Goal: Task Accomplishment & Management: Manage account settings

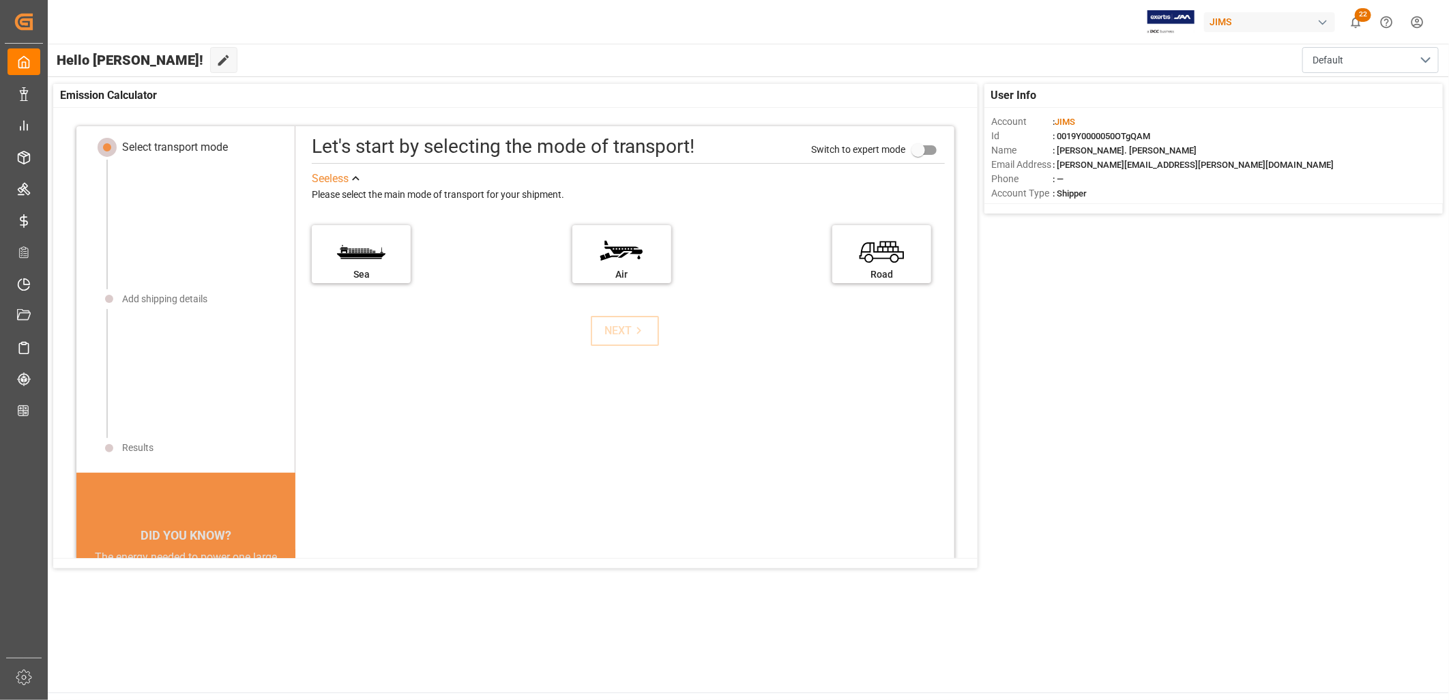
scroll to position [14, 0]
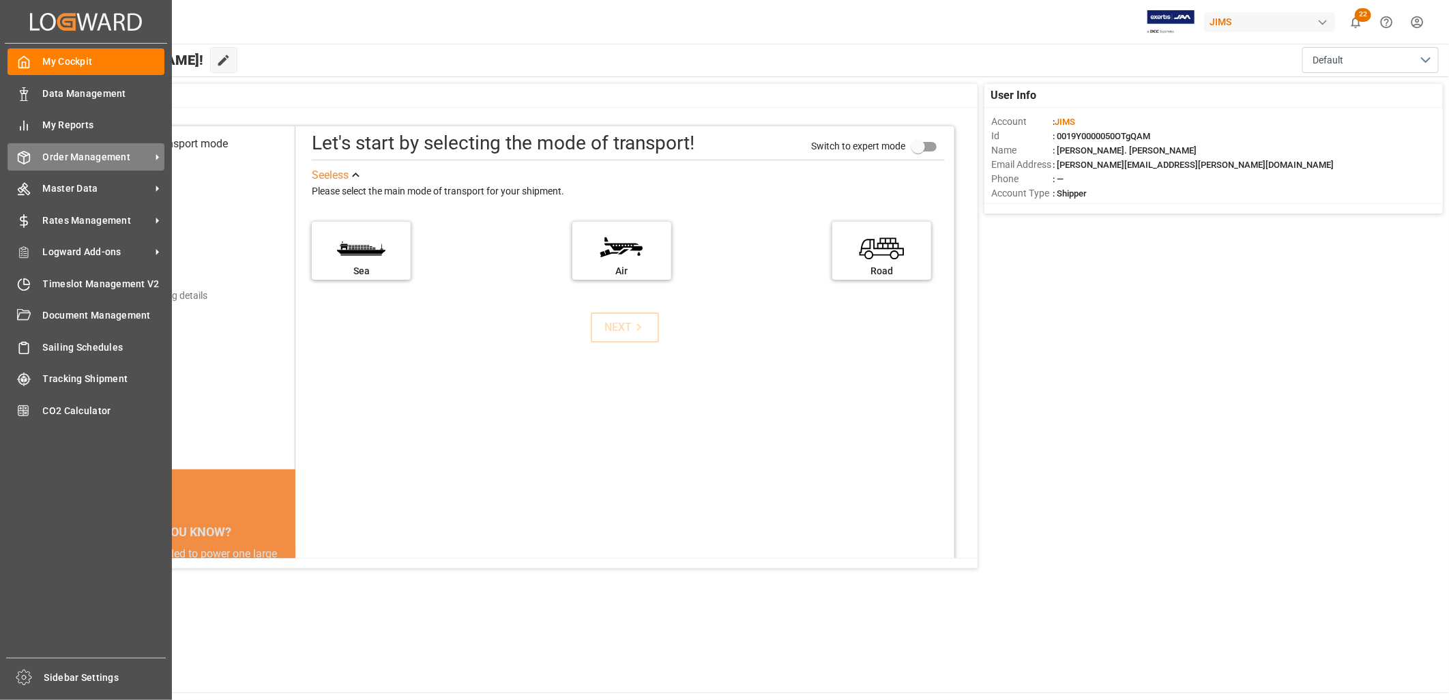
click at [102, 156] on span "Order Management" at bounding box center [97, 157] width 108 height 14
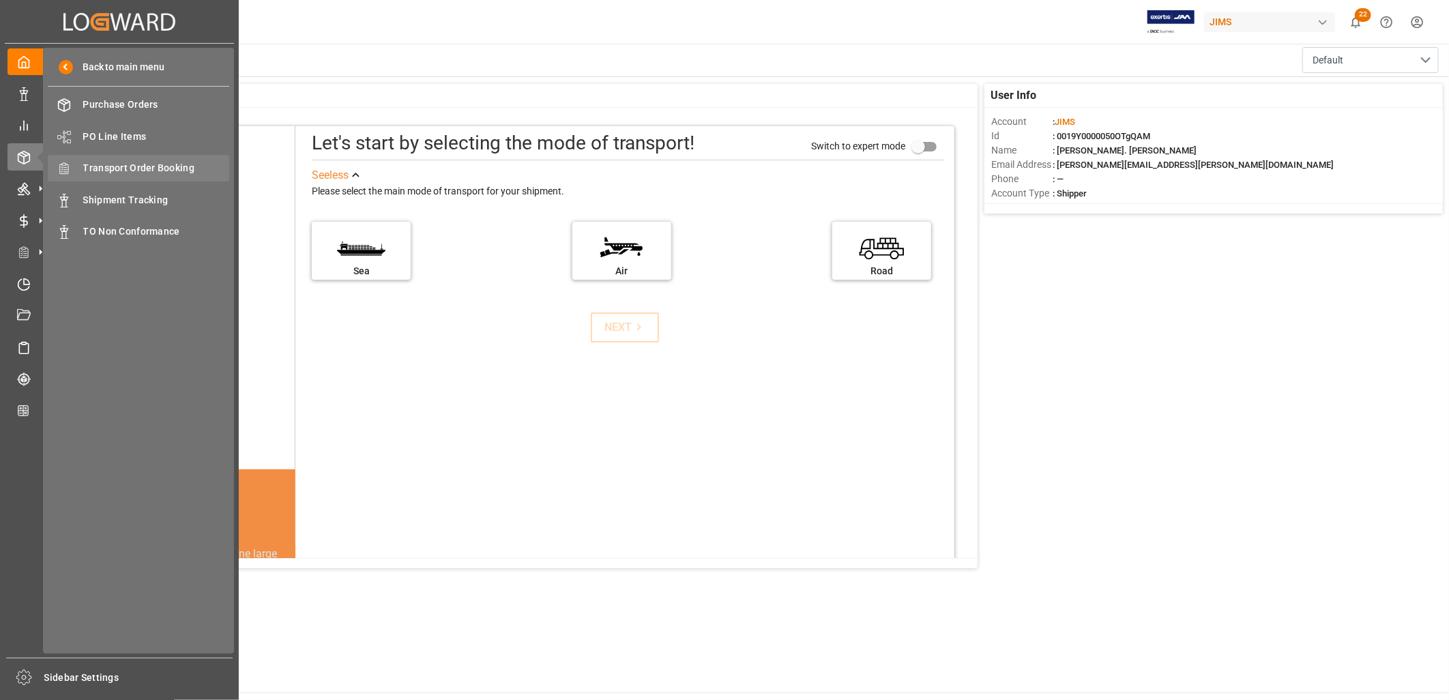
click at [152, 161] on span "Transport Order Booking" at bounding box center [156, 168] width 147 height 14
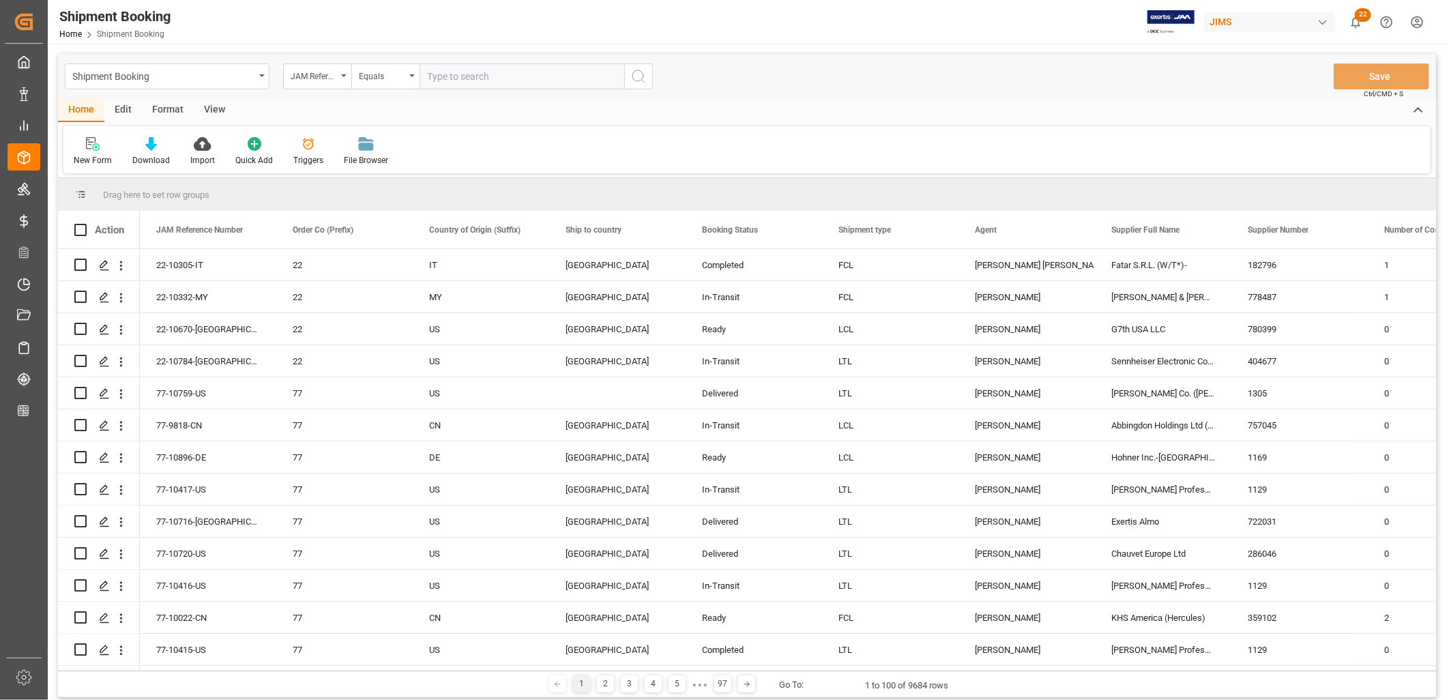
click at [452, 74] on input "text" at bounding box center [522, 76] width 205 height 26
type input "22-10493-CN"
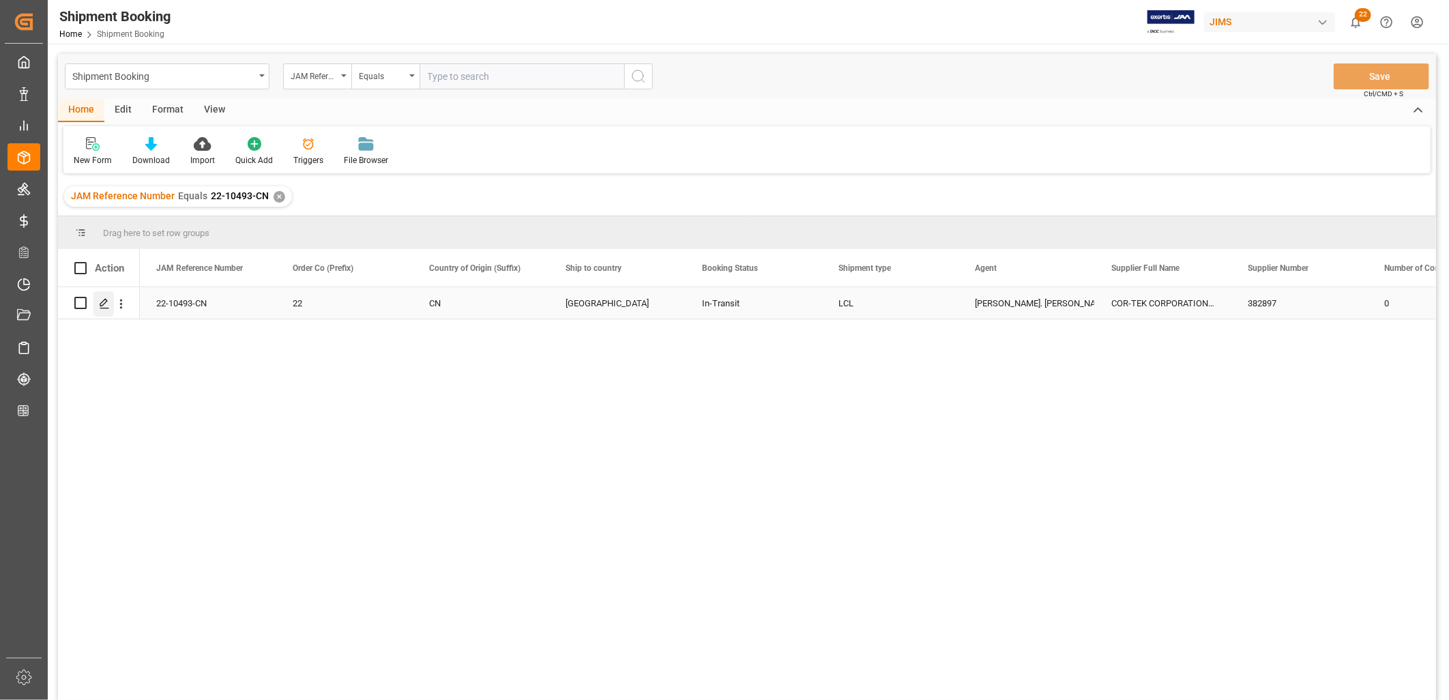
click at [103, 302] on icon "Press SPACE to select this row." at bounding box center [104, 303] width 11 height 11
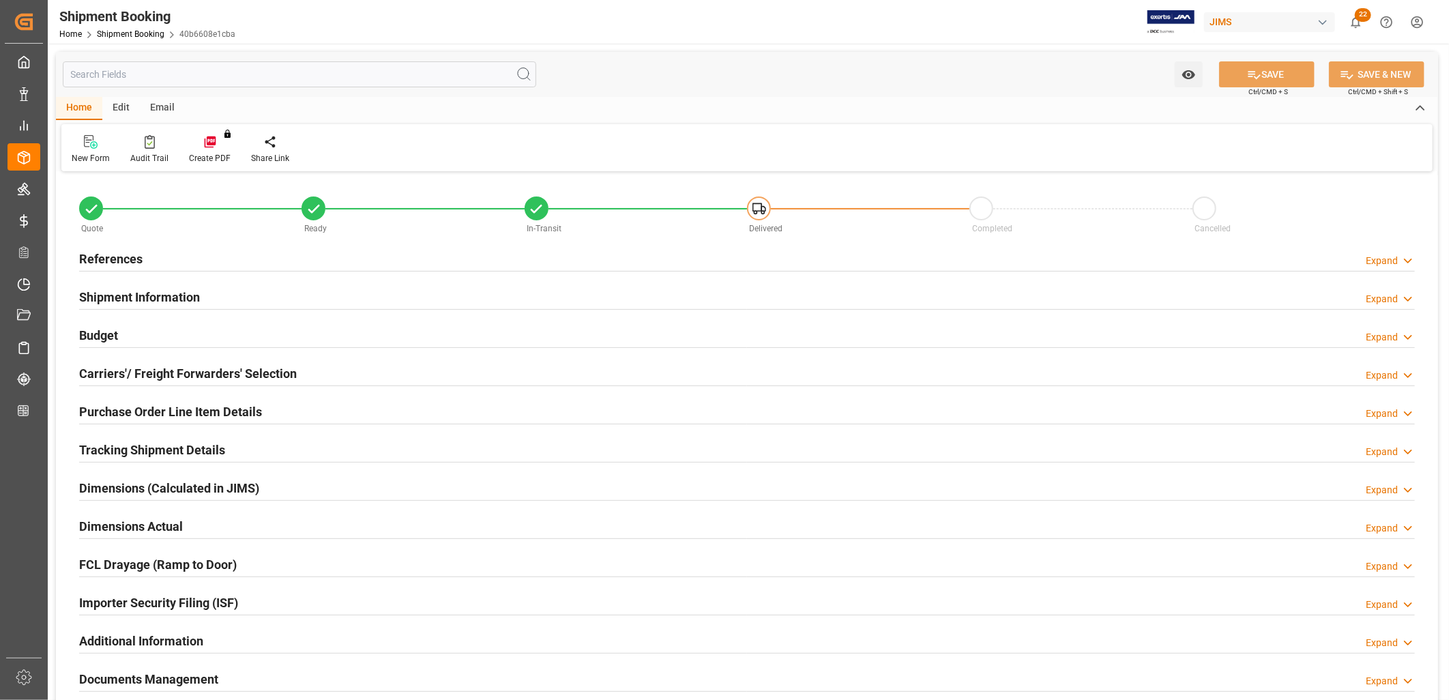
type input "0"
type input "26-08-2025"
click at [109, 259] on h2 "References" at bounding box center [110, 259] width 63 height 18
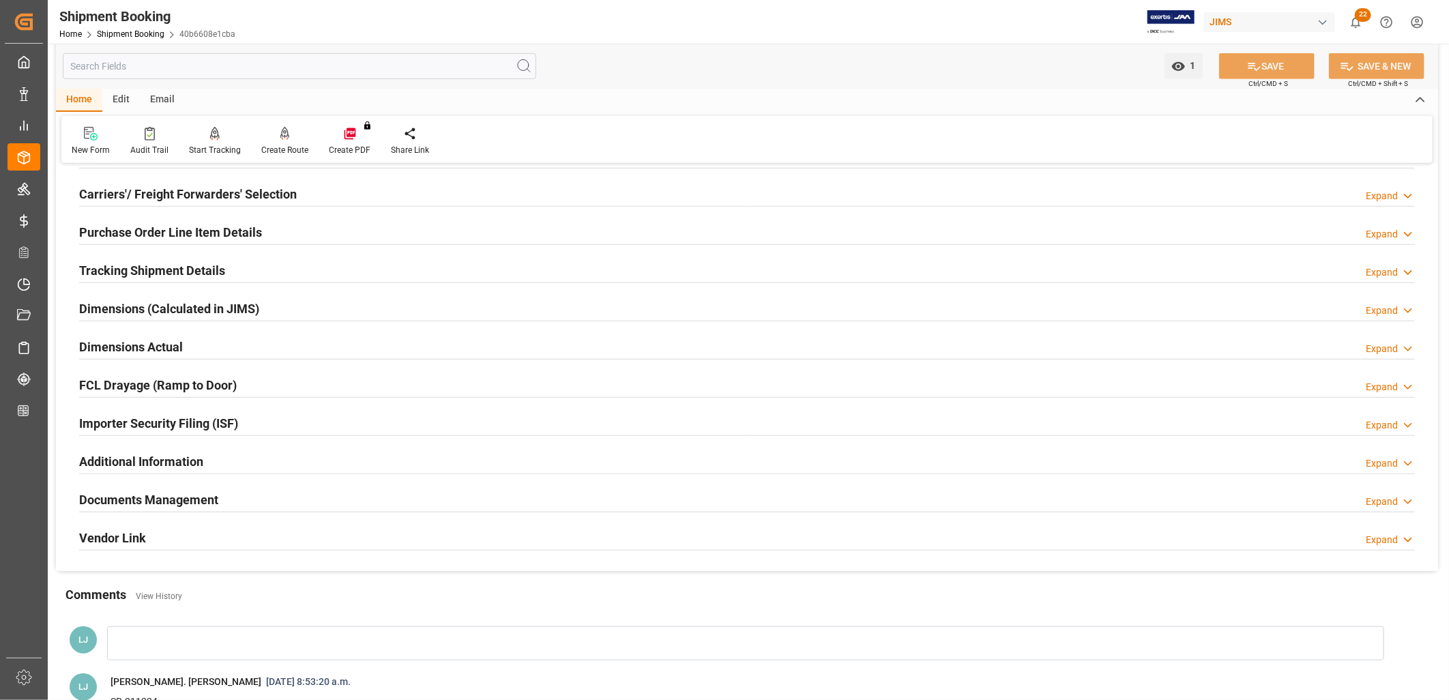
scroll to position [454, 0]
click at [188, 494] on h2 "Documents Management" at bounding box center [148, 498] width 139 height 18
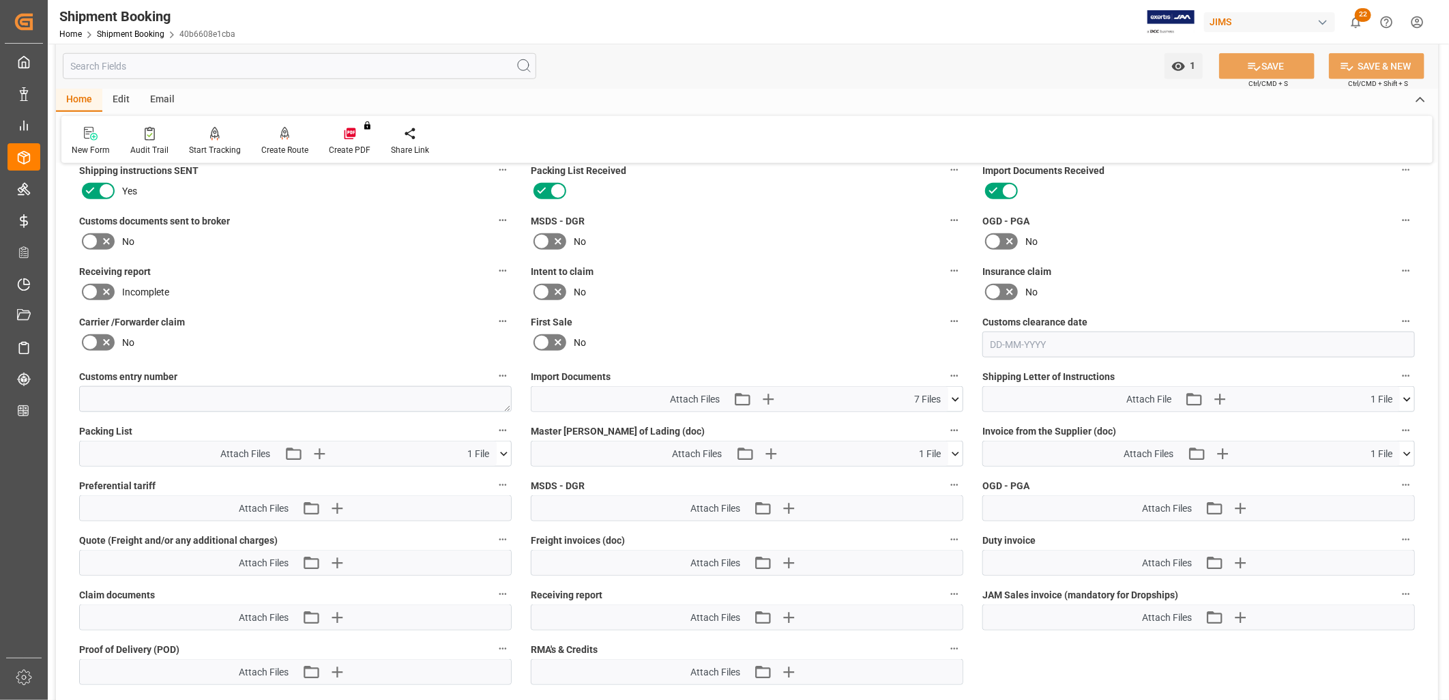
scroll to position [834, 0]
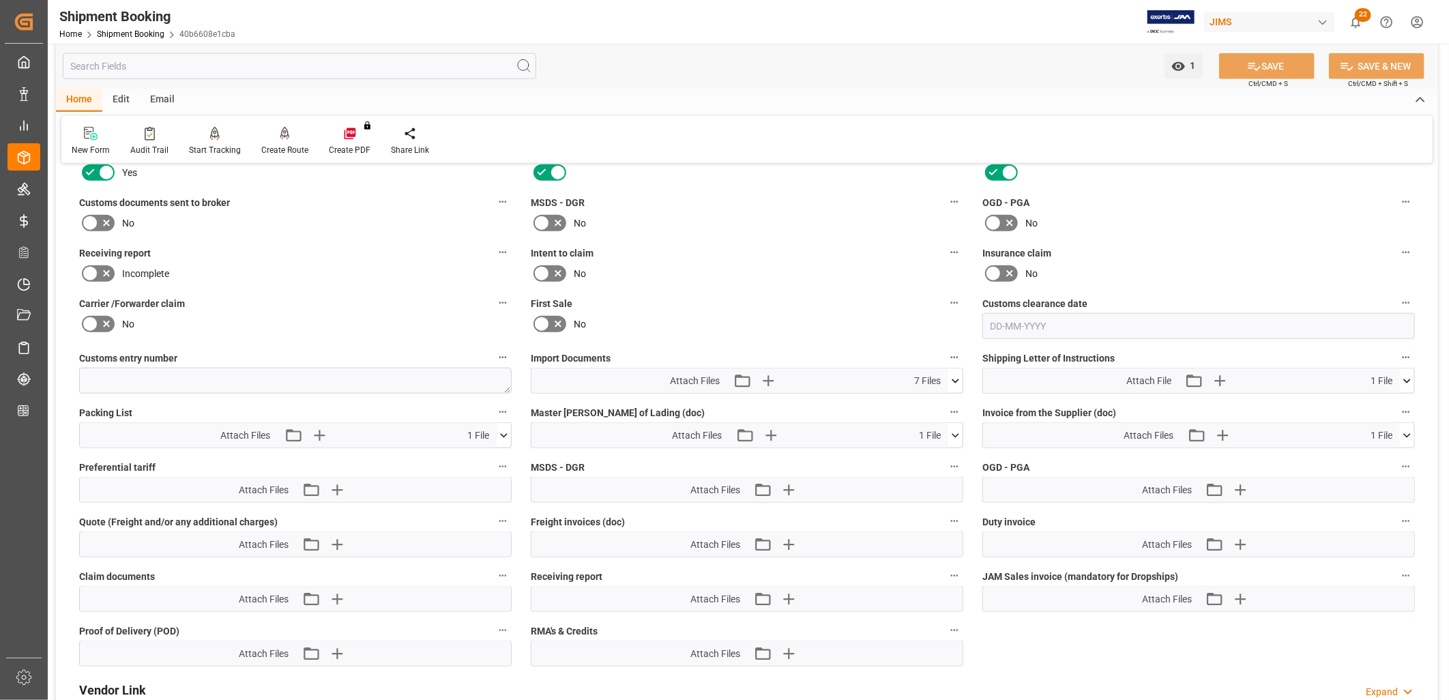
click at [954, 379] on icon at bounding box center [956, 381] width 14 height 14
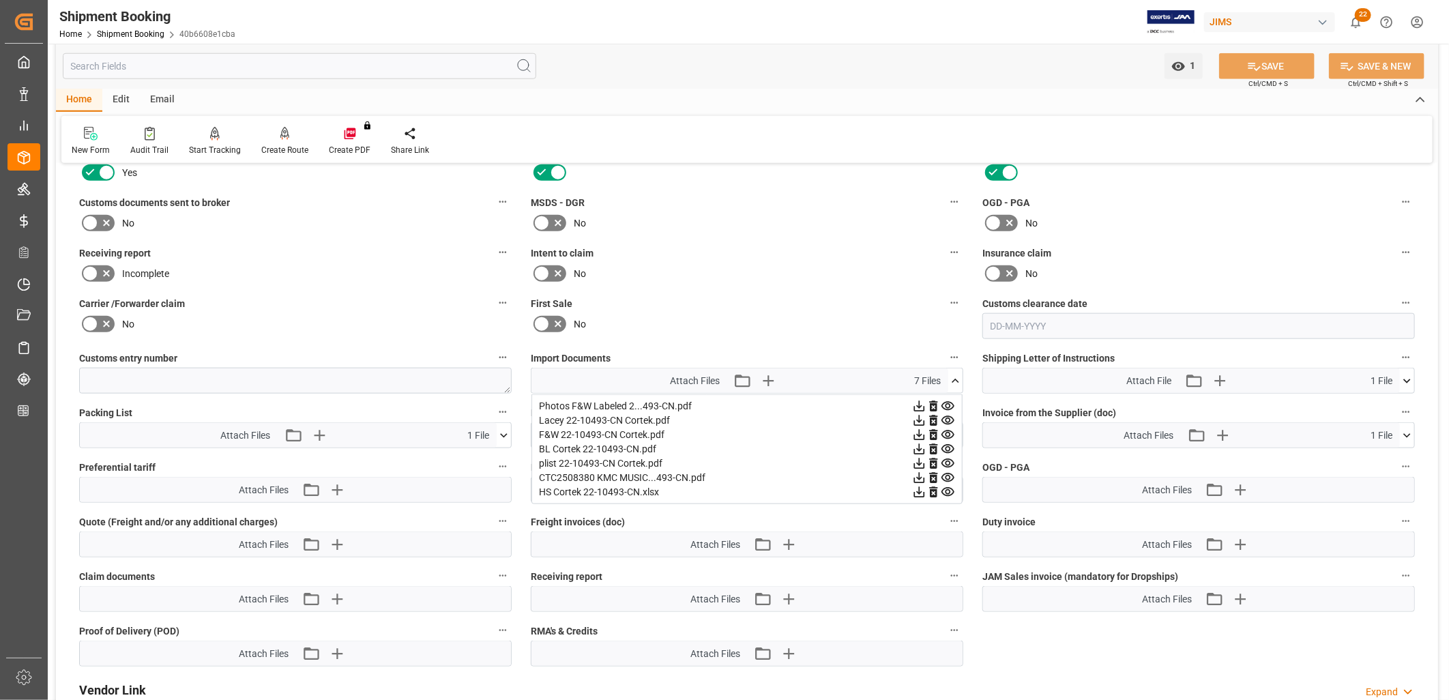
click at [931, 416] on icon at bounding box center [933, 421] width 8 height 11
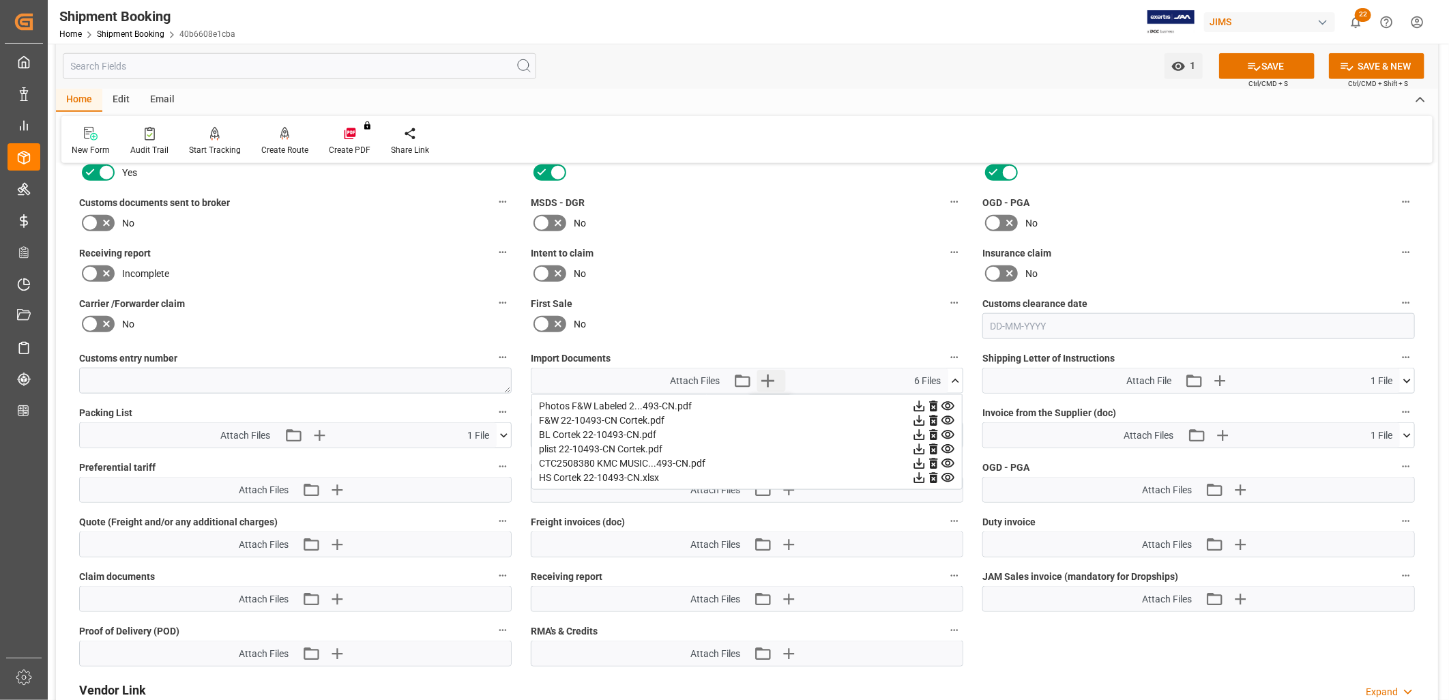
click at [769, 373] on icon "button" at bounding box center [768, 381] width 22 height 22
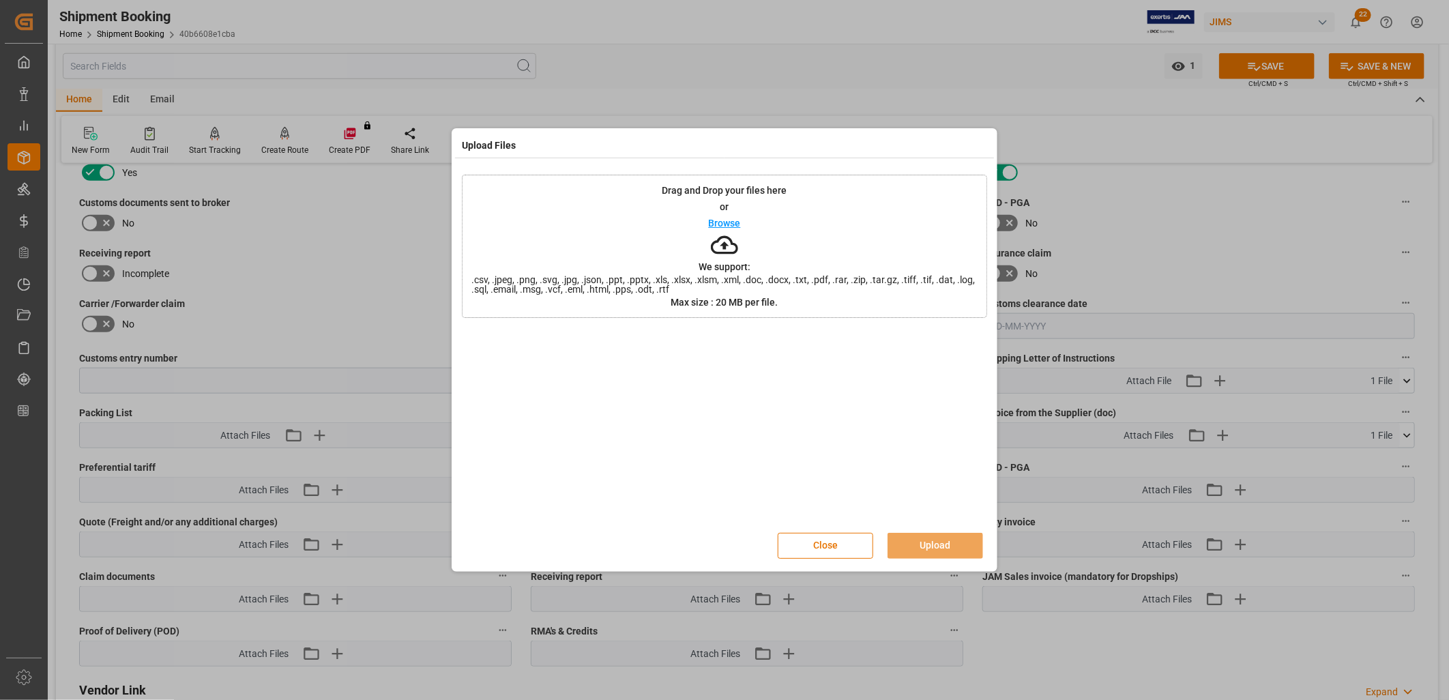
click at [719, 222] on p "Browse" at bounding box center [725, 223] width 32 height 10
click at [923, 545] on button "Upload" at bounding box center [936, 546] width 96 height 26
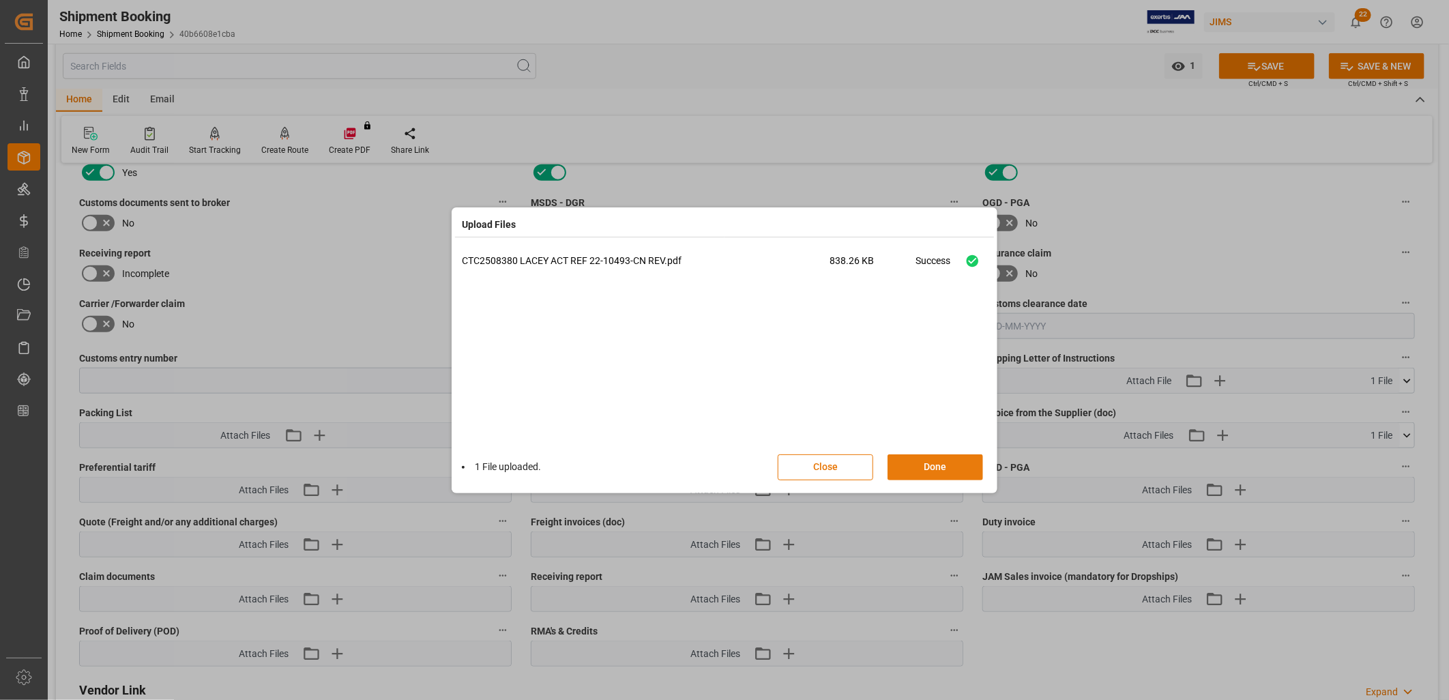
click at [940, 467] on button "Done" at bounding box center [936, 467] width 96 height 26
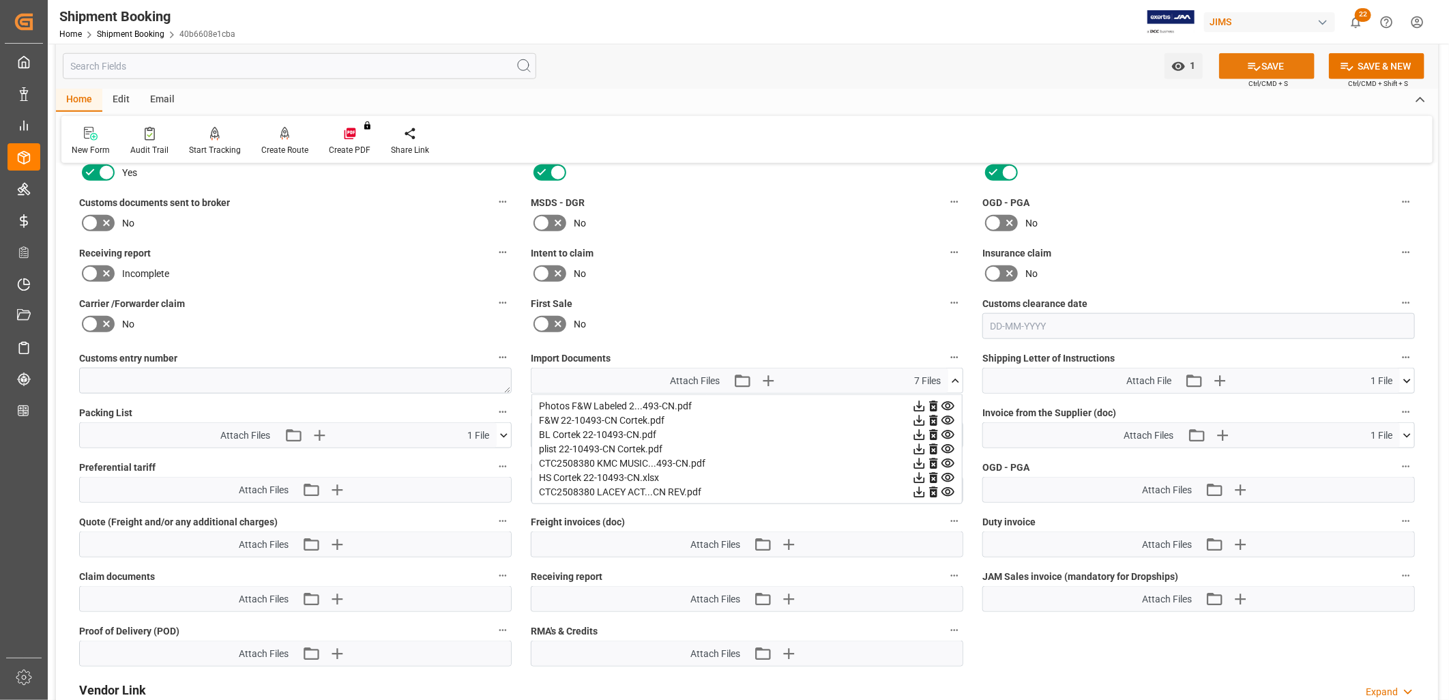
click at [1273, 66] on button "SAVE" at bounding box center [1267, 66] width 96 height 26
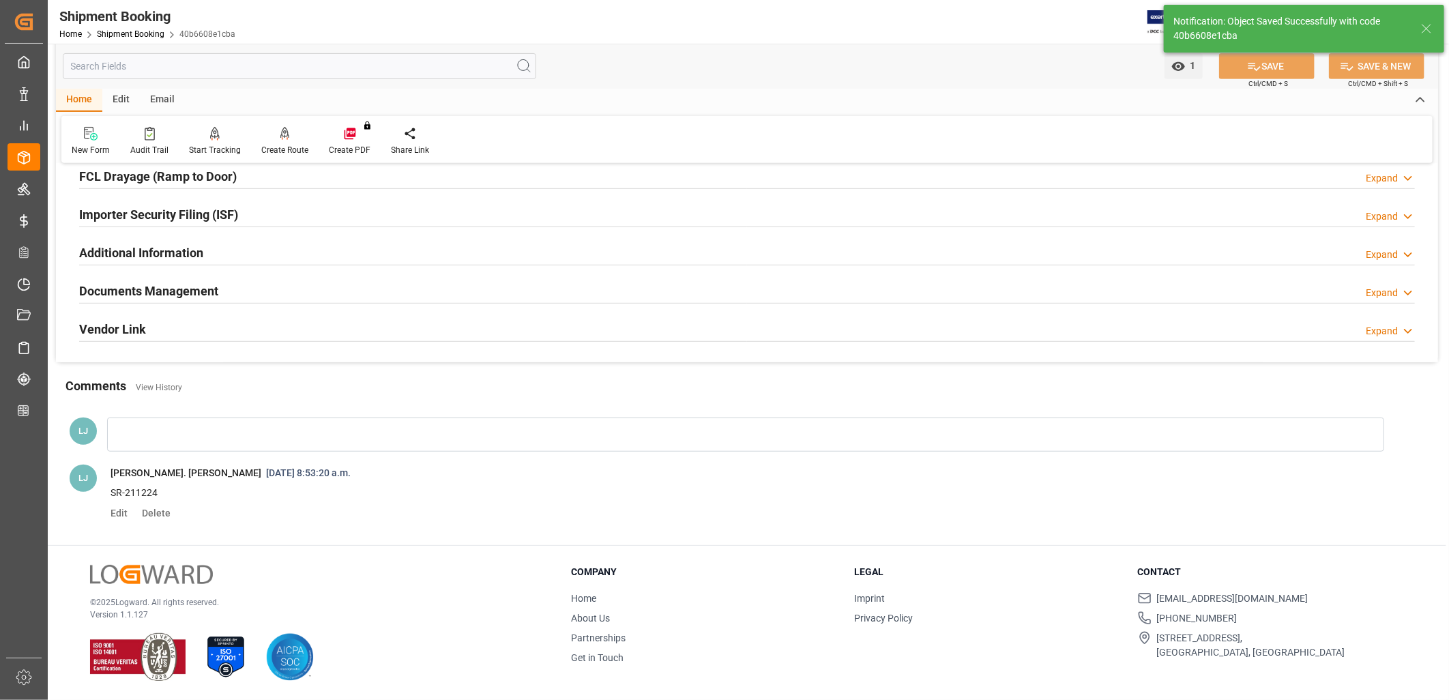
scroll to position [389, 0]
click at [953, 377] on div "Comments View History" at bounding box center [747, 388] width 1363 height 23
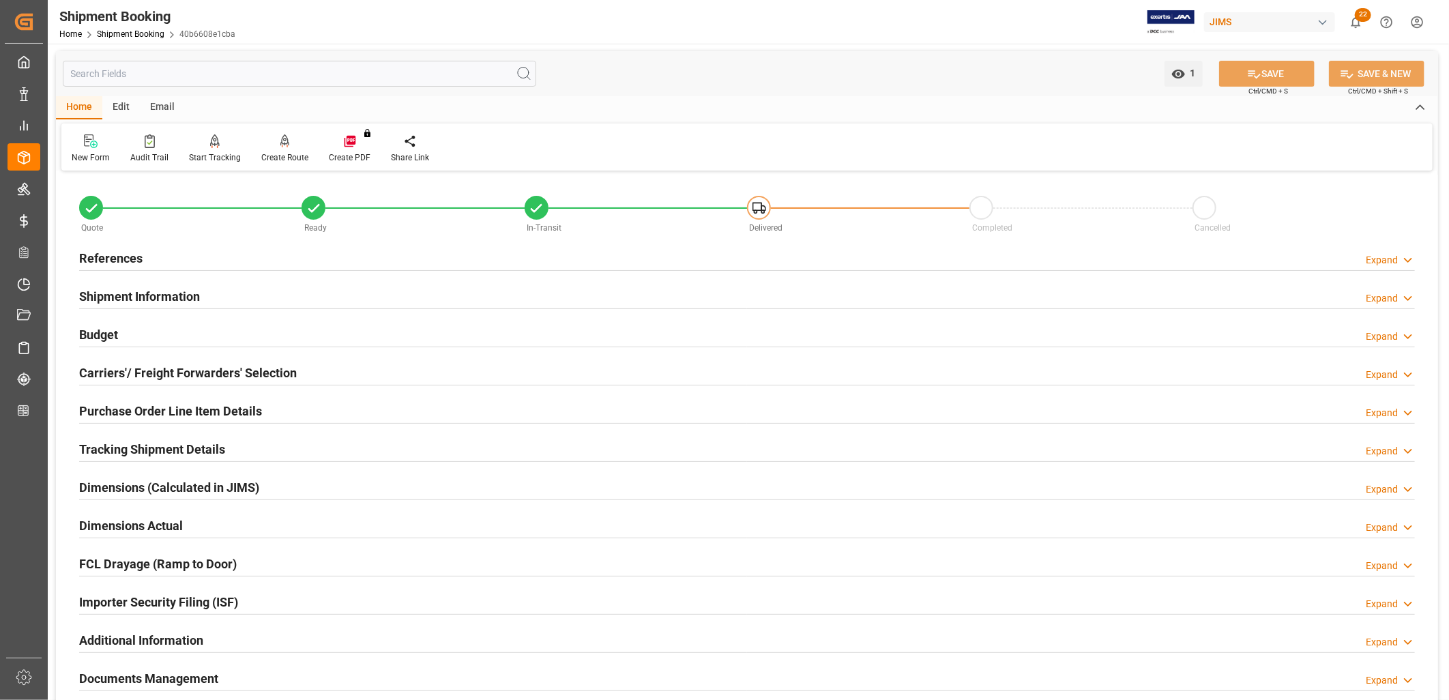
scroll to position [0, 0]
click at [156, 678] on h2 "Documents Management" at bounding box center [148, 679] width 139 height 18
click at [117, 257] on h2 "References" at bounding box center [110, 259] width 63 height 18
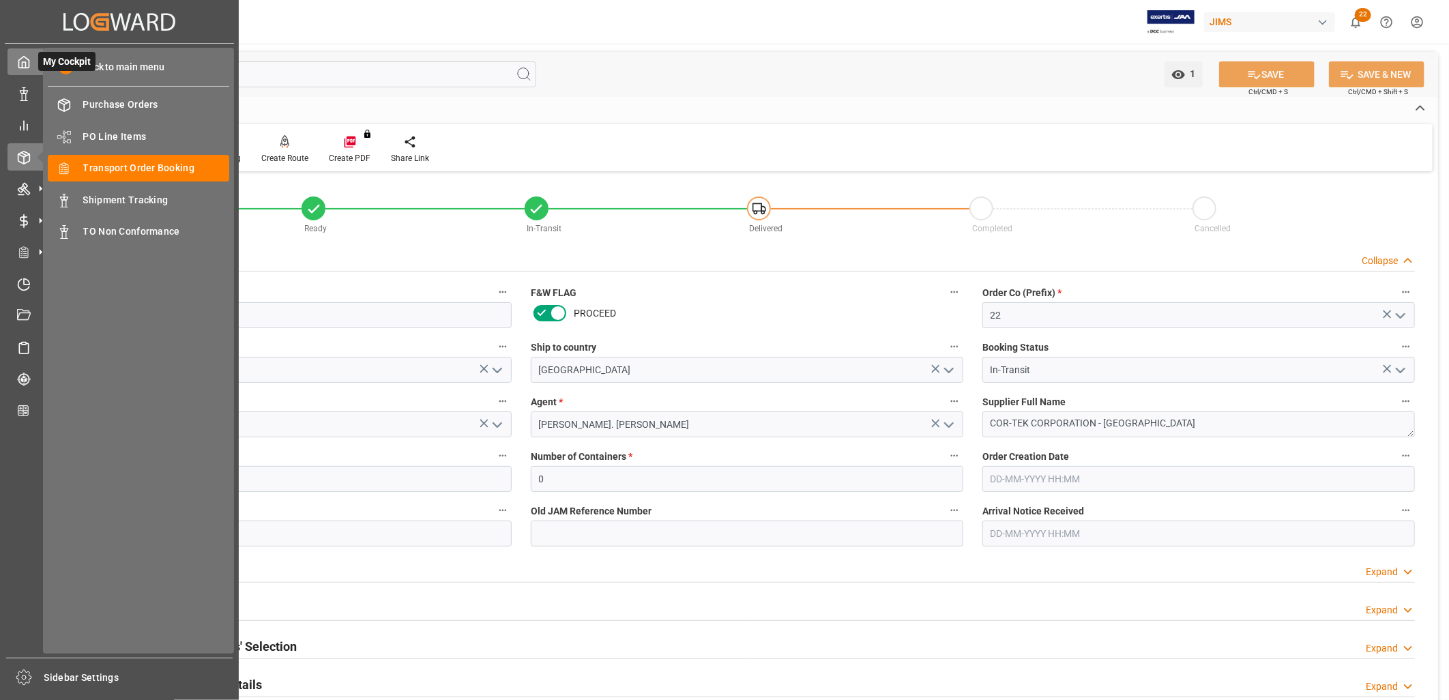
click at [23, 60] on icon at bounding box center [24, 62] width 14 height 14
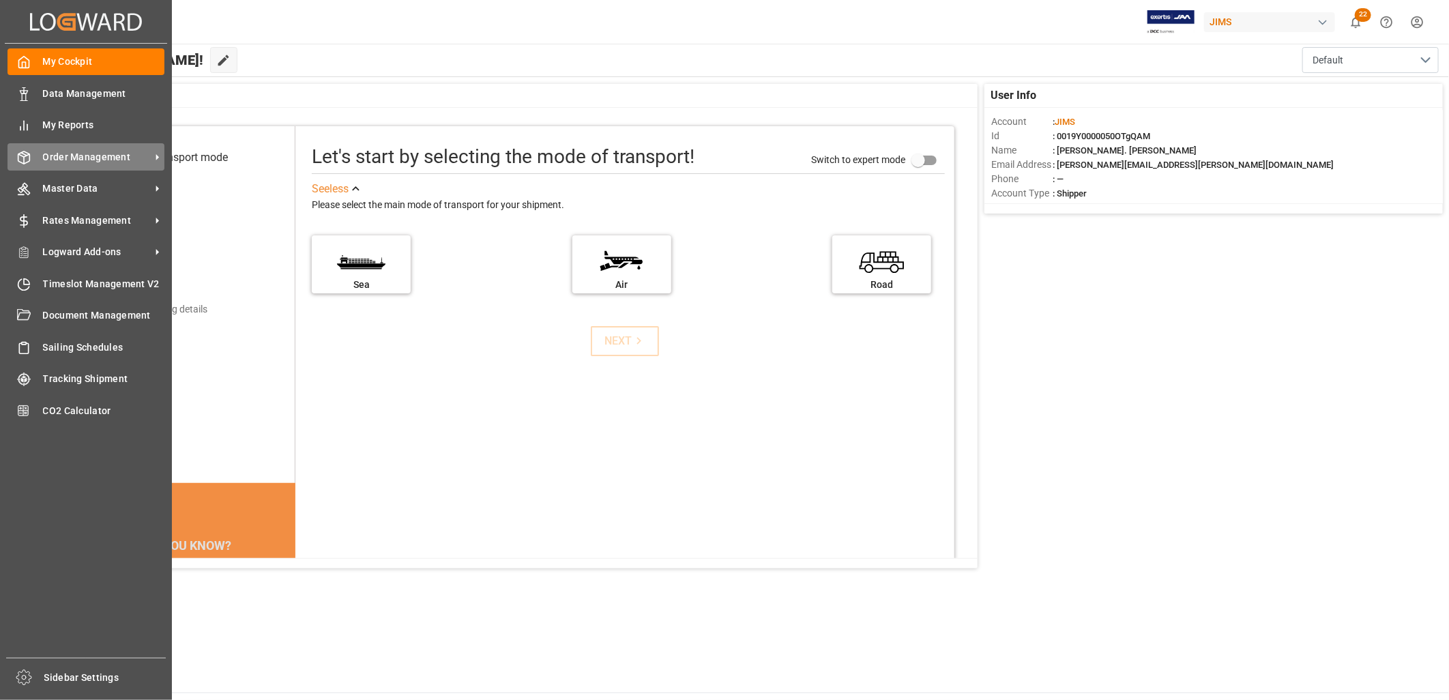
click at [112, 153] on span "Order Management" at bounding box center [97, 157] width 108 height 14
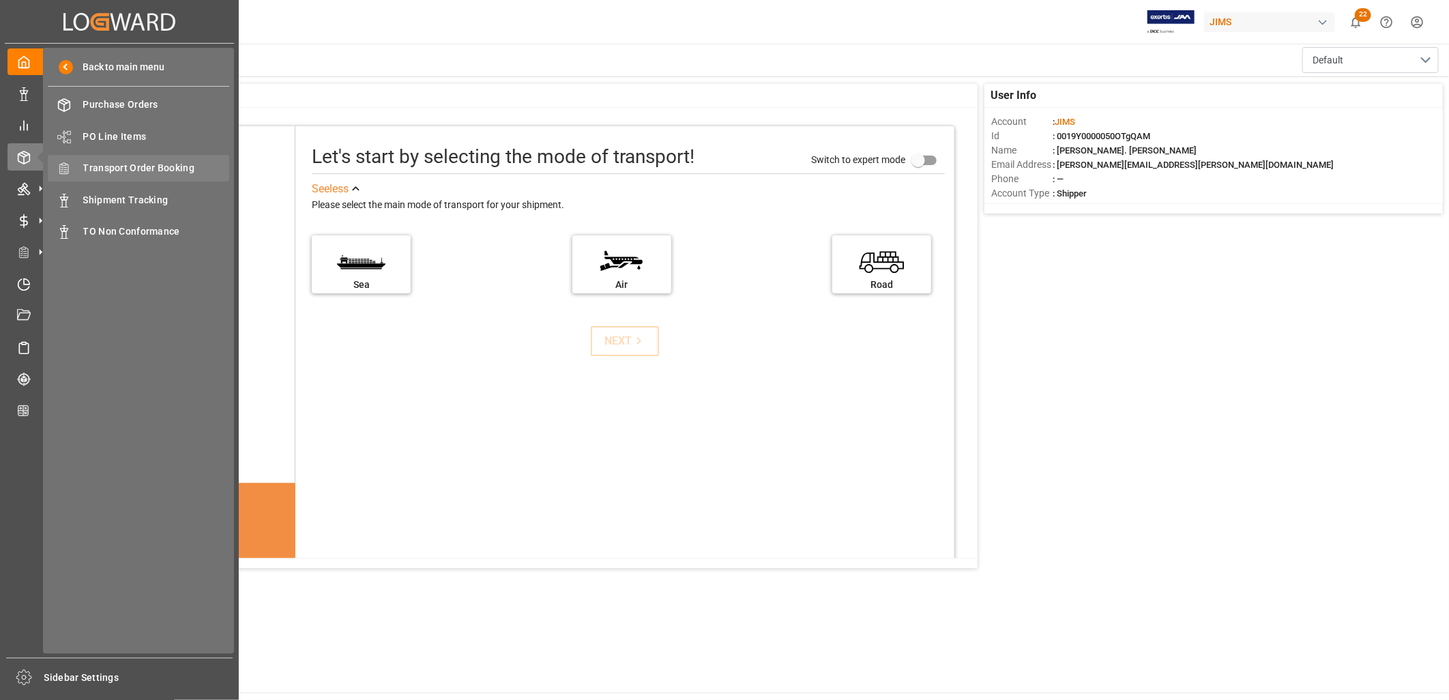
click at [148, 164] on span "Transport Order Booking" at bounding box center [156, 168] width 147 height 14
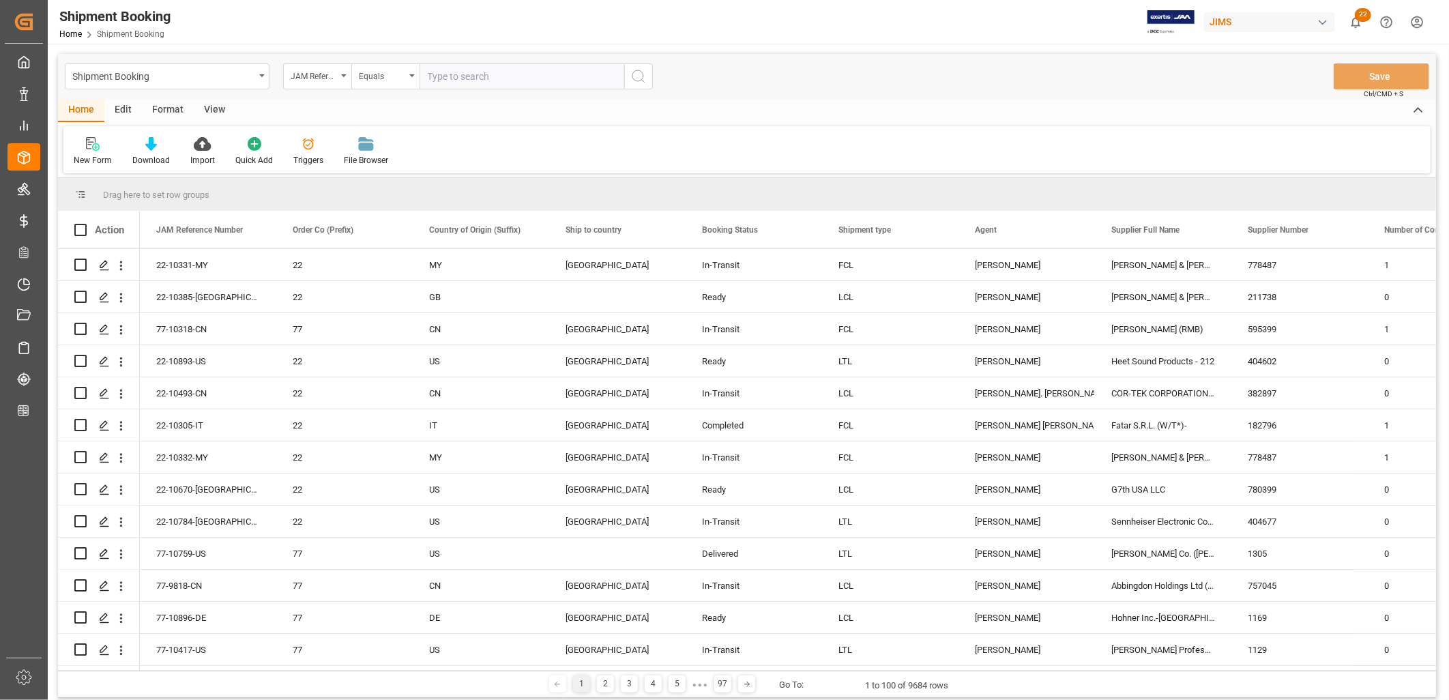
click at [437, 78] on input "text" at bounding box center [522, 76] width 205 height 26
type input "77-10101-TW"
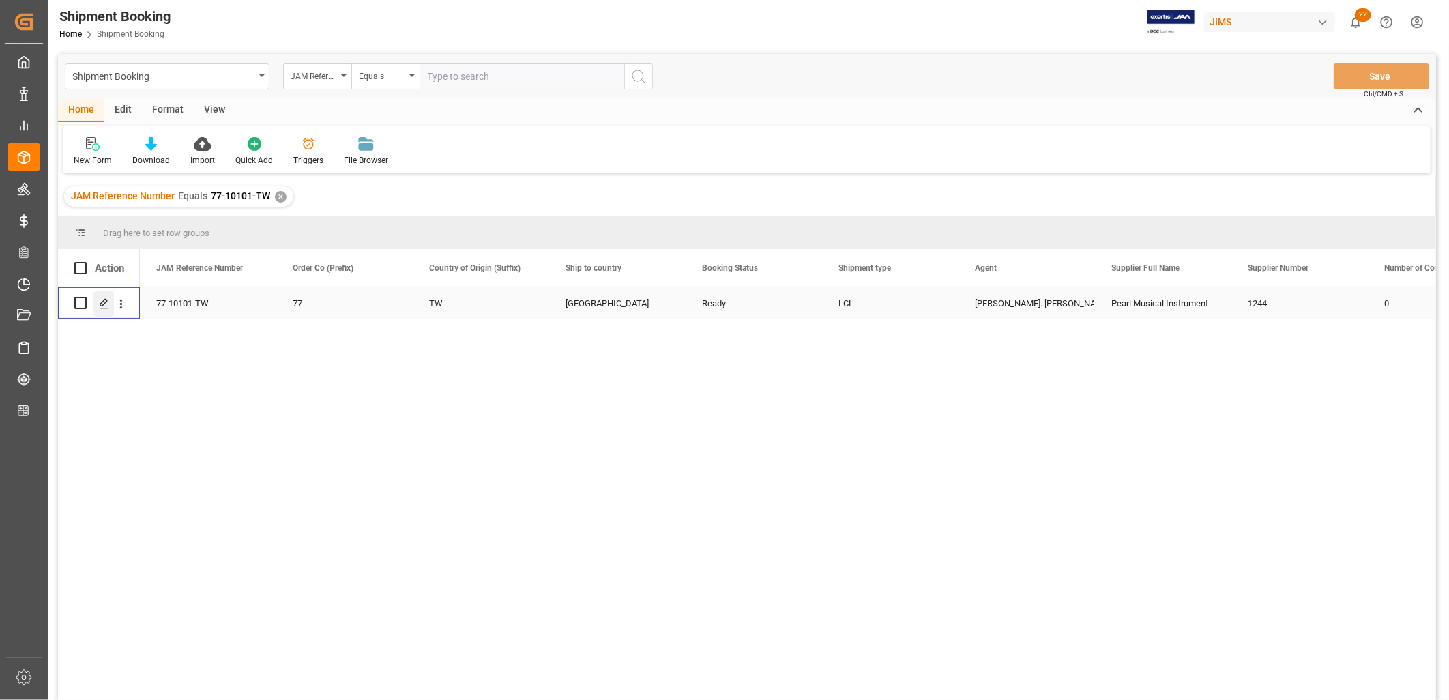
click at [101, 303] on icon "Press SPACE to select this row." at bounding box center [104, 303] width 11 height 11
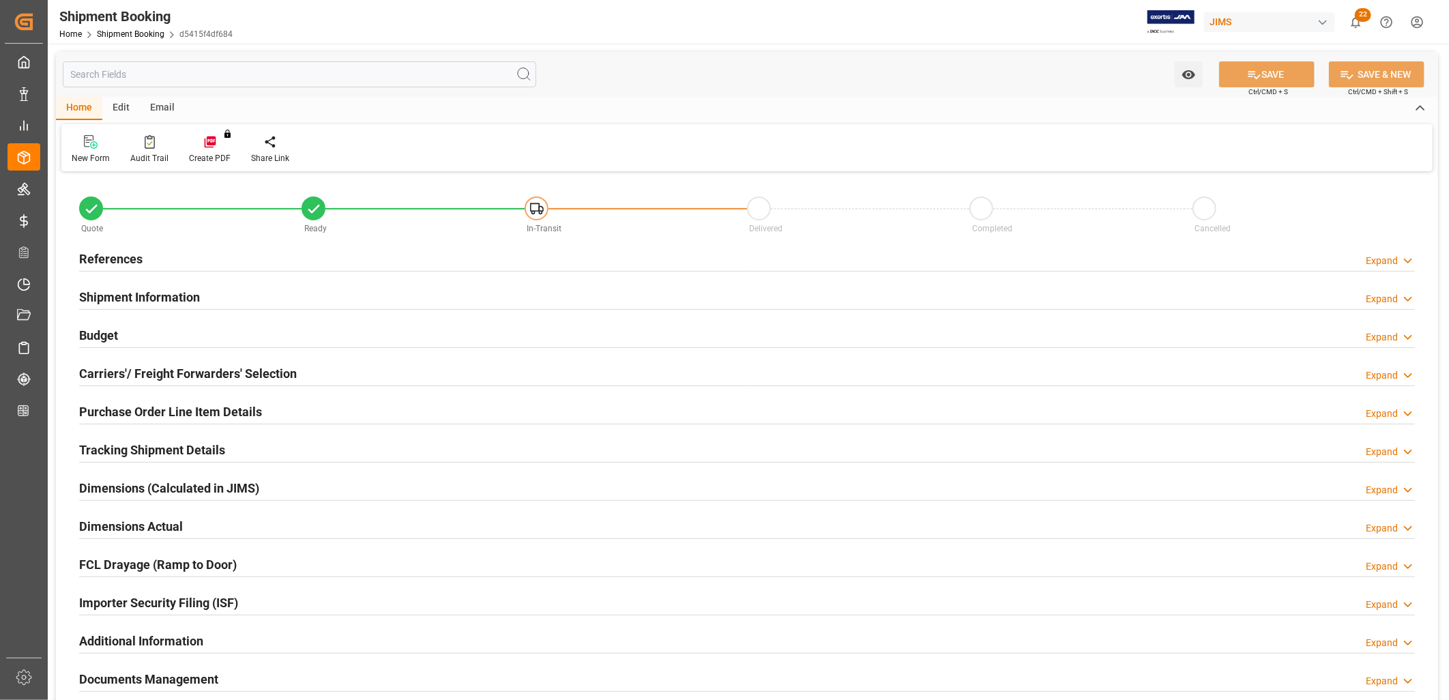
type input "0"
click at [124, 257] on h2 "References" at bounding box center [110, 259] width 63 height 18
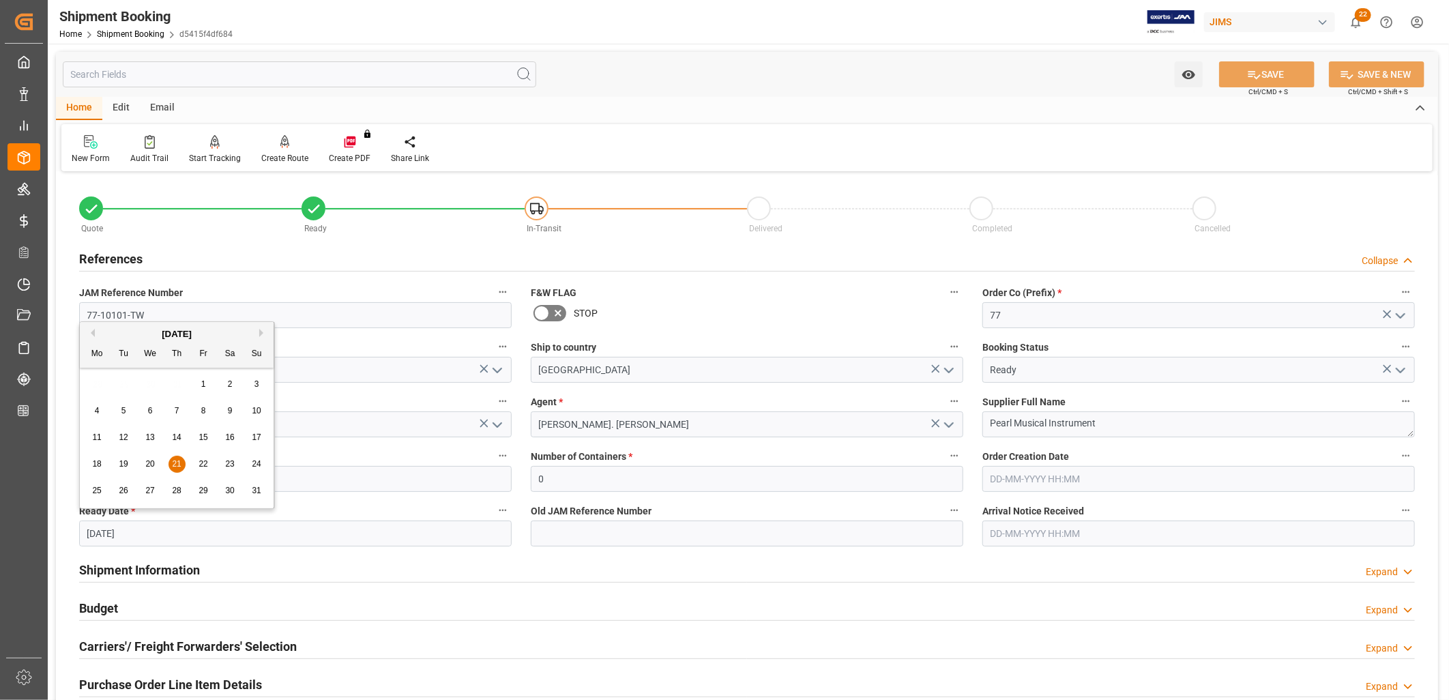
click at [145, 534] on input "21-08-2025" at bounding box center [295, 534] width 433 height 26
click at [260, 335] on button "Next Month" at bounding box center [263, 333] width 8 height 8
click at [124, 384] on span "2" at bounding box center [123, 384] width 5 height 10
type input "02-09-2025"
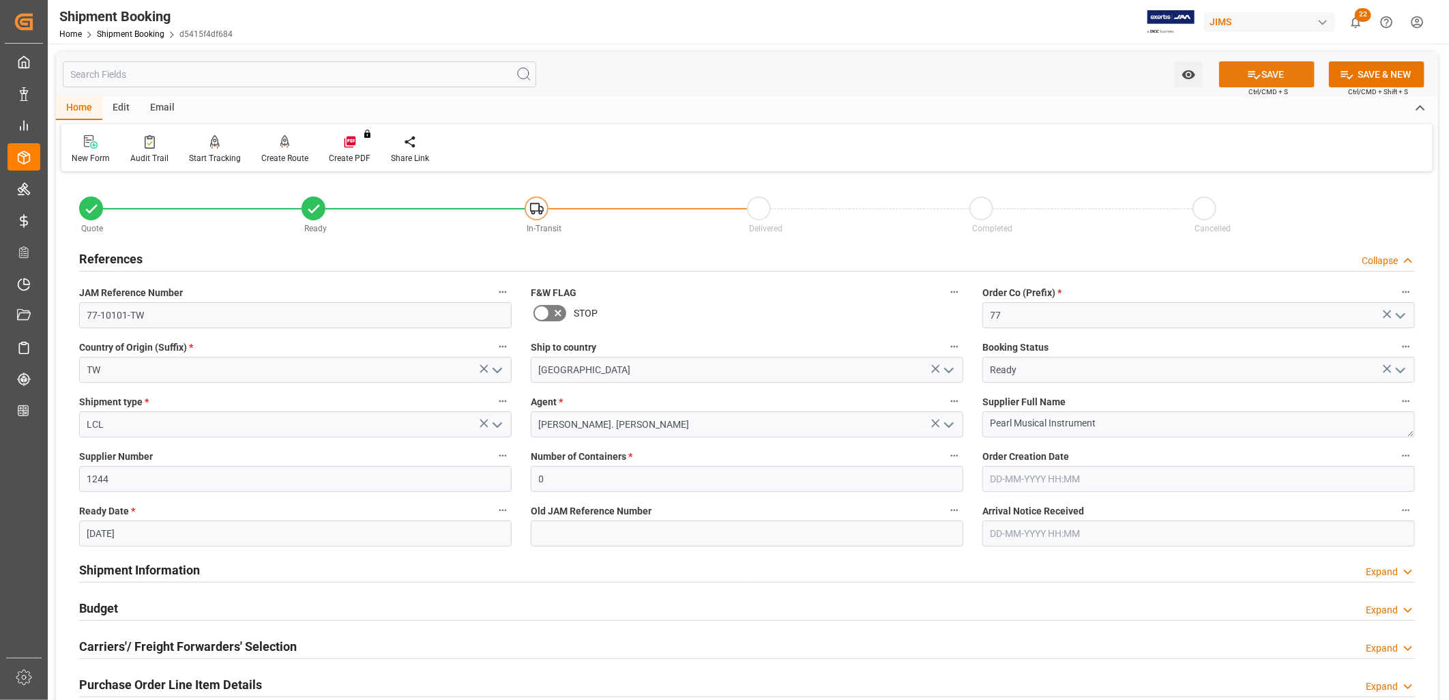
click at [1251, 70] on icon at bounding box center [1254, 75] width 14 height 14
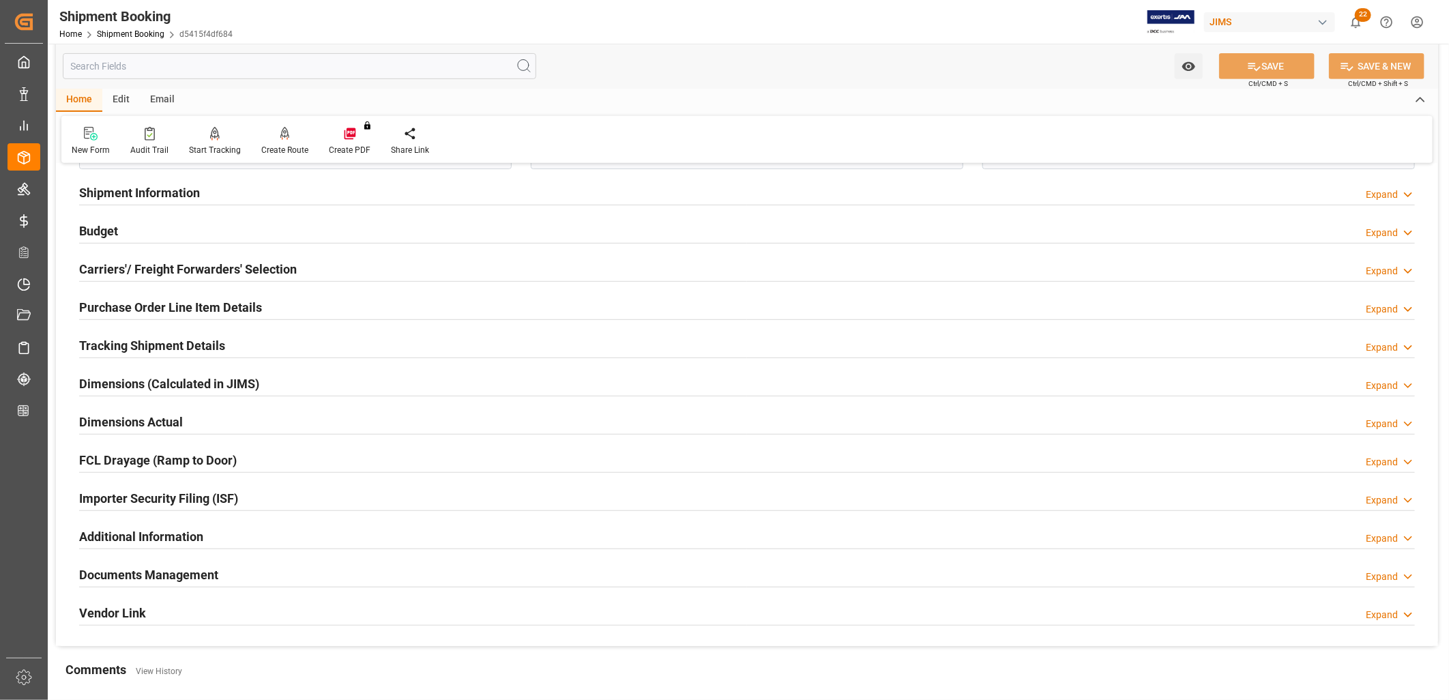
scroll to position [379, 0]
click at [195, 570] on h2 "Documents Management" at bounding box center [148, 573] width 139 height 18
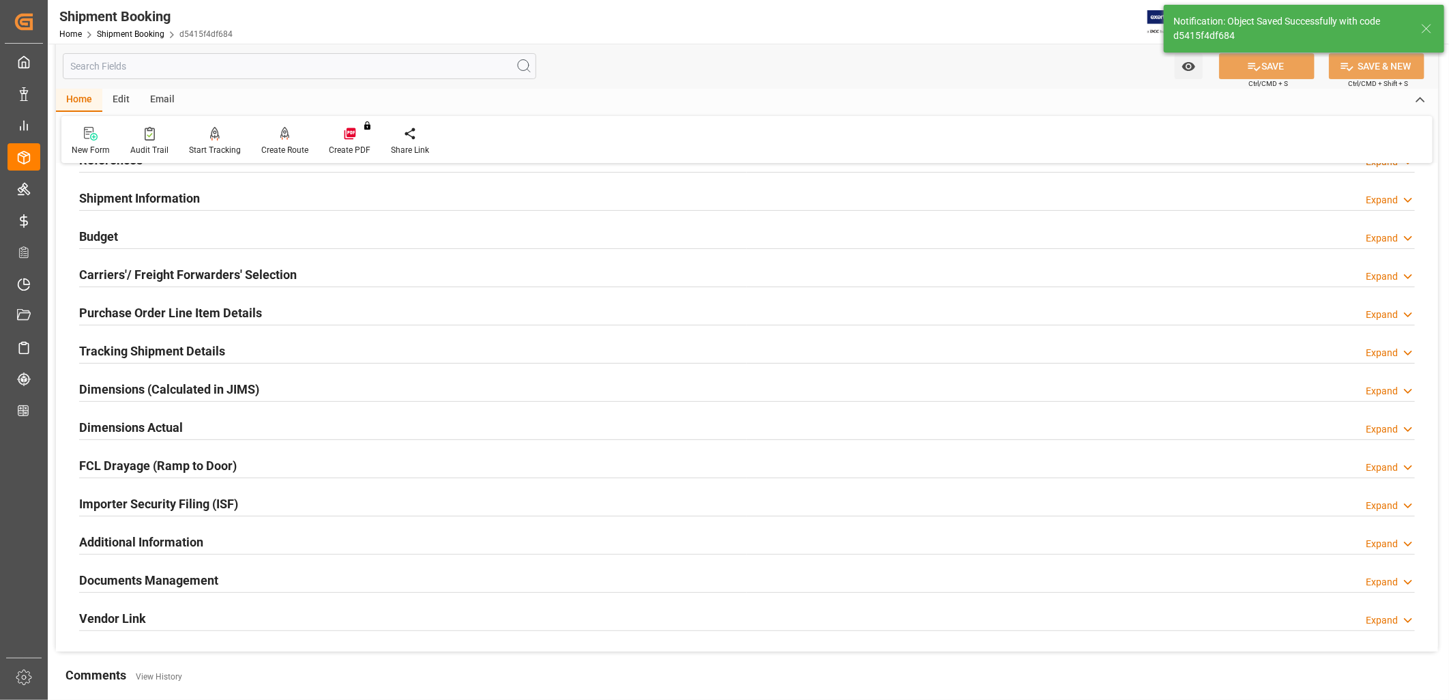
scroll to position [98, 0]
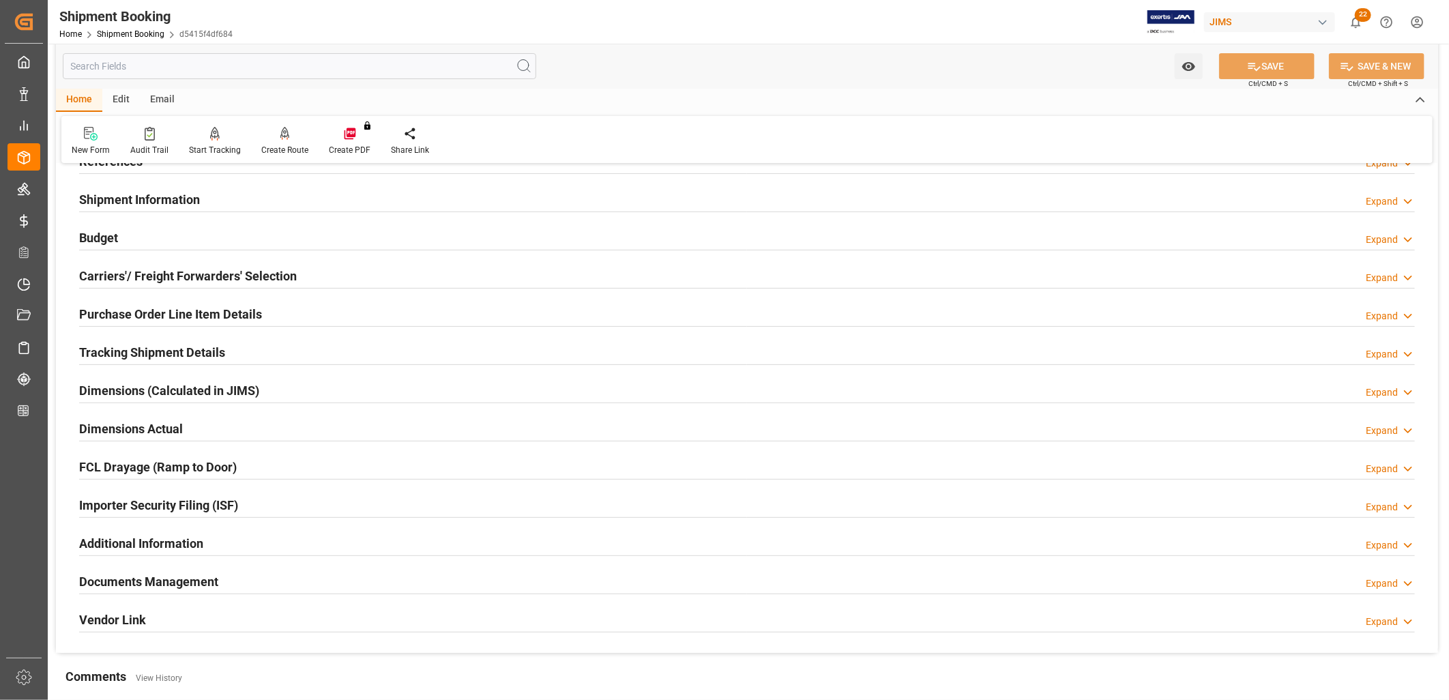
click at [201, 583] on h2 "Documents Management" at bounding box center [148, 582] width 139 height 18
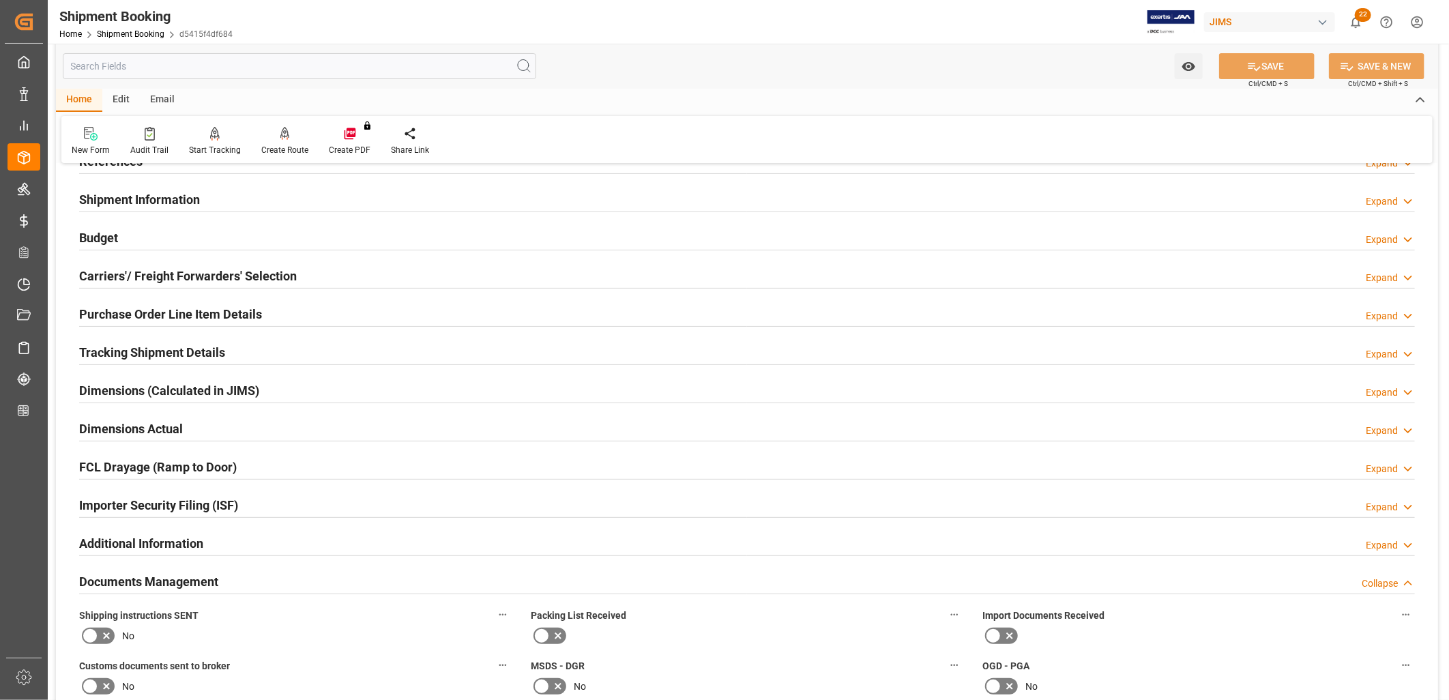
click at [544, 631] on icon at bounding box center [542, 636] width 16 height 16
click at [0, 0] on input "checkbox" at bounding box center [0, 0] width 0 height 0
click at [992, 630] on icon at bounding box center [993, 636] width 16 height 16
click at [0, 0] on input "checkbox" at bounding box center [0, 0] width 0 height 0
click at [91, 631] on icon at bounding box center [90, 636] width 16 height 16
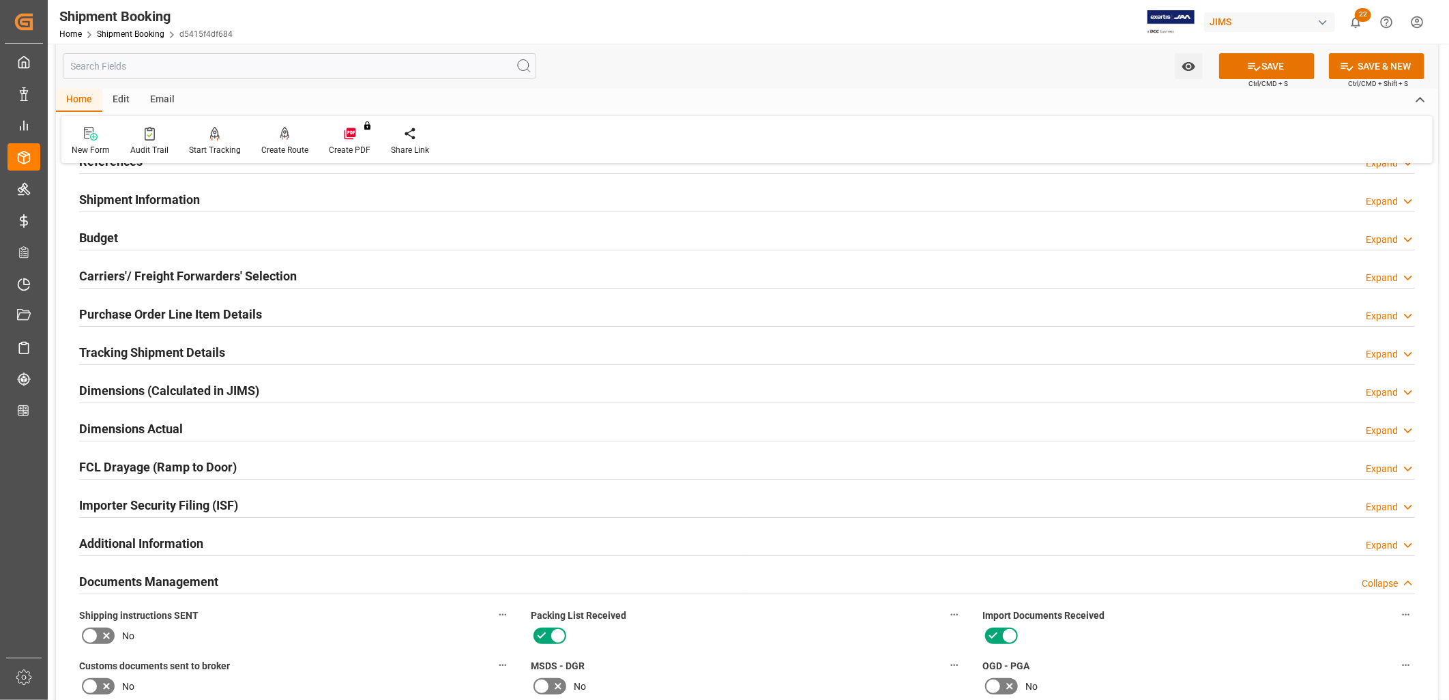
click at [0, 0] on input "checkbox" at bounding box center [0, 0] width 0 height 0
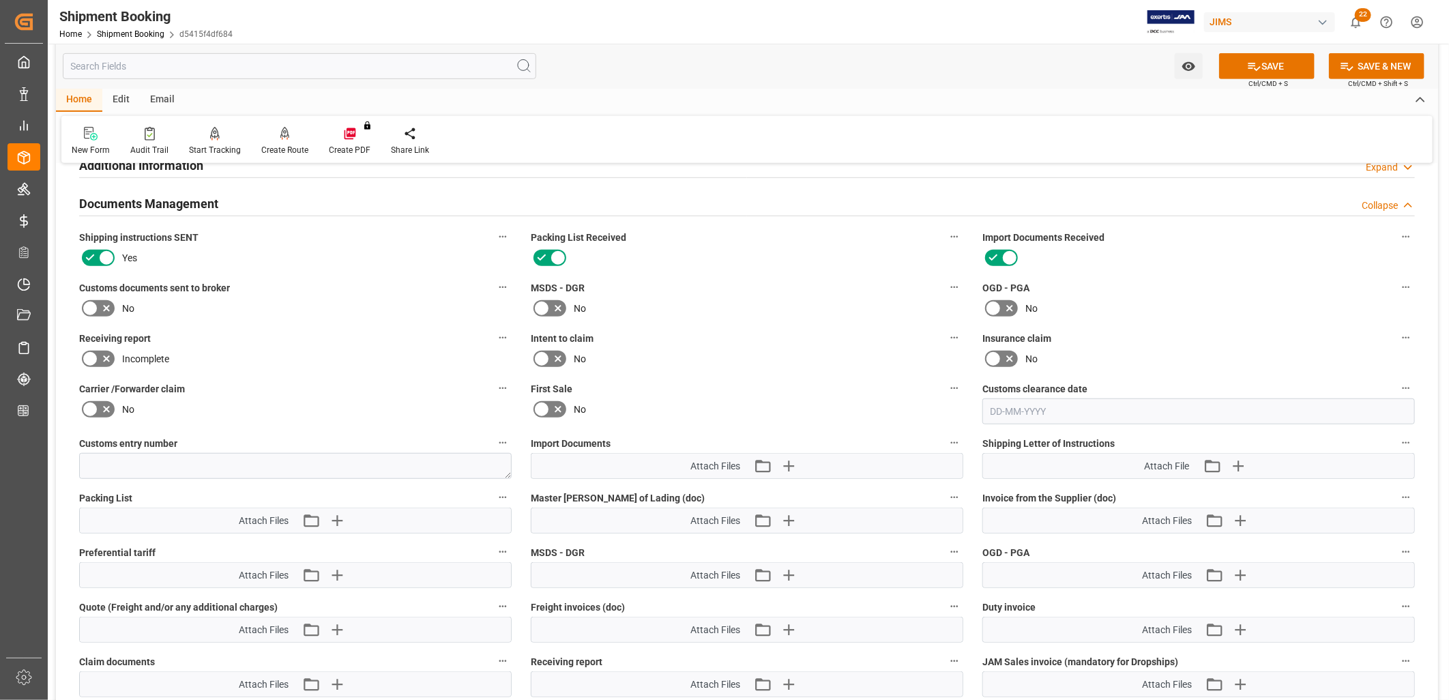
scroll to position [476, 0]
click at [790, 460] on icon "button" at bounding box center [789, 465] width 22 height 22
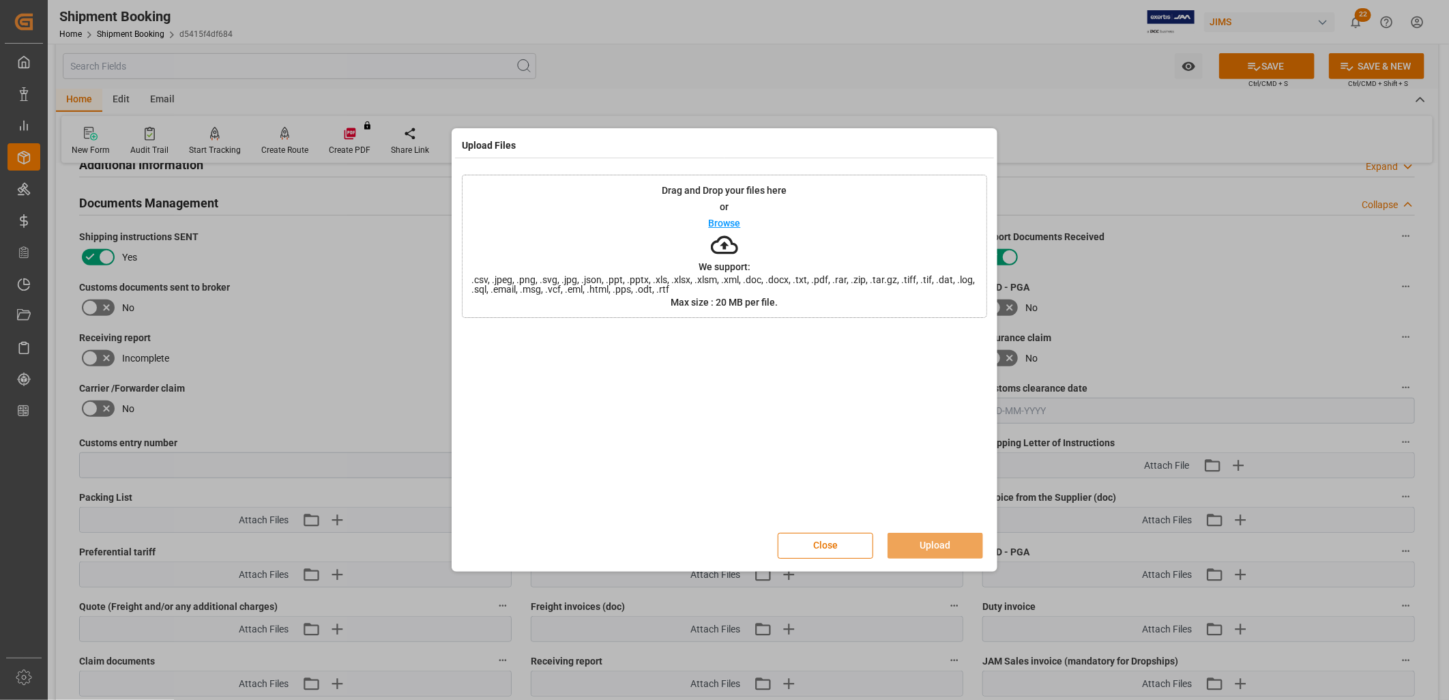
click at [727, 220] on p "Browse" at bounding box center [725, 223] width 32 height 10
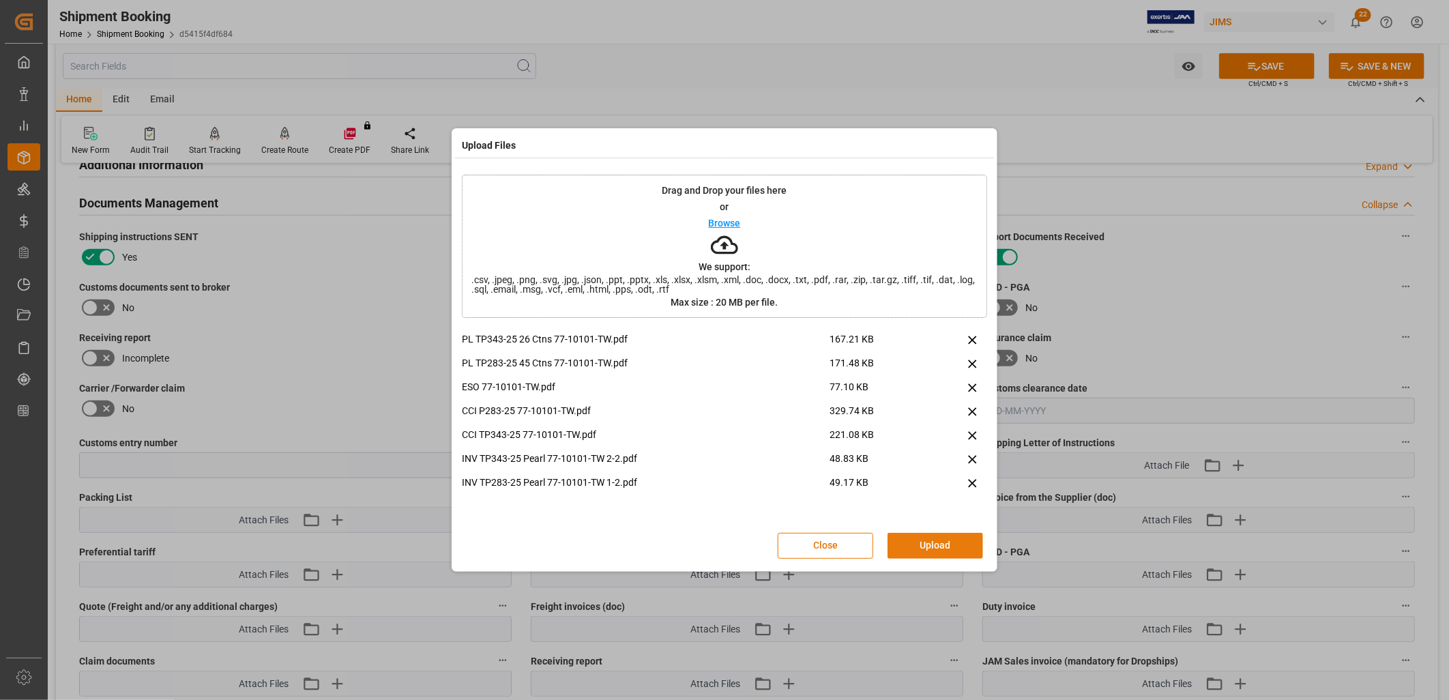
click at [951, 545] on button "Upload" at bounding box center [936, 546] width 96 height 26
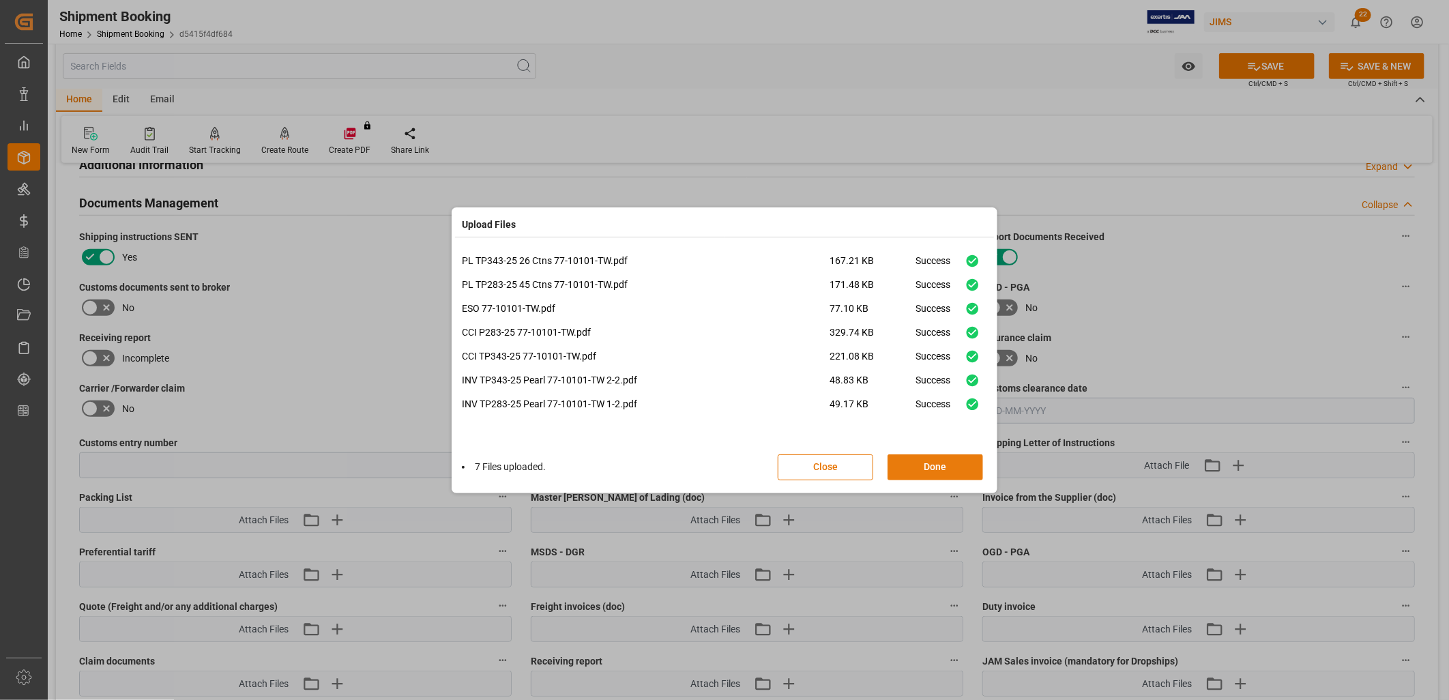
click at [942, 469] on button "Done" at bounding box center [936, 467] width 96 height 26
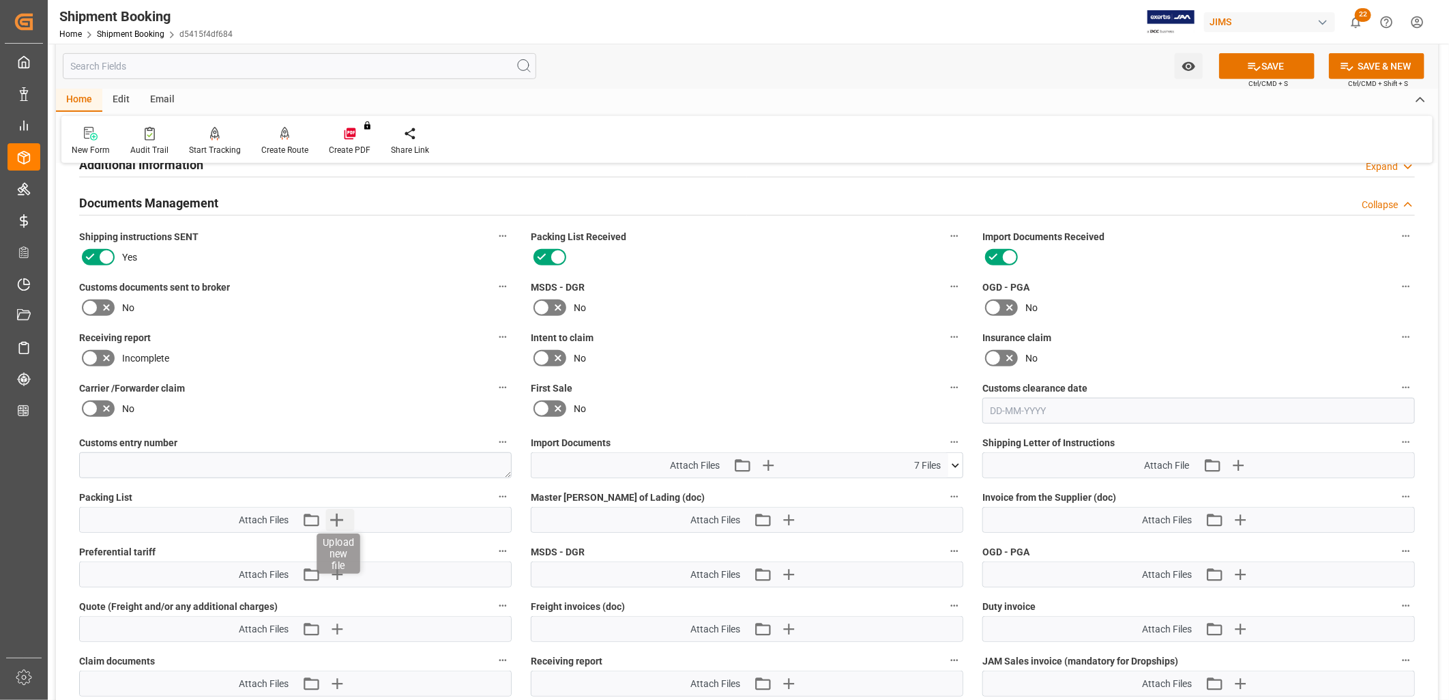
click at [335, 513] on icon "button" at bounding box center [337, 520] width 22 height 22
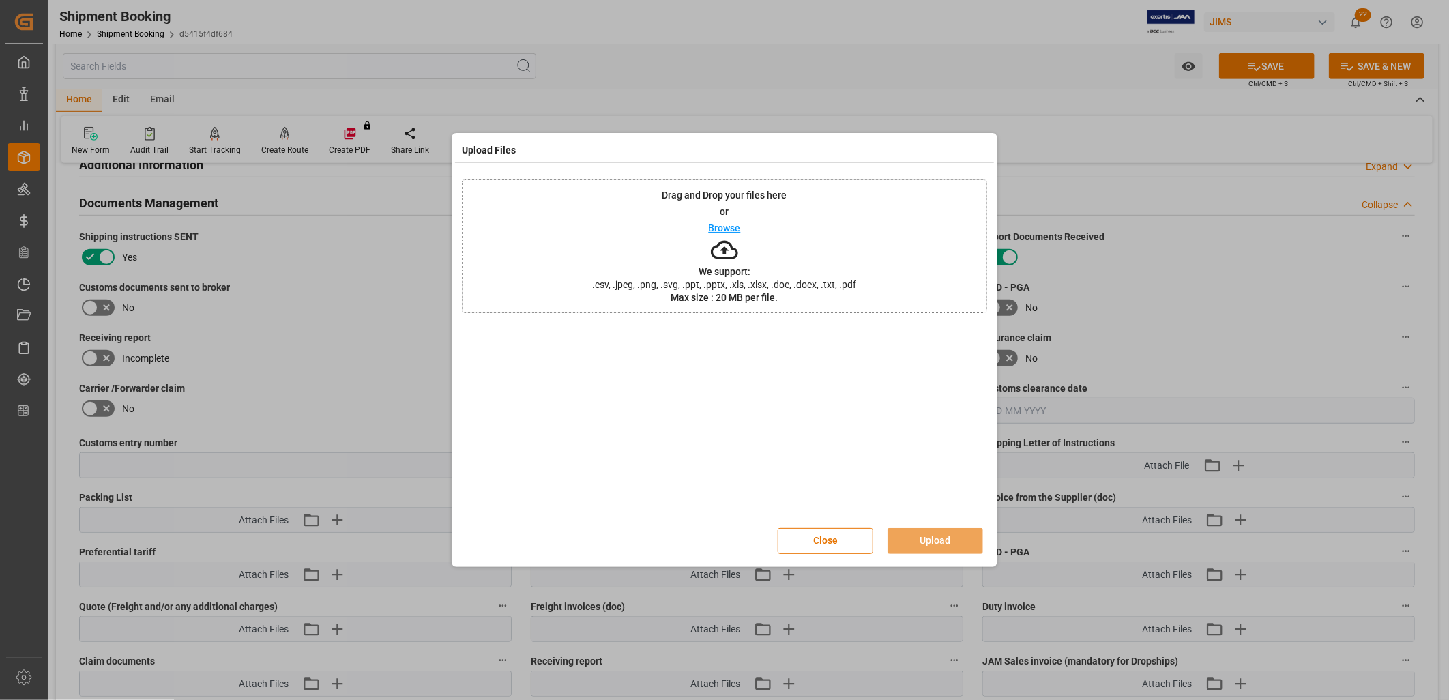
click at [732, 227] on p "Browse" at bounding box center [725, 228] width 32 height 10
click at [940, 540] on button "Upload" at bounding box center [936, 541] width 96 height 26
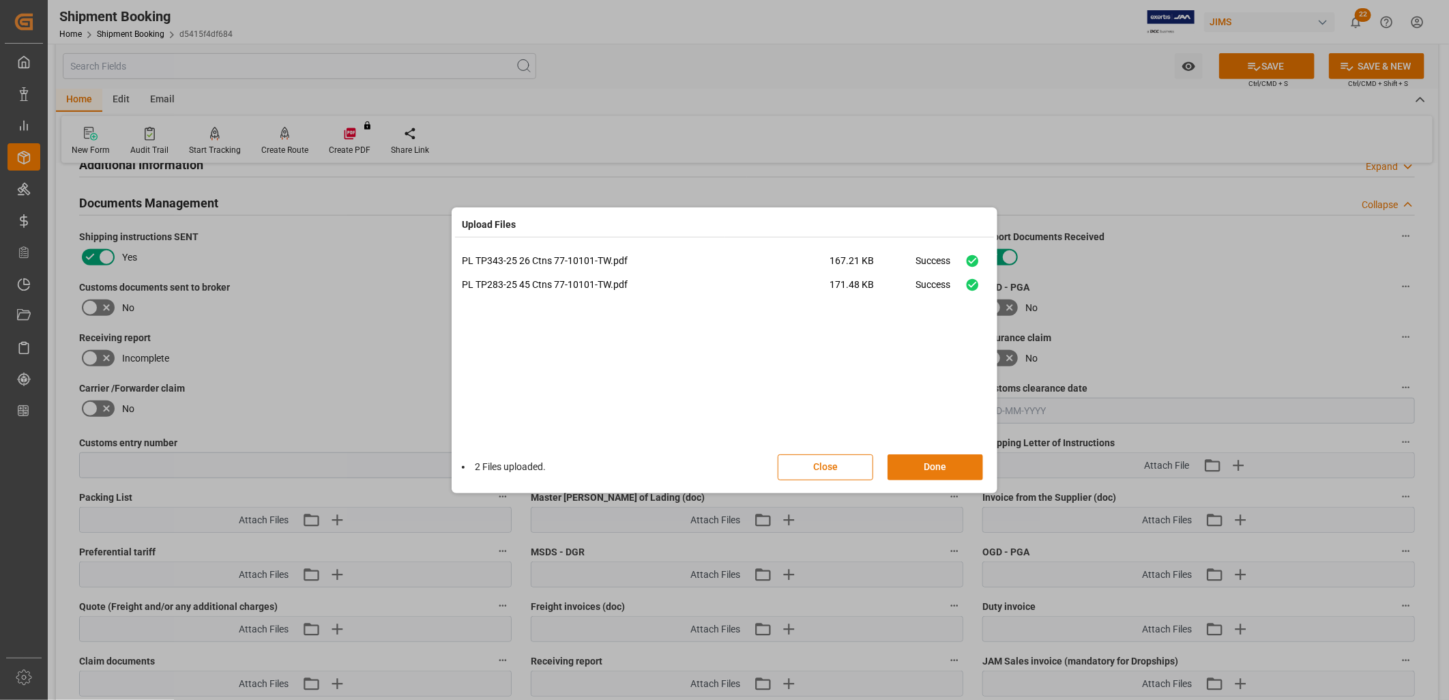
click at [940, 467] on button "Done" at bounding box center [936, 467] width 96 height 26
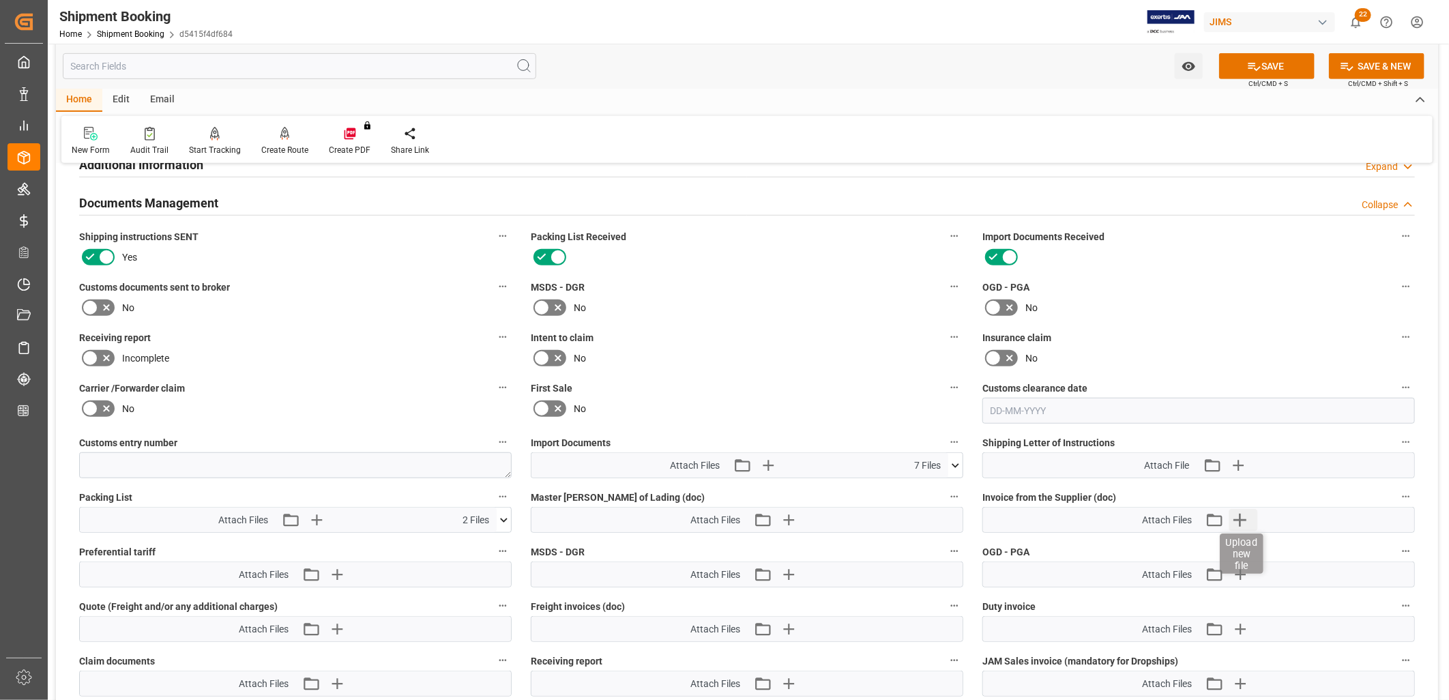
click at [1239, 510] on icon "button" at bounding box center [1241, 520] width 22 height 22
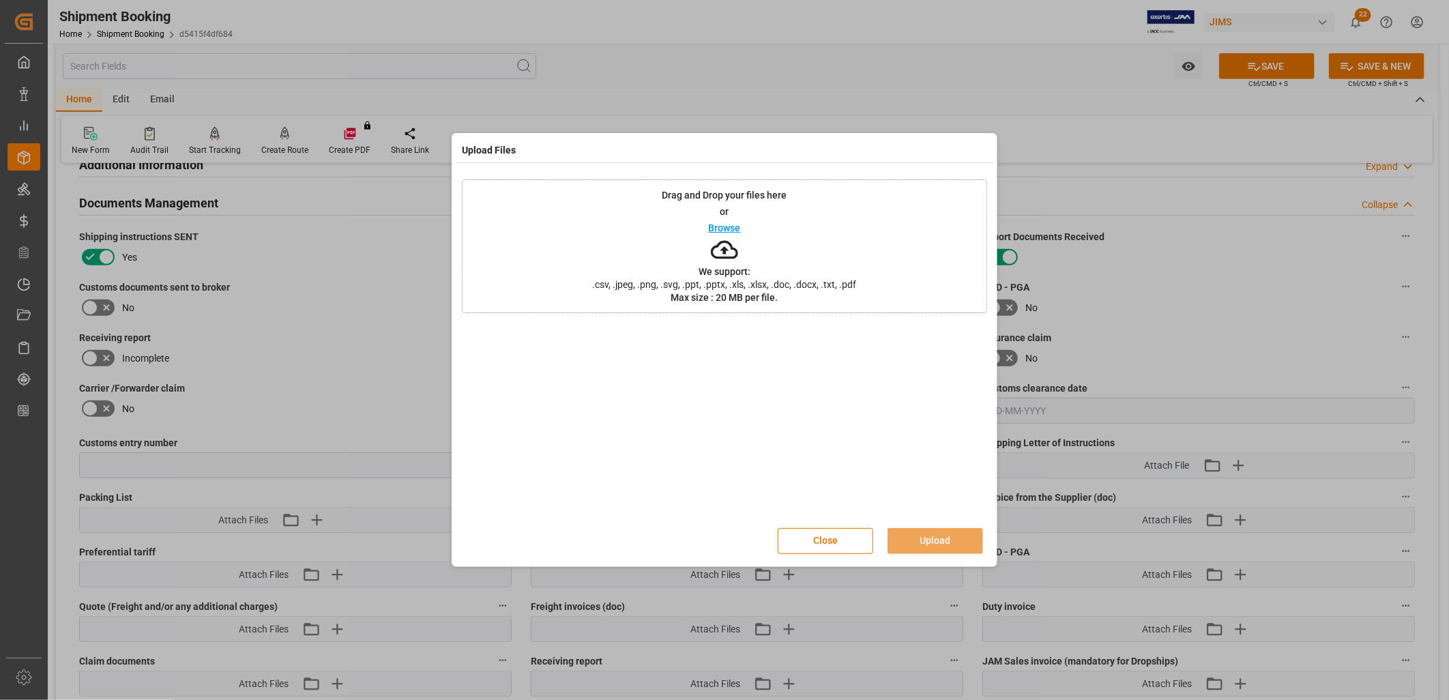
click at [721, 228] on p "Browse" at bounding box center [725, 228] width 32 height 10
click at [951, 531] on button "Upload" at bounding box center [936, 541] width 96 height 26
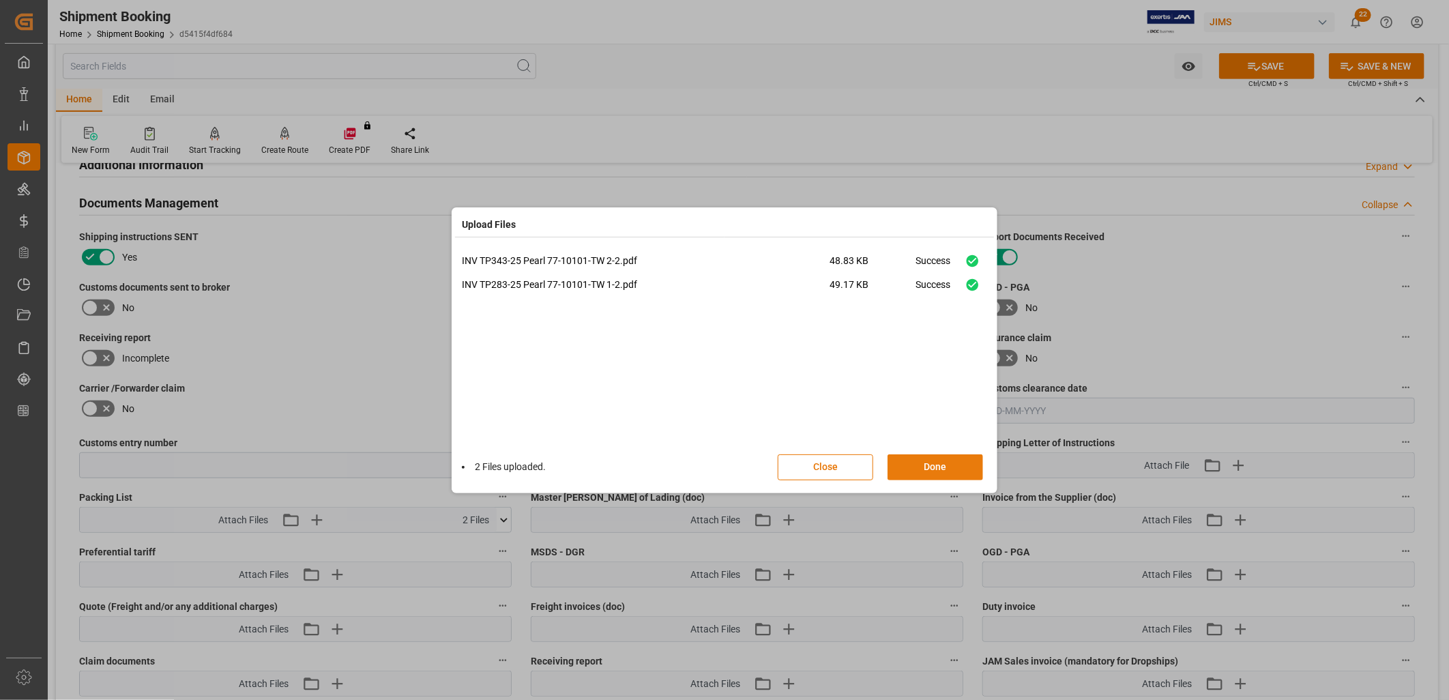
click at [955, 466] on button "Done" at bounding box center [936, 467] width 96 height 26
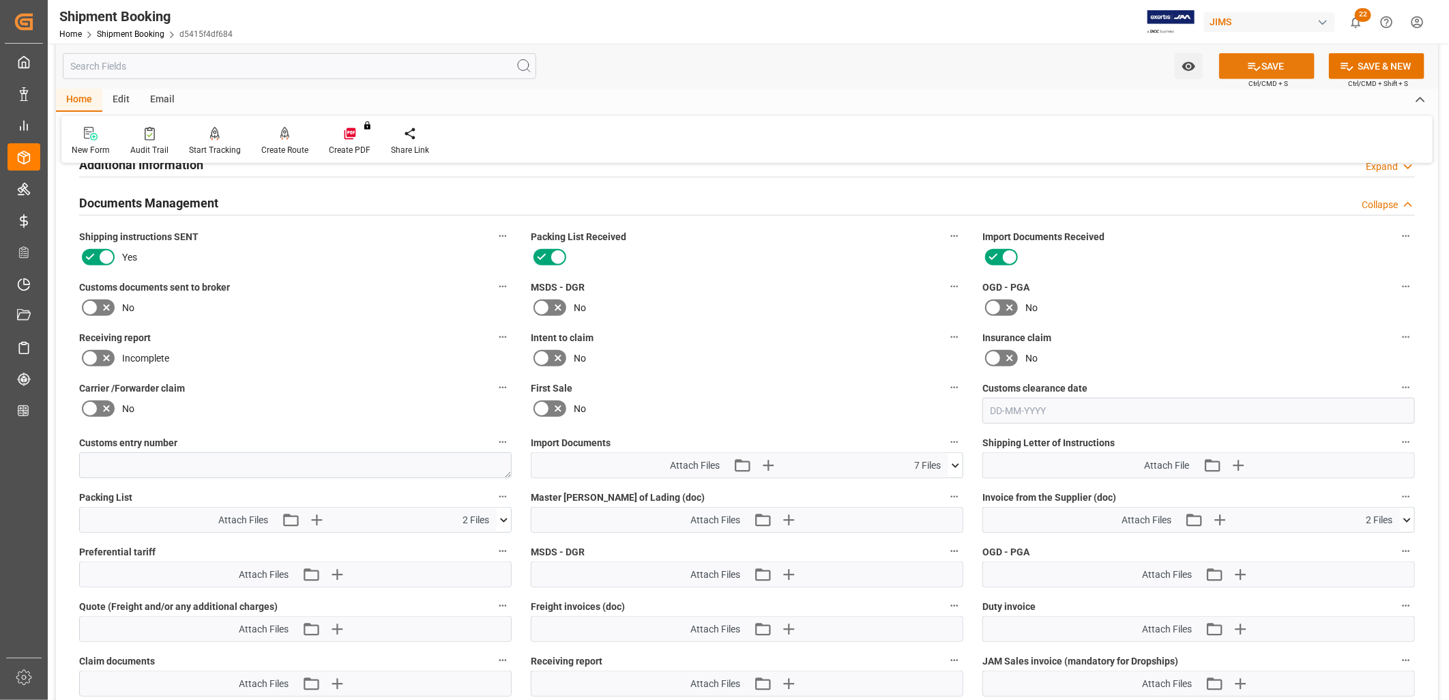
click at [1286, 62] on button "SAVE" at bounding box center [1267, 66] width 96 height 26
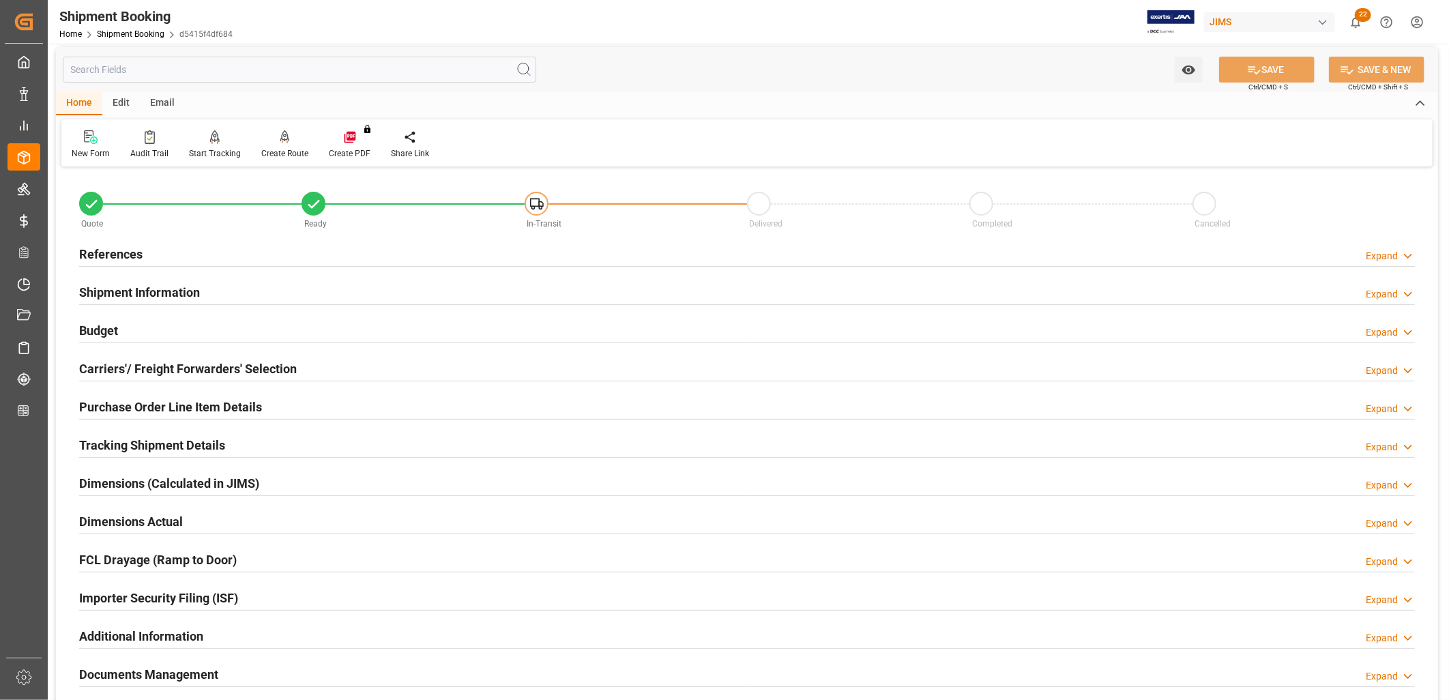
scroll to position [0, 0]
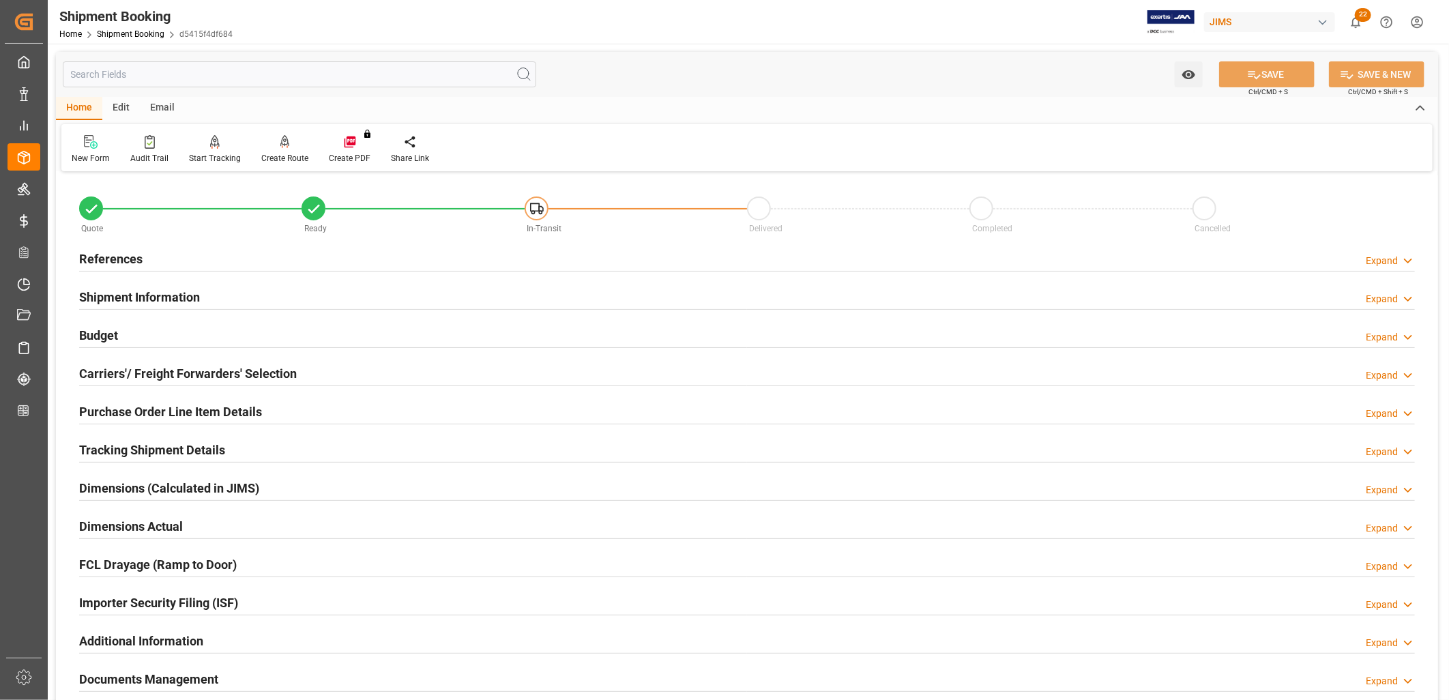
click at [119, 257] on h2 "References" at bounding box center [110, 259] width 63 height 18
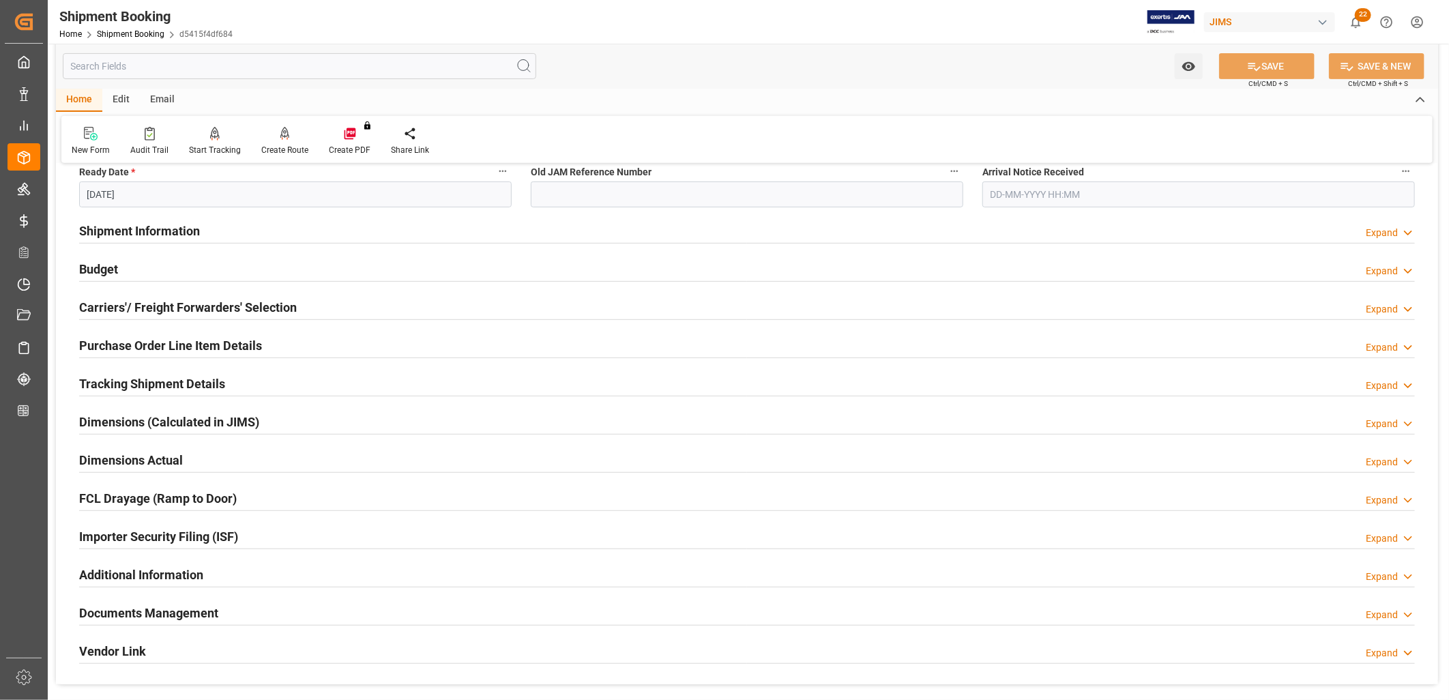
scroll to position [379, 0]
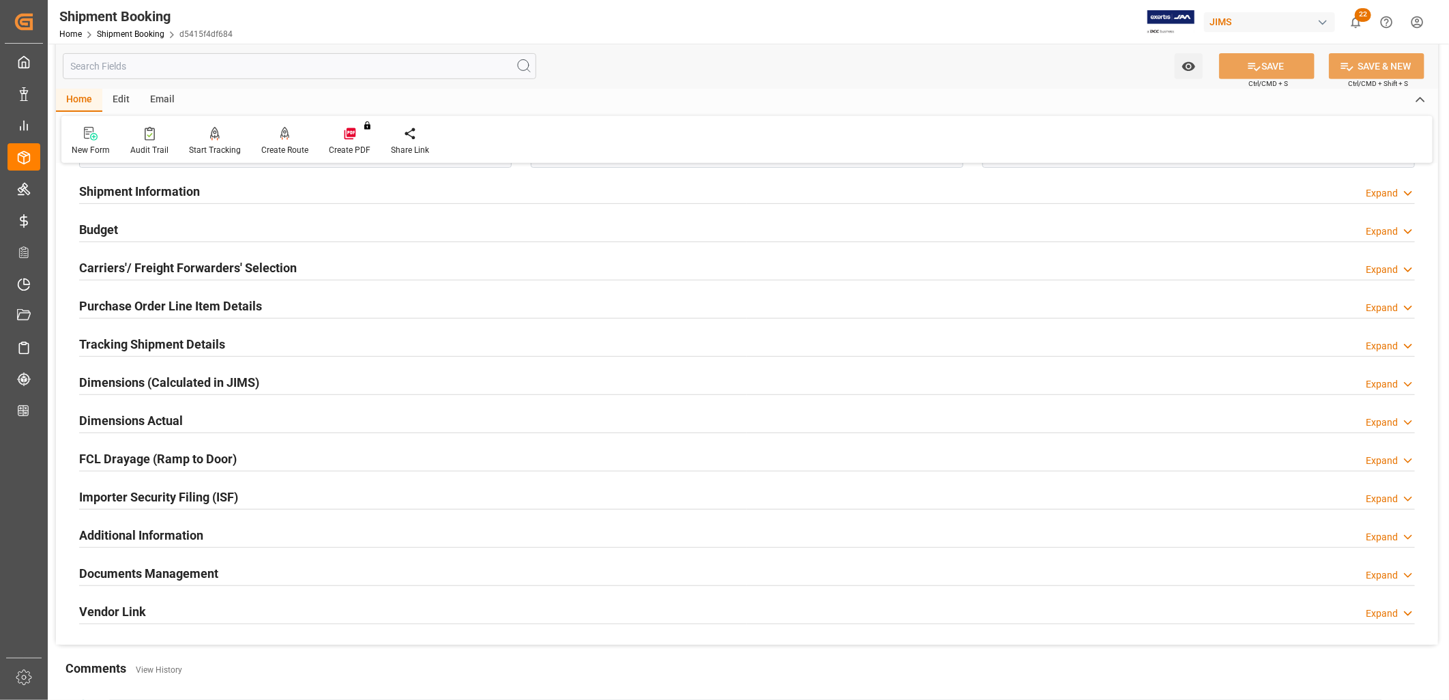
click at [201, 304] on h2 "Purchase Order Line Item Details" at bounding box center [170, 306] width 183 height 18
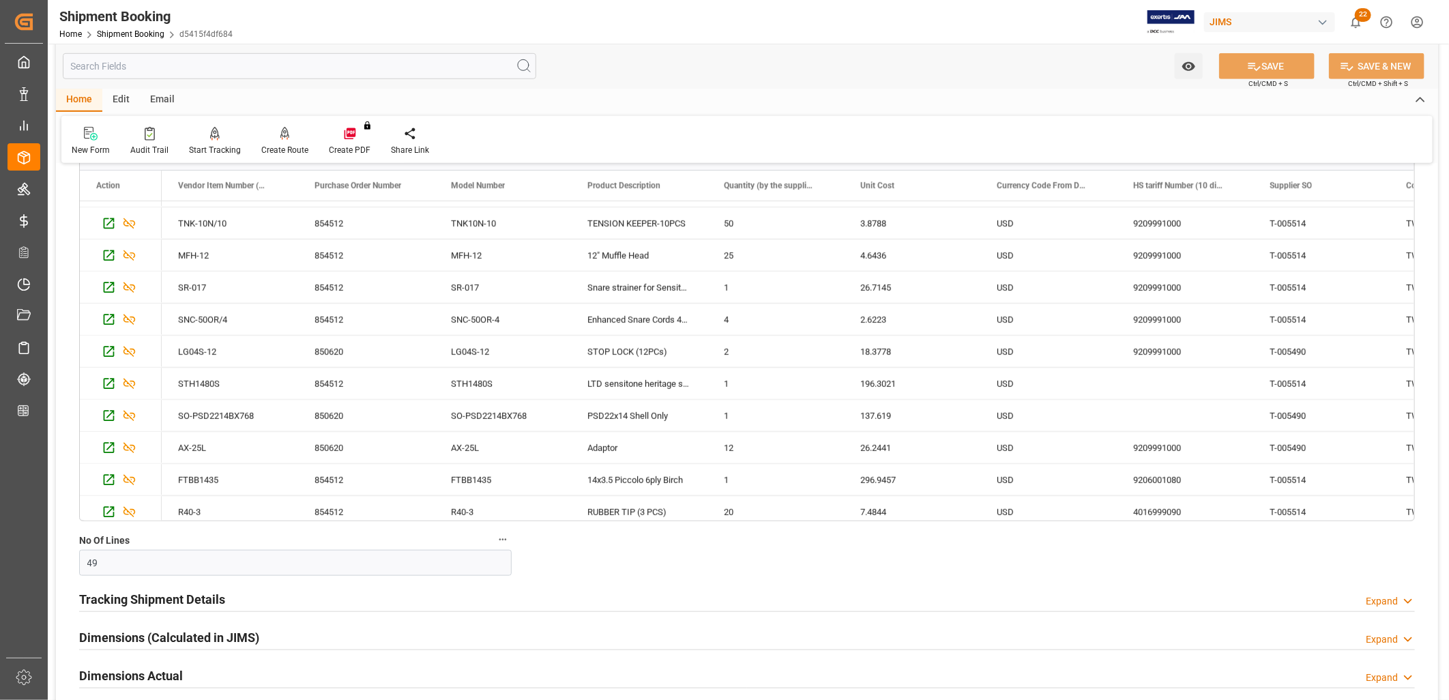
click at [155, 597] on h2 "Tracking Shipment Details" at bounding box center [152, 599] width 146 height 18
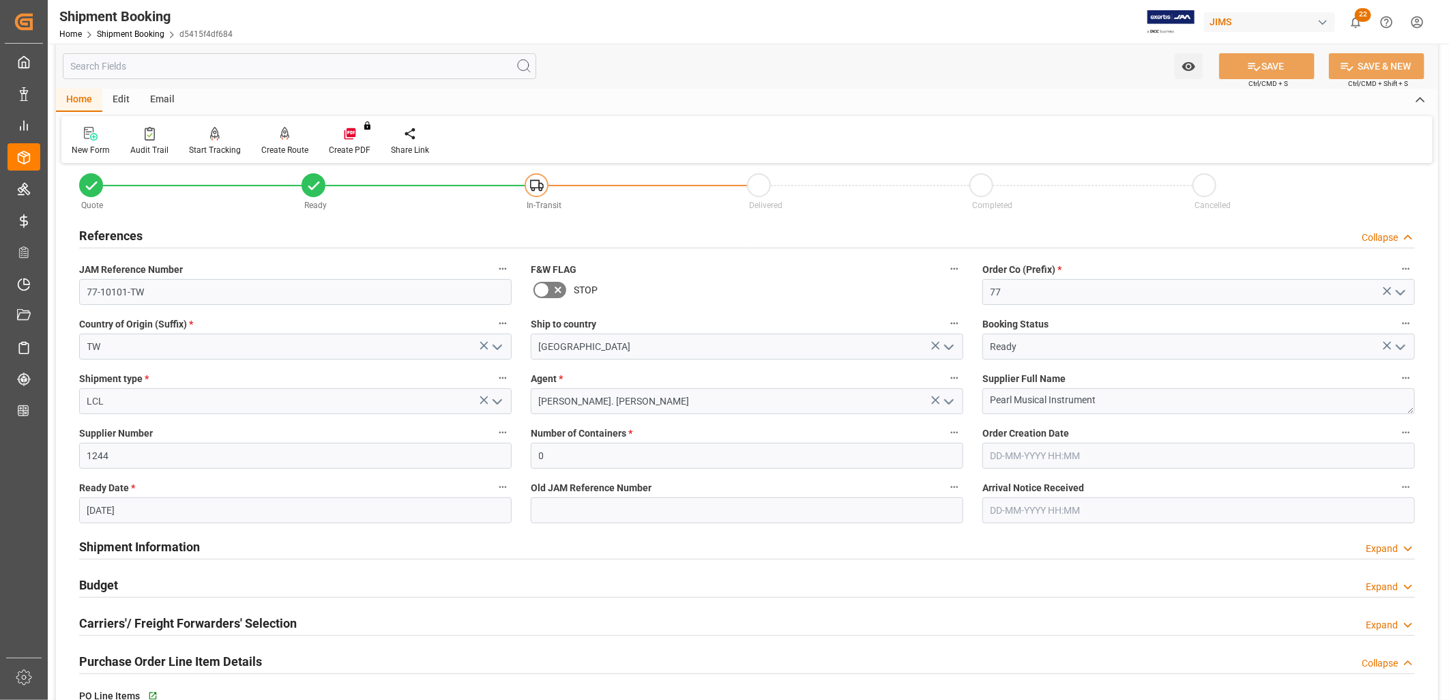
scroll to position [0, 0]
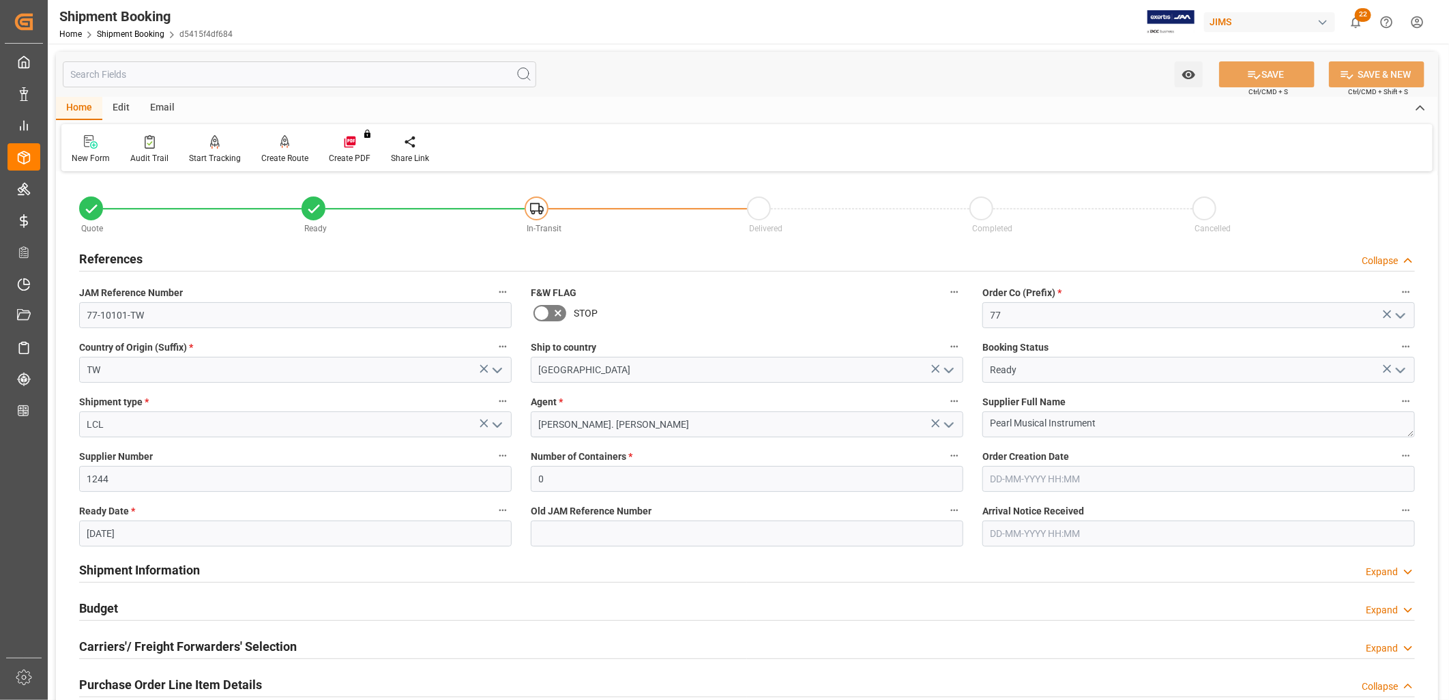
click at [171, 564] on h2 "Shipment Information" at bounding box center [139, 570] width 121 height 18
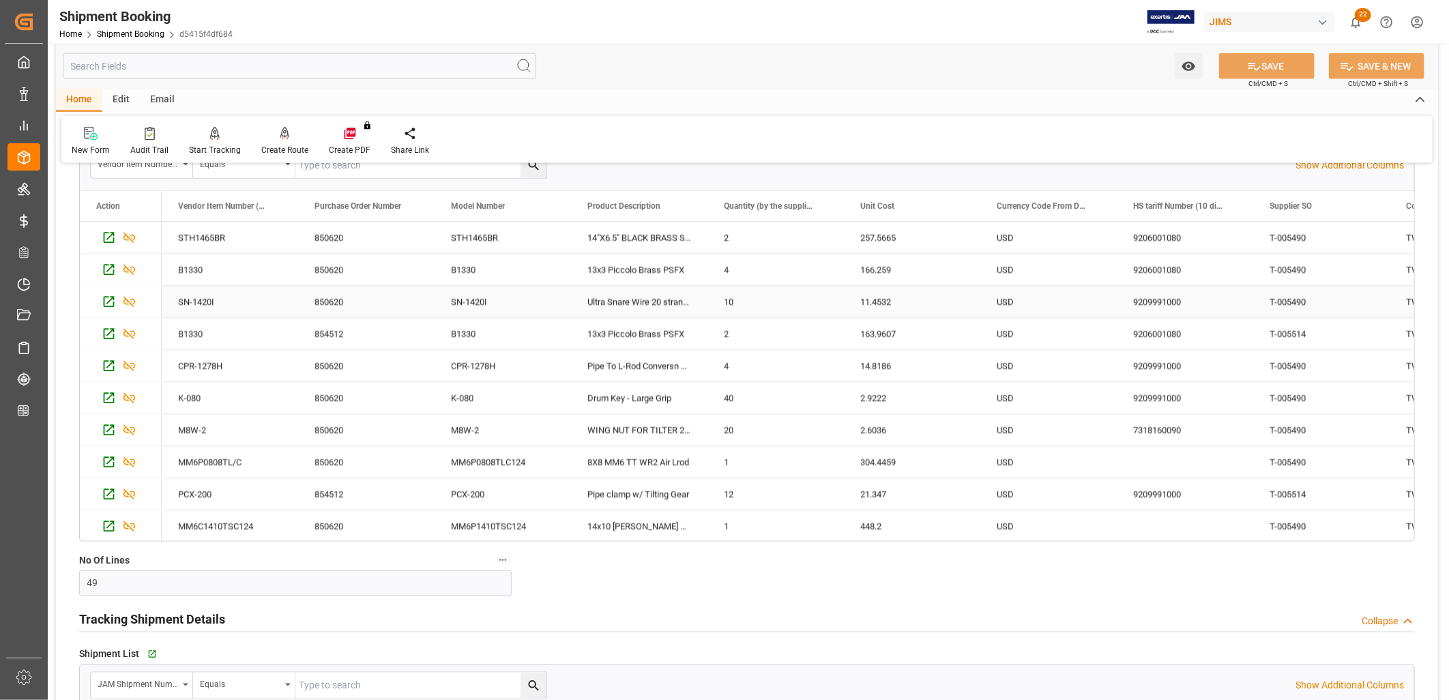
scroll to position [606, 0]
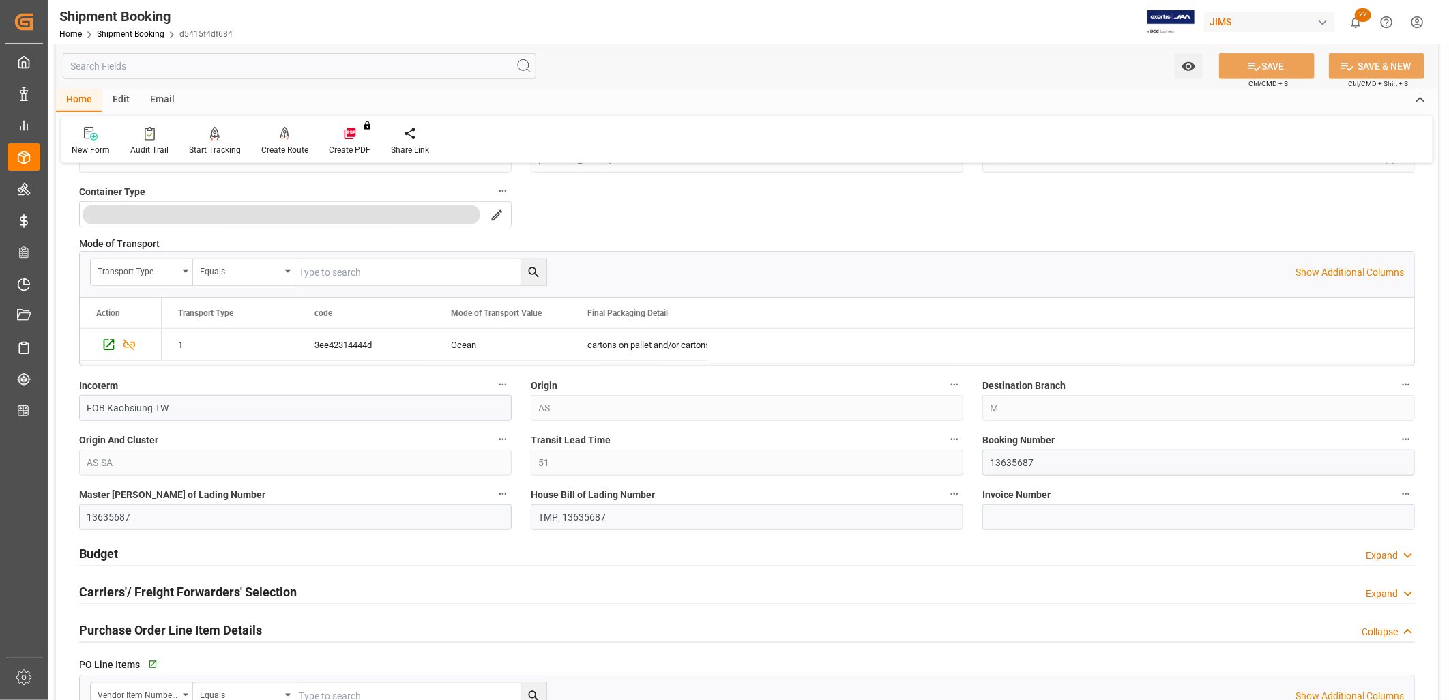
click at [156, 590] on h2 "Carriers'/ Freight Forwarders' Selection" at bounding box center [188, 592] width 218 height 18
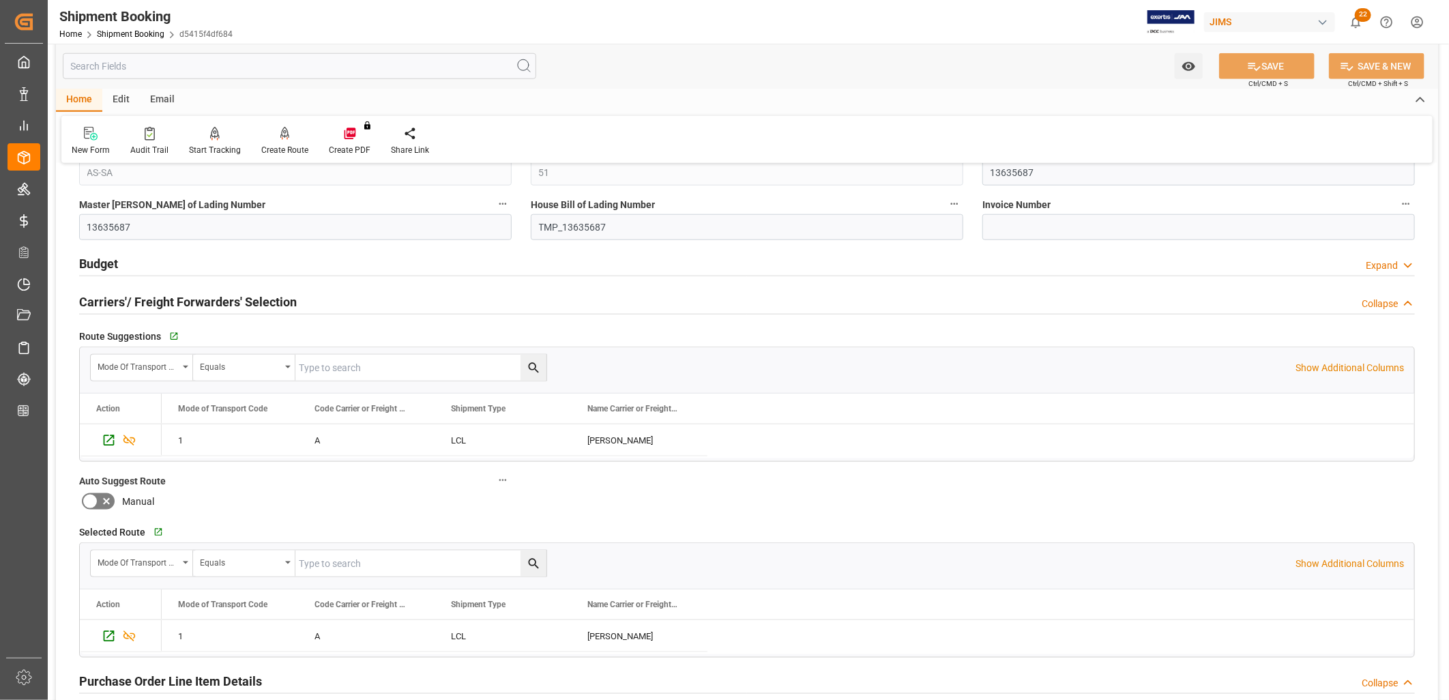
scroll to position [910, 0]
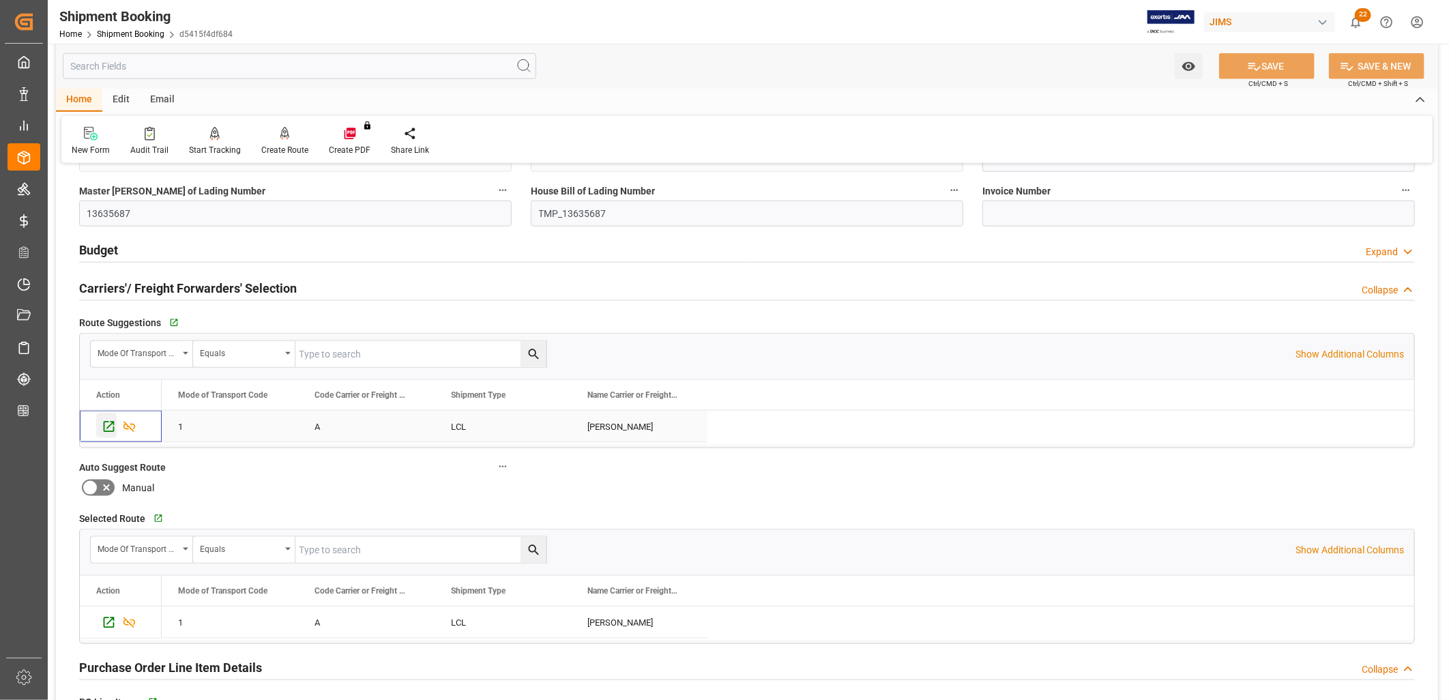
click at [107, 429] on icon "Press SPACE to select this row." at bounding box center [109, 427] width 11 height 11
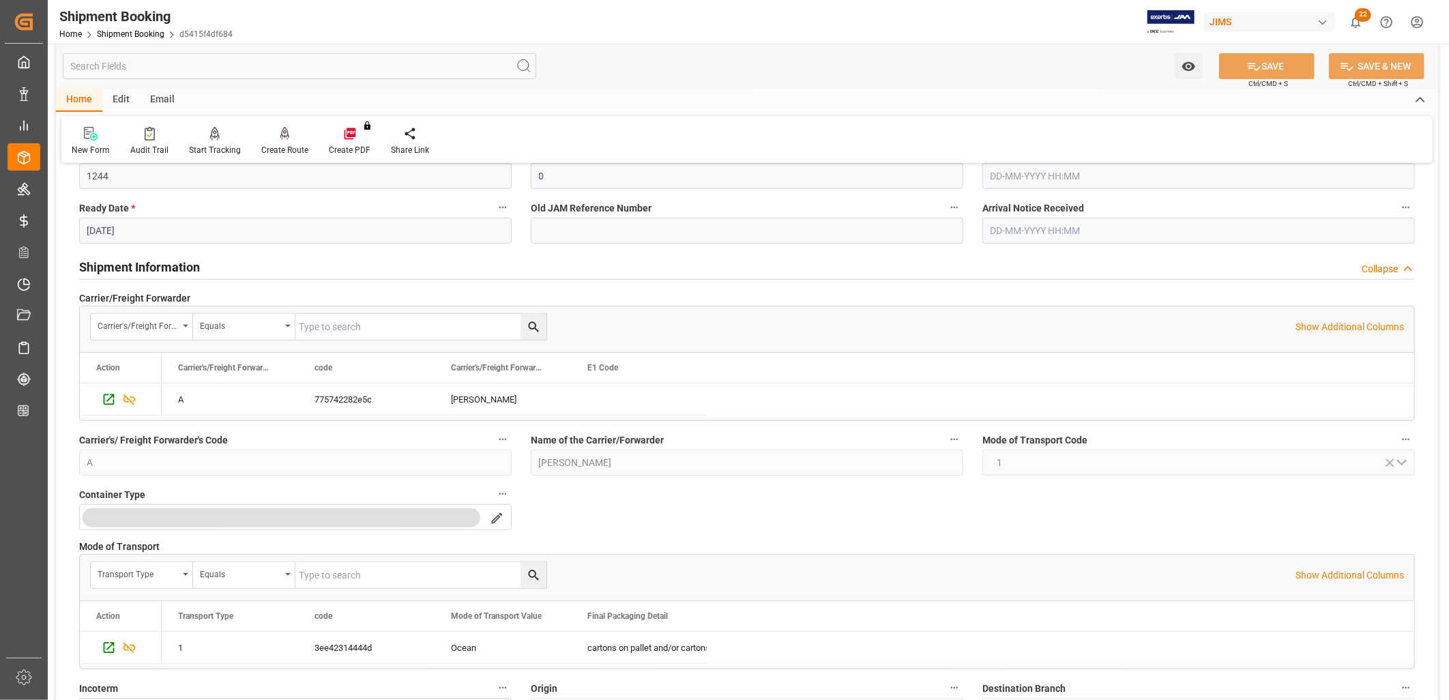
scroll to position [379, 0]
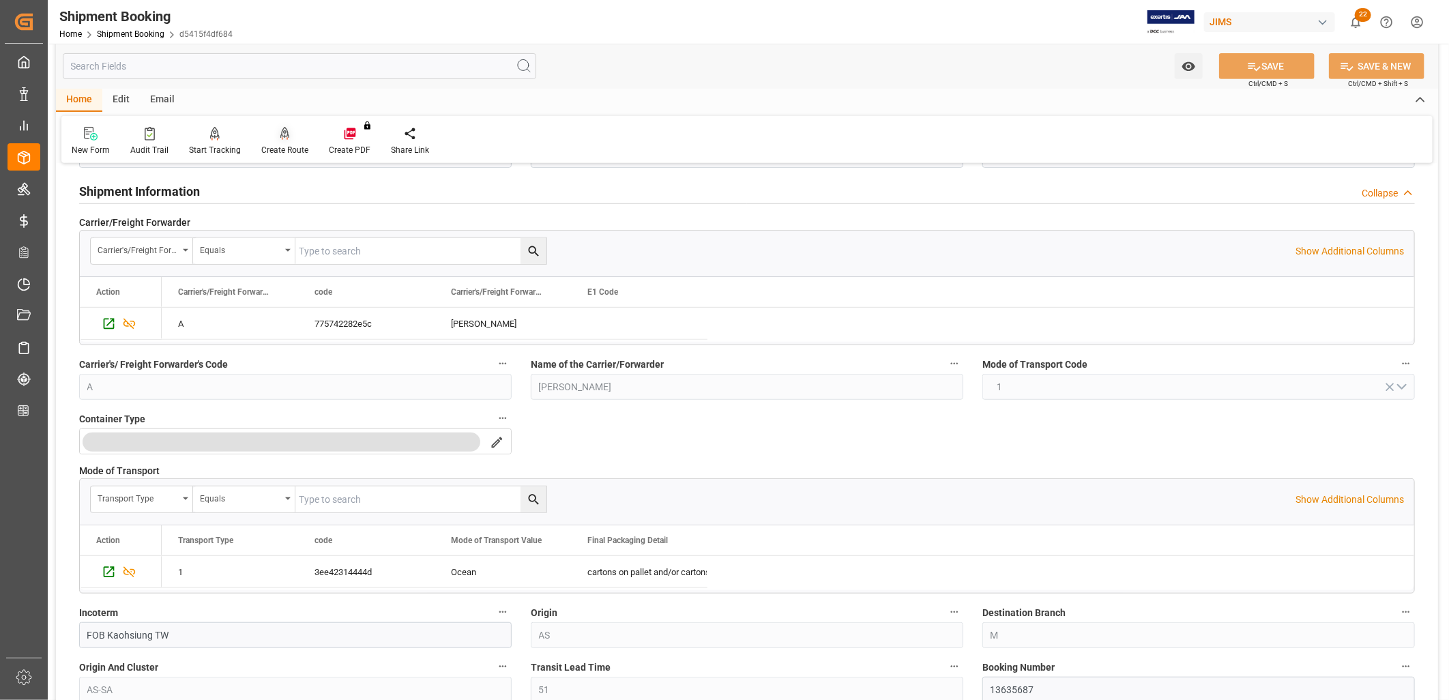
click at [280, 136] on icon at bounding box center [285, 134] width 10 height 14
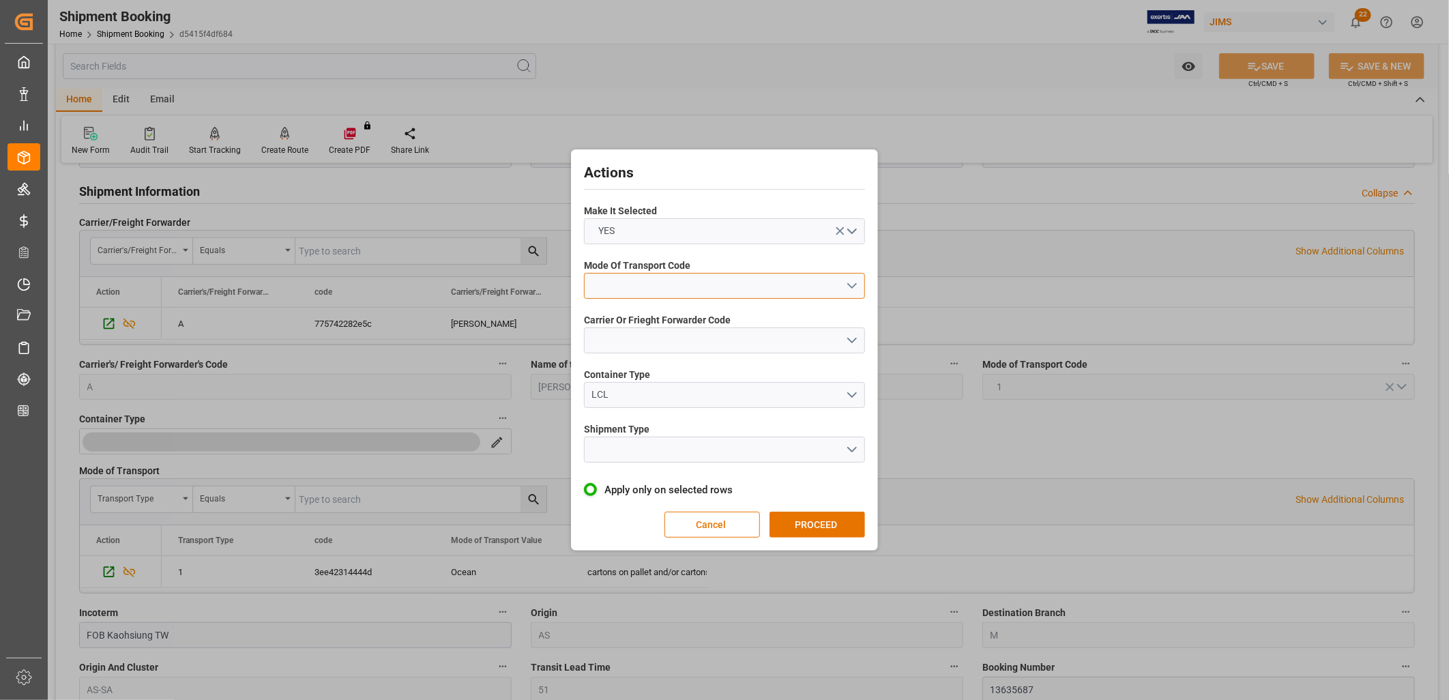
click at [853, 287] on button "open menu" at bounding box center [724, 286] width 281 height 26
click at [630, 287] on div "1- OCEAN" at bounding box center [725, 289] width 280 height 29
click at [852, 335] on button "open menu" at bounding box center [724, 341] width 281 height 26
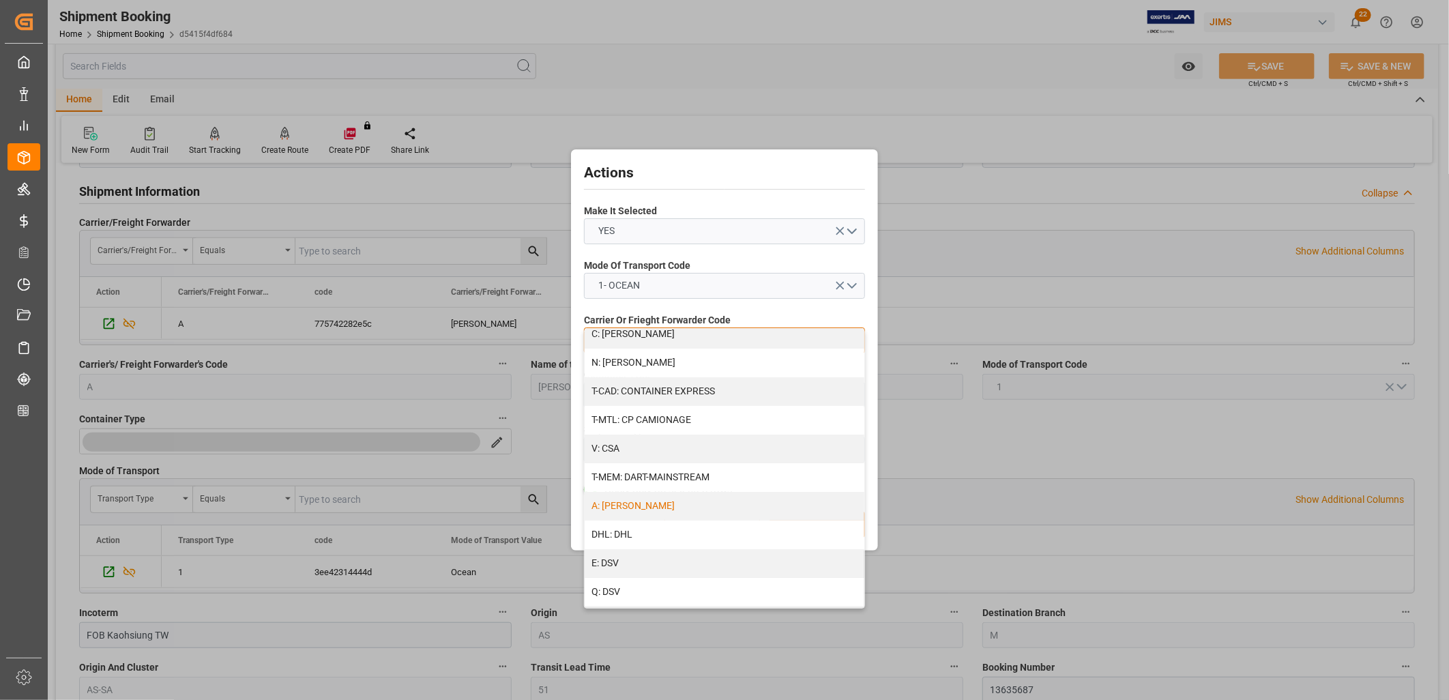
scroll to position [76, 0]
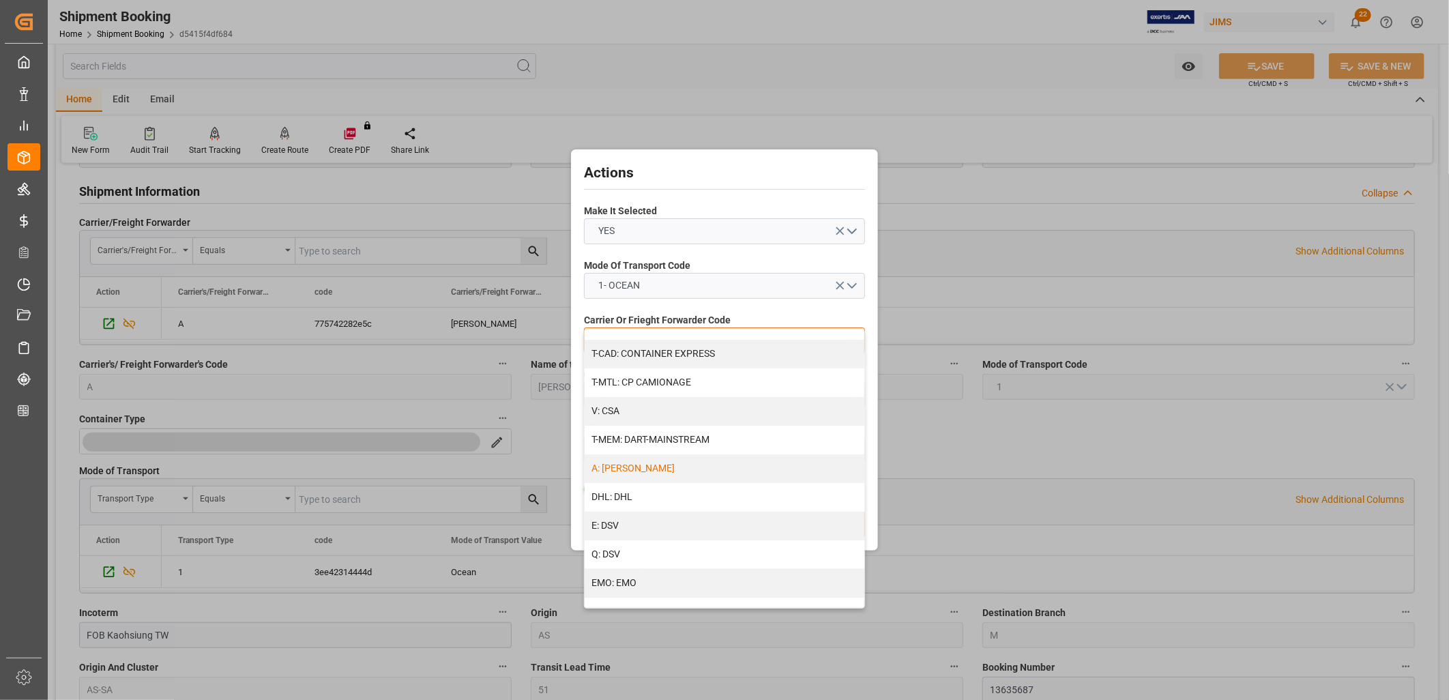
click at [628, 468] on div "A: DELMAR" at bounding box center [725, 468] width 280 height 29
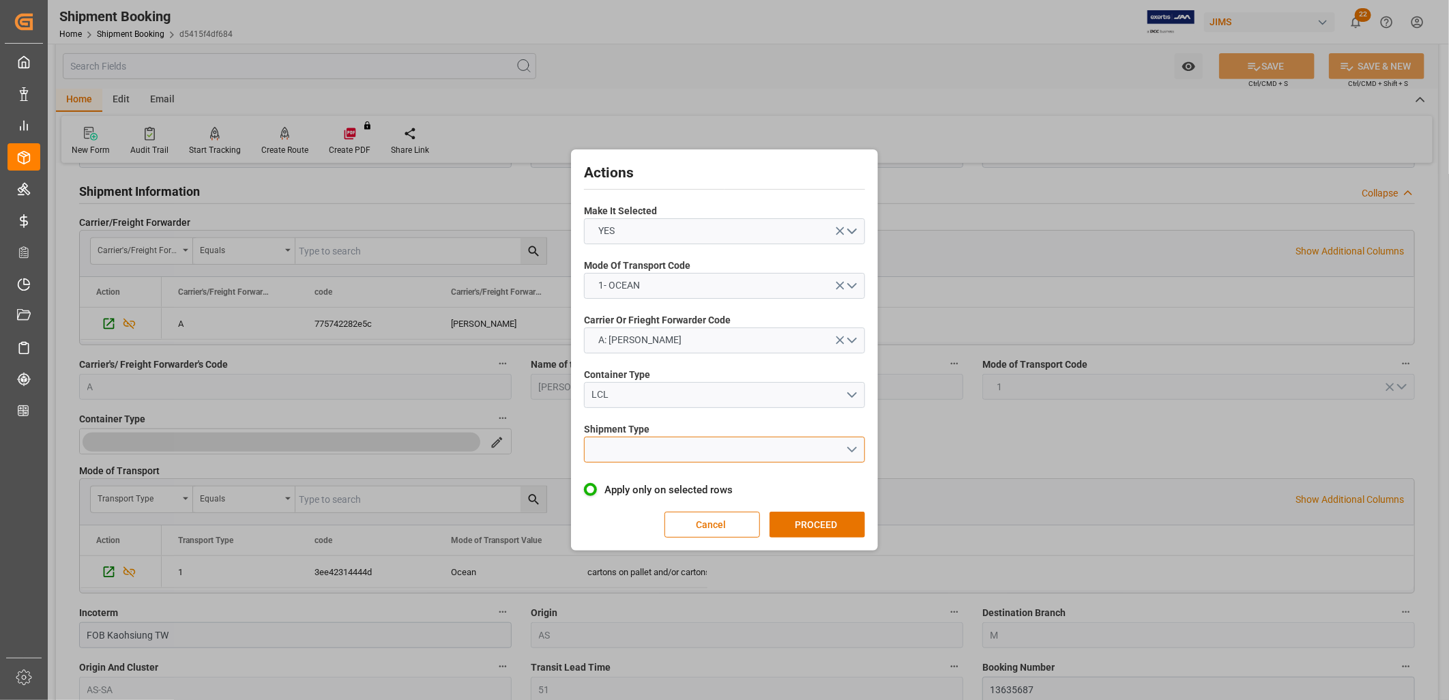
click at [855, 451] on button "open menu" at bounding box center [724, 450] width 281 height 26
click at [597, 476] on div "LCL" at bounding box center [725, 481] width 280 height 29
click at [827, 523] on button "PROCEED" at bounding box center [818, 525] width 96 height 26
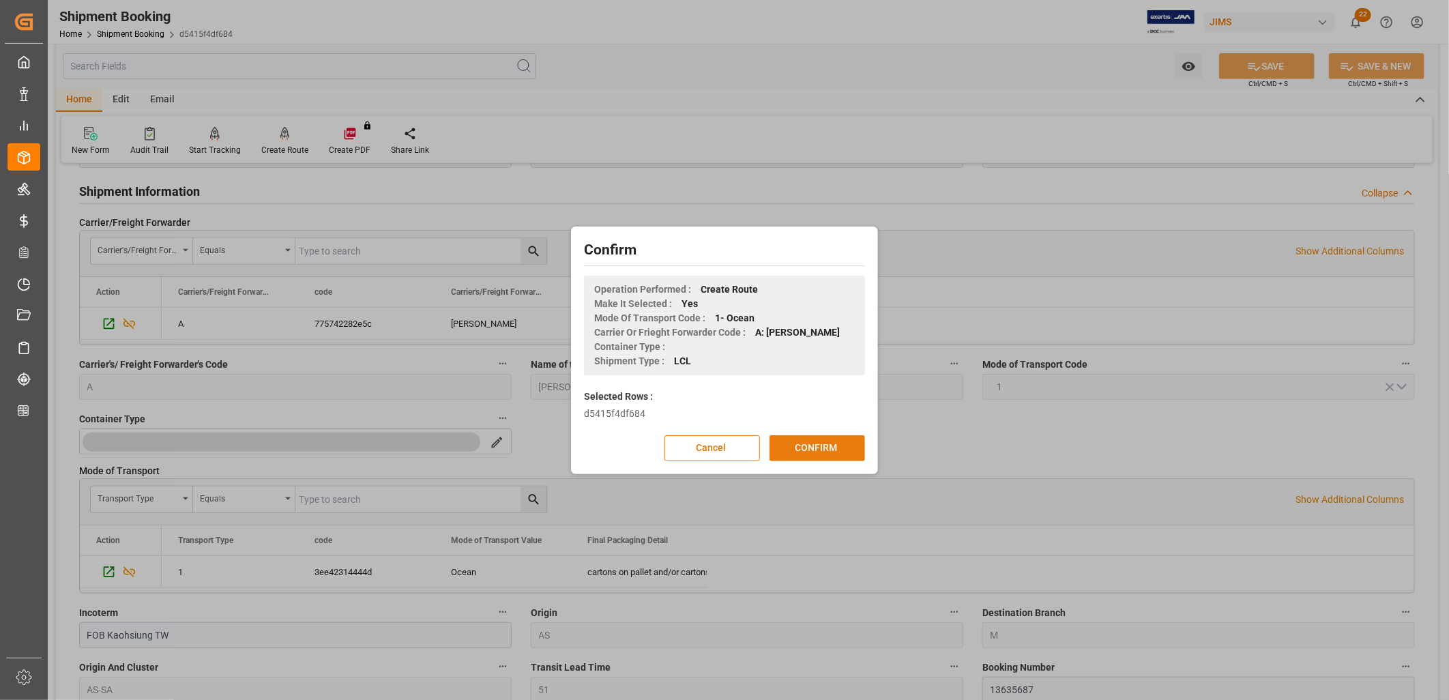
click at [827, 442] on button "CONFIRM" at bounding box center [818, 448] width 96 height 26
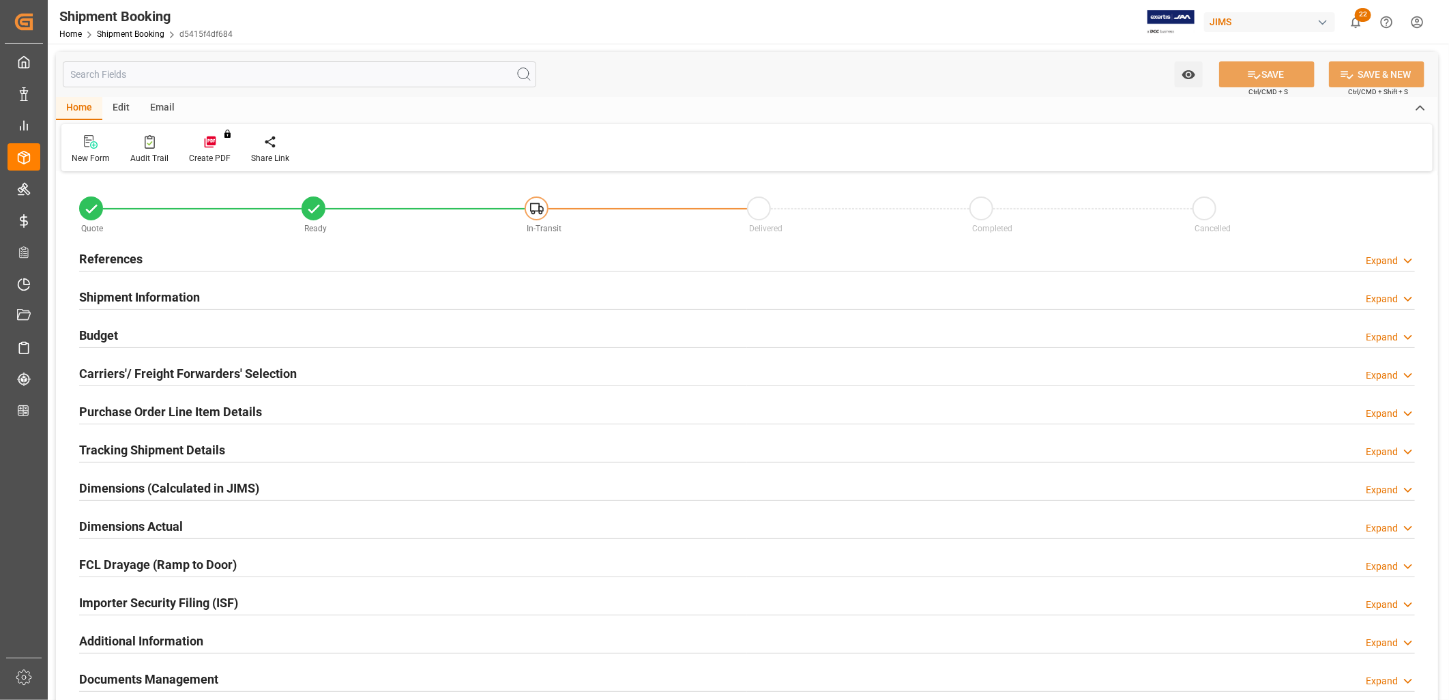
type input "0"
type input "[DATE]"
click at [126, 261] on h2 "References" at bounding box center [110, 259] width 63 height 18
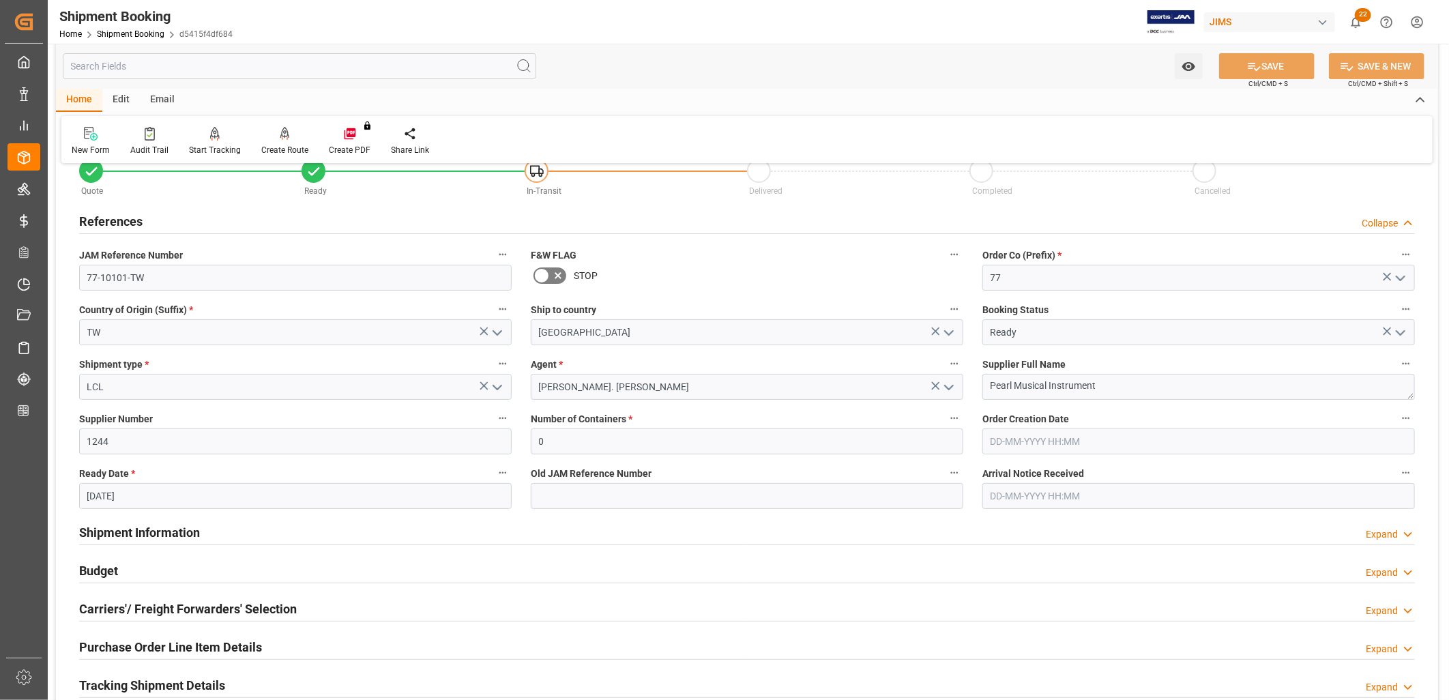
scroll to position [76, 0]
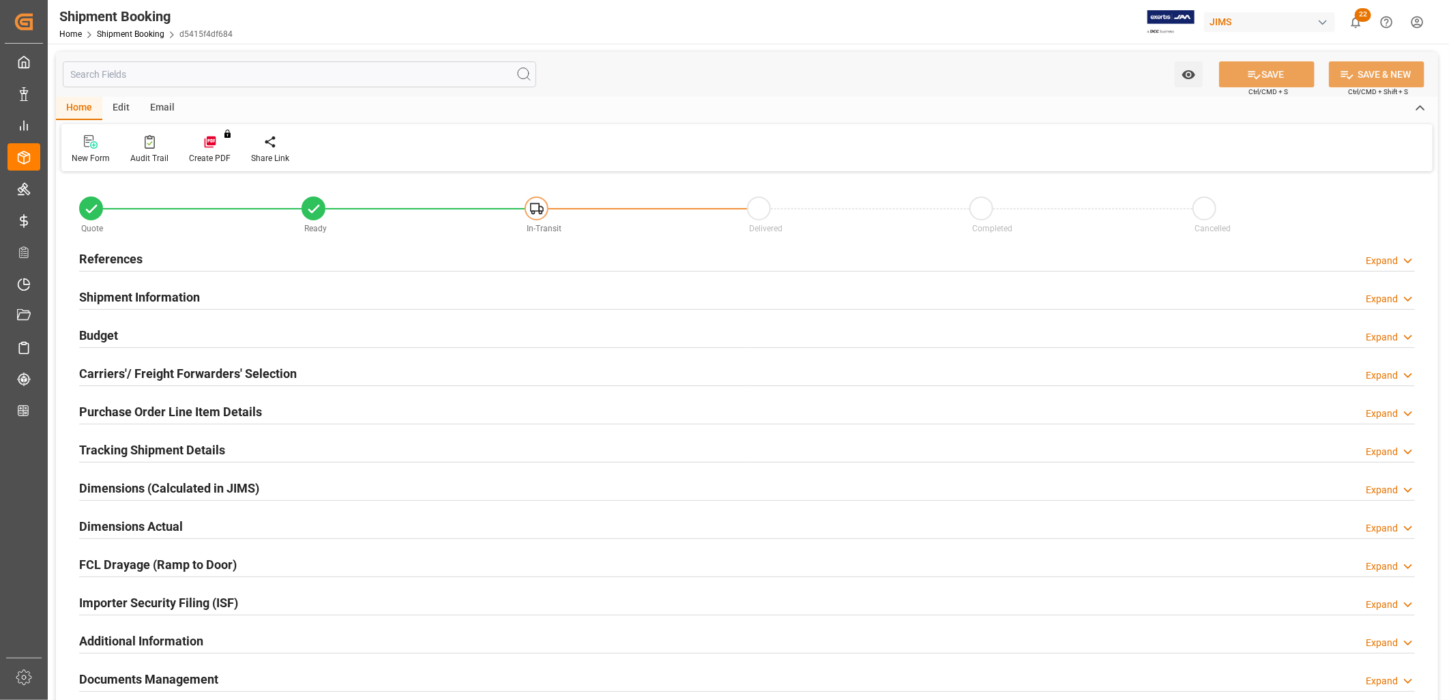
type input "0"
type input "02-09-2025"
click at [119, 256] on h2 "References" at bounding box center [110, 259] width 63 height 18
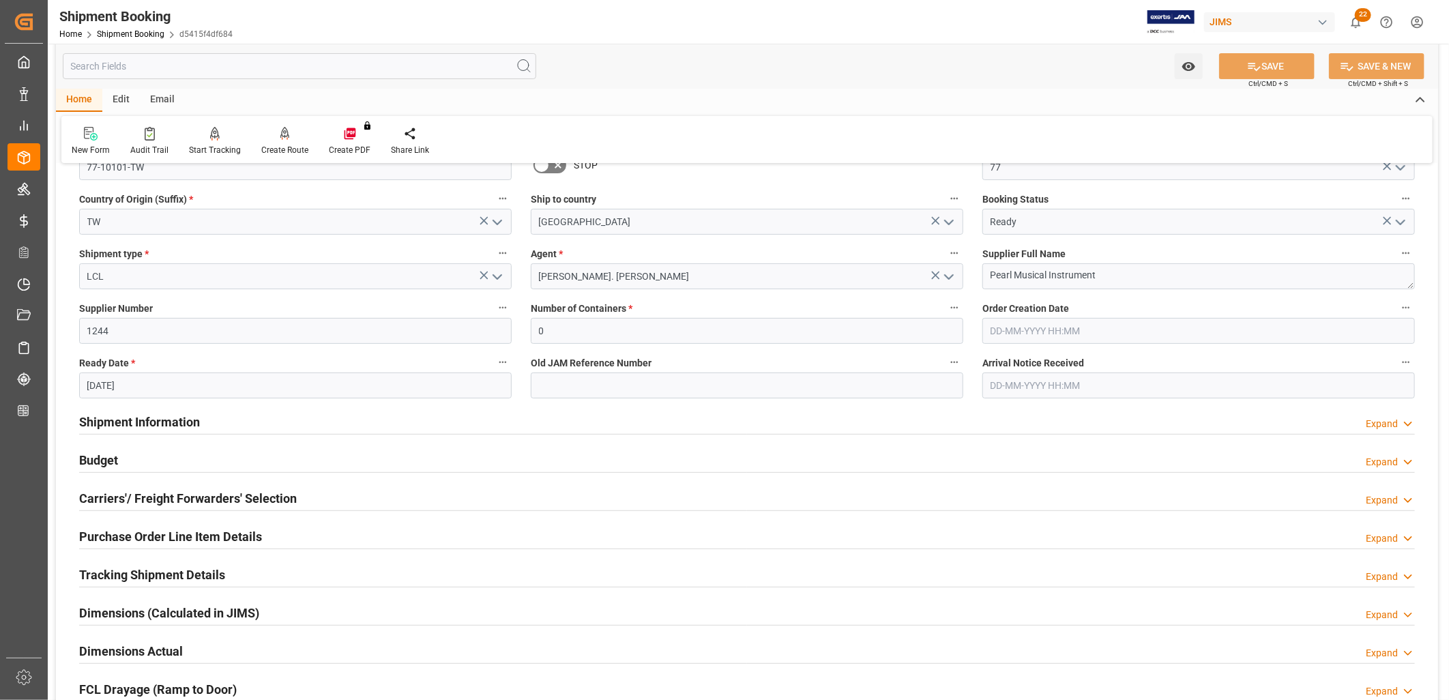
scroll to position [151, 0]
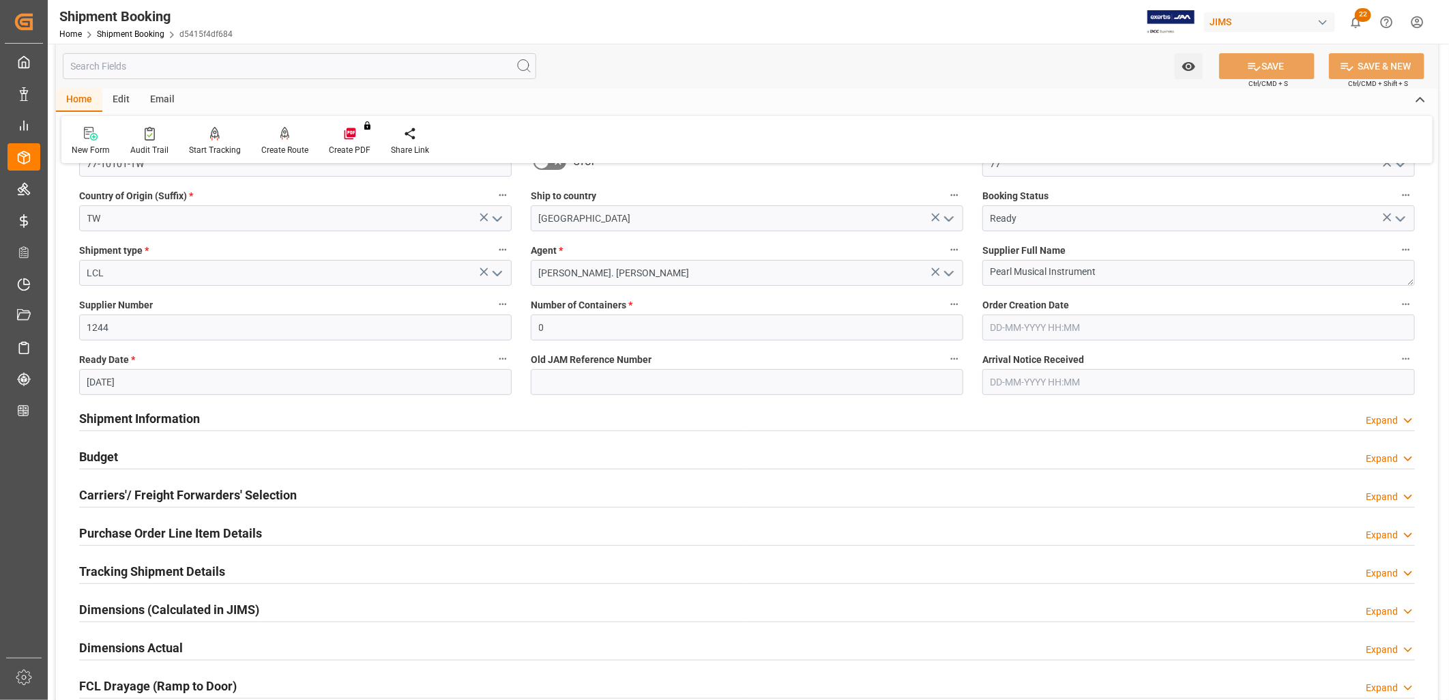
click at [169, 416] on h2 "Shipment Information" at bounding box center [139, 418] width 121 height 18
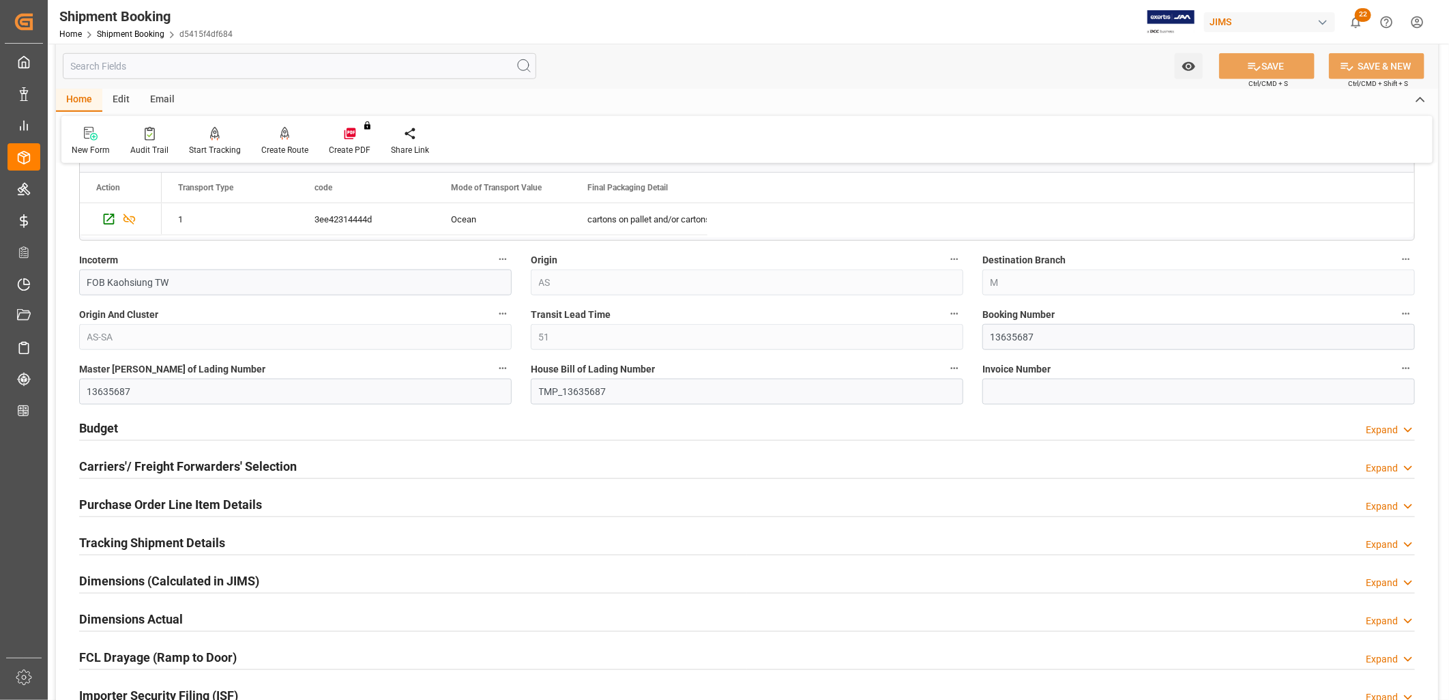
scroll to position [758, 0]
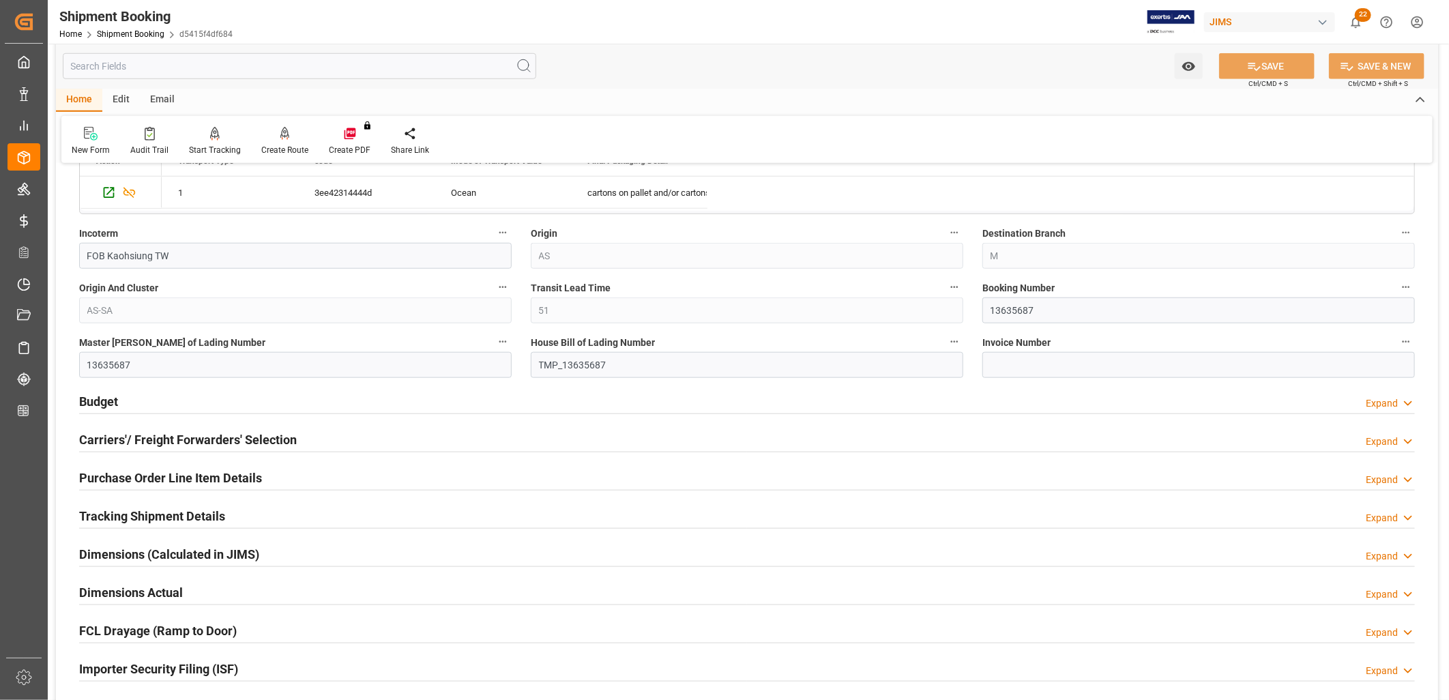
click at [100, 401] on h2 "Budget" at bounding box center [98, 401] width 39 height 18
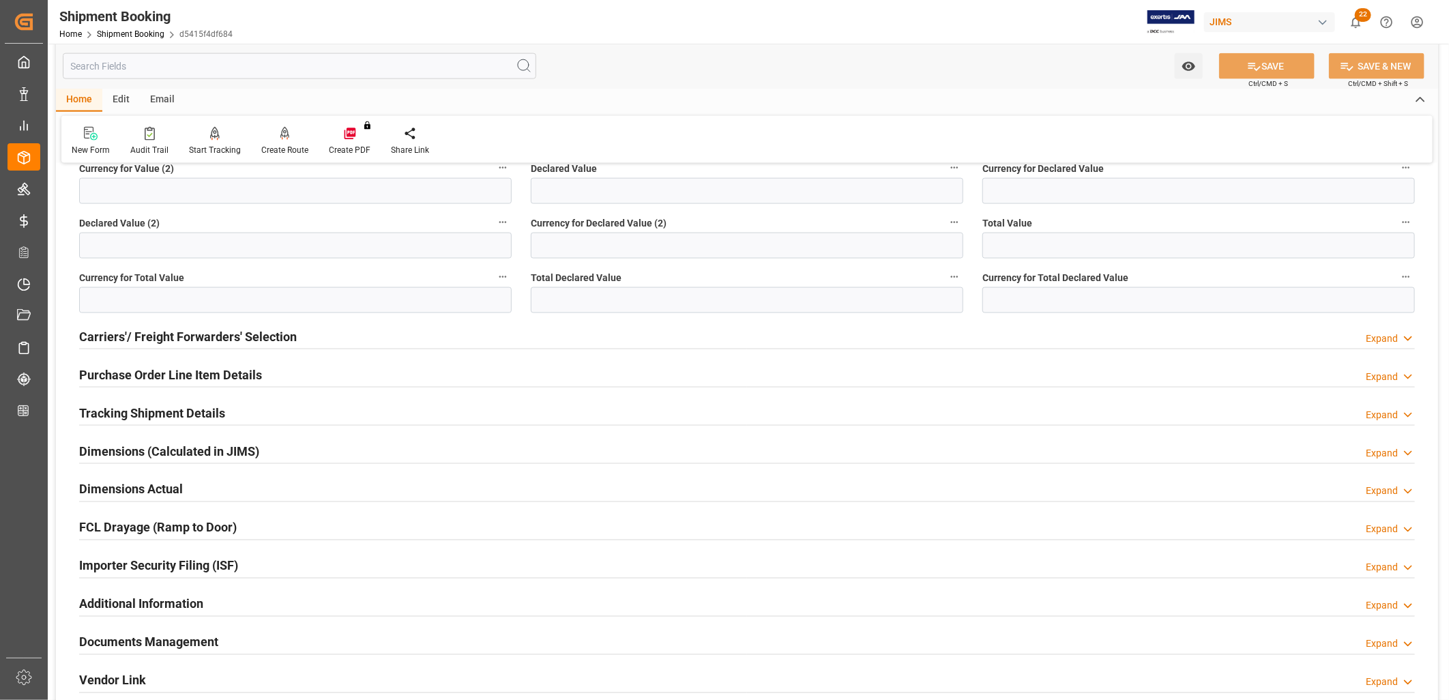
scroll to position [1213, 0]
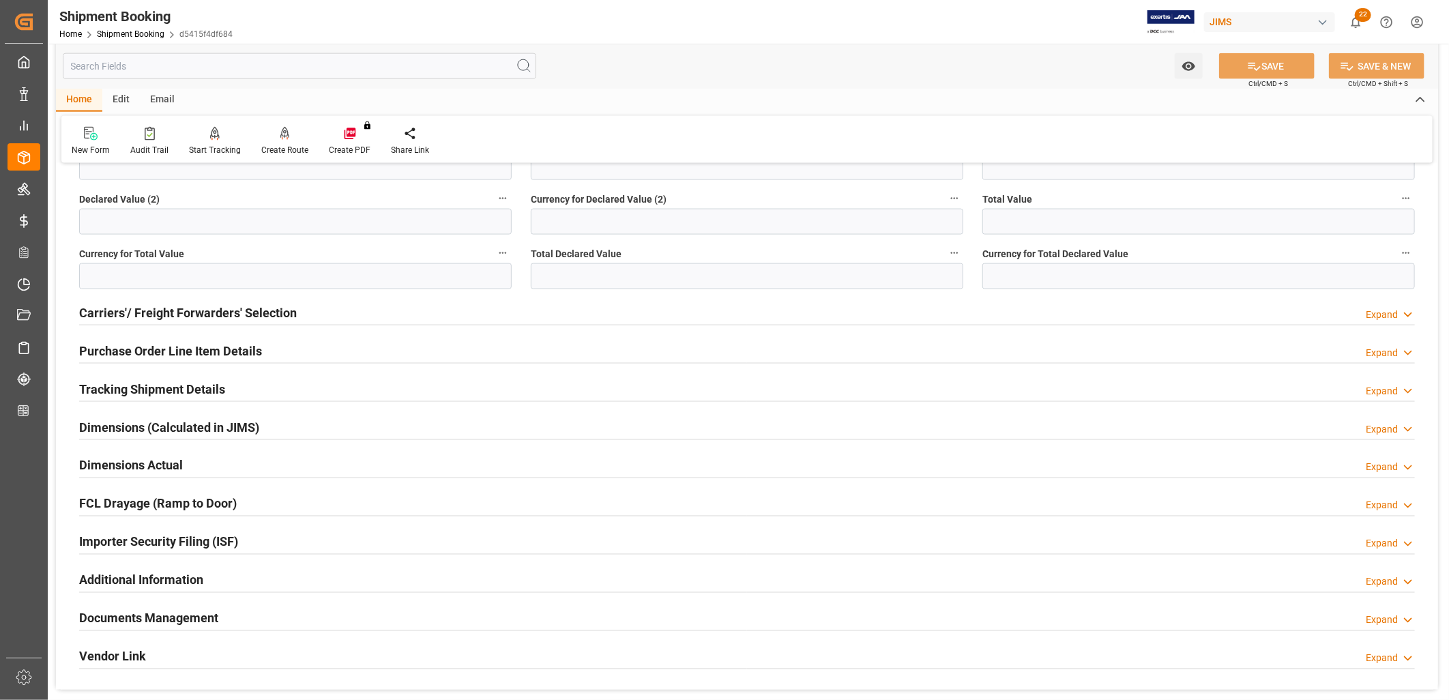
click at [246, 307] on h2 "Carriers'/ Freight Forwarders' Selection" at bounding box center [188, 313] width 218 height 18
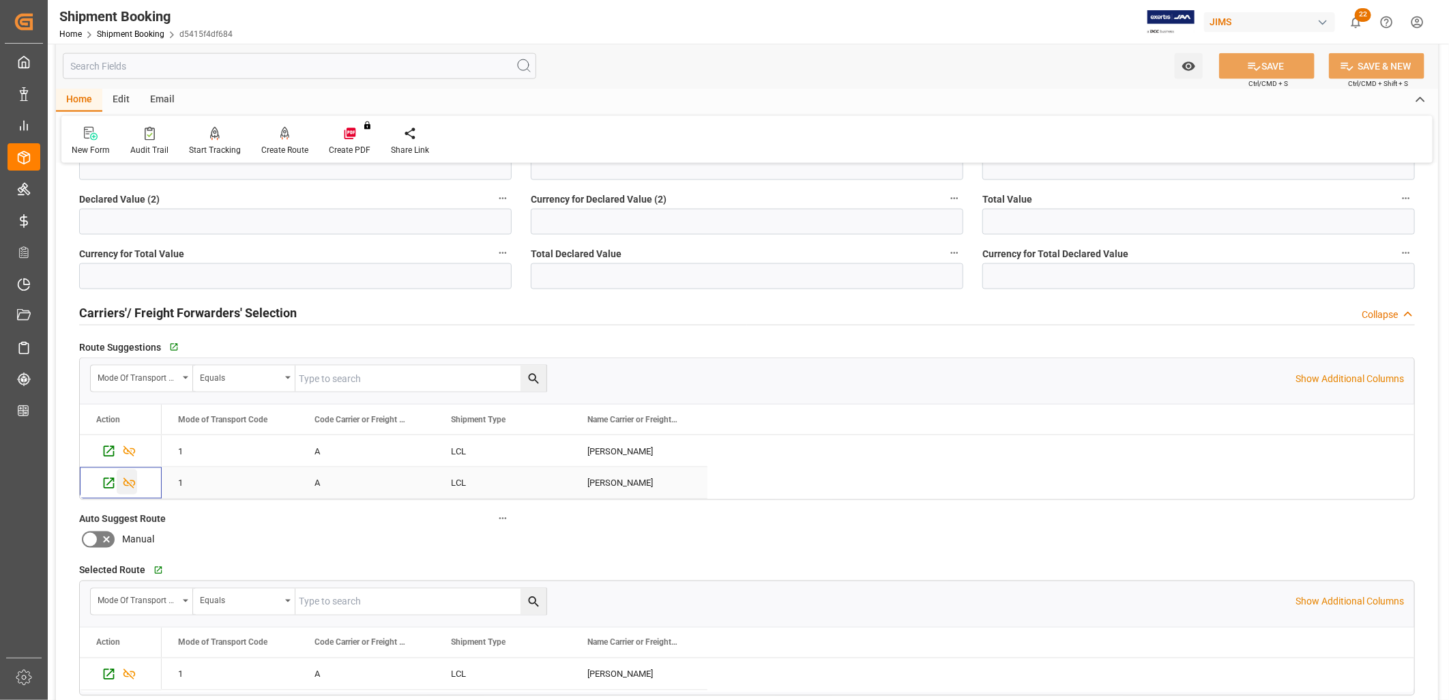
click at [128, 482] on icon "Press SPACE to select this row." at bounding box center [130, 483] width 12 height 11
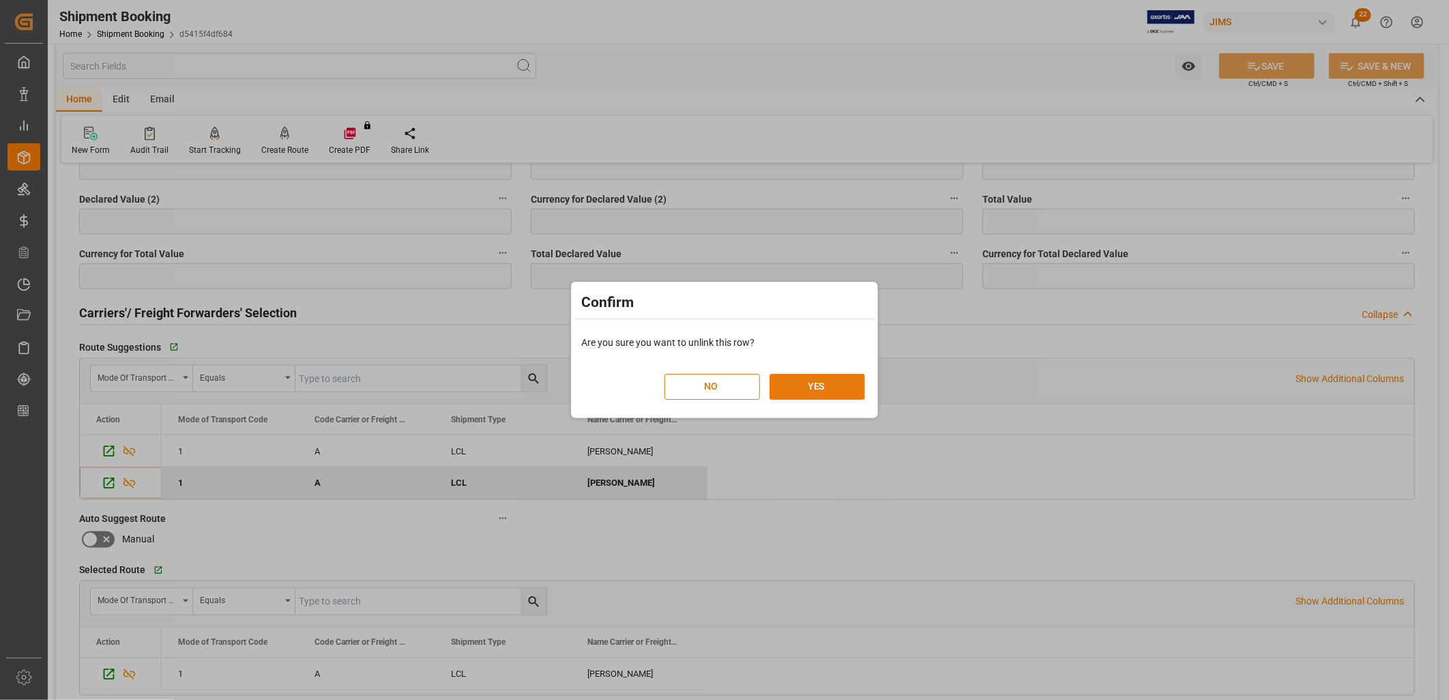
click at [824, 385] on button "YES" at bounding box center [818, 387] width 96 height 26
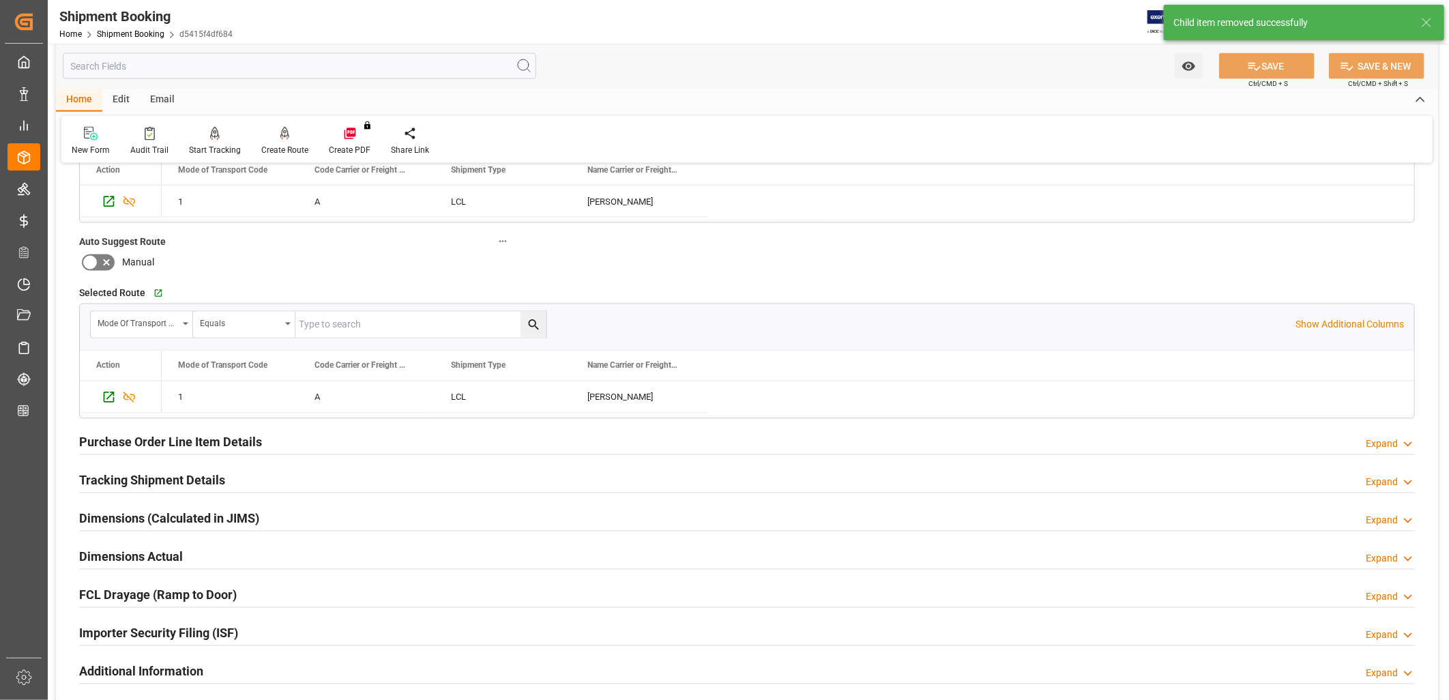
scroll to position [1516, 0]
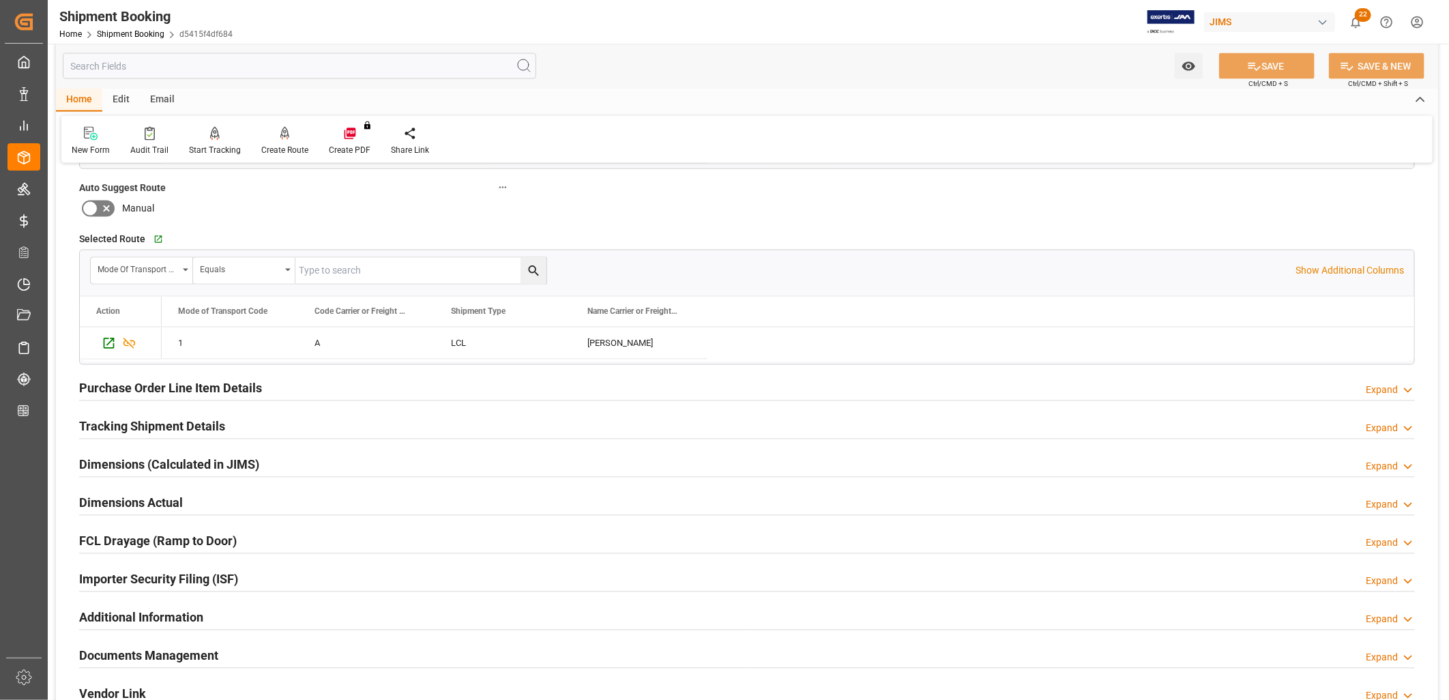
click at [203, 428] on h2 "Tracking Shipment Details" at bounding box center [152, 427] width 146 height 18
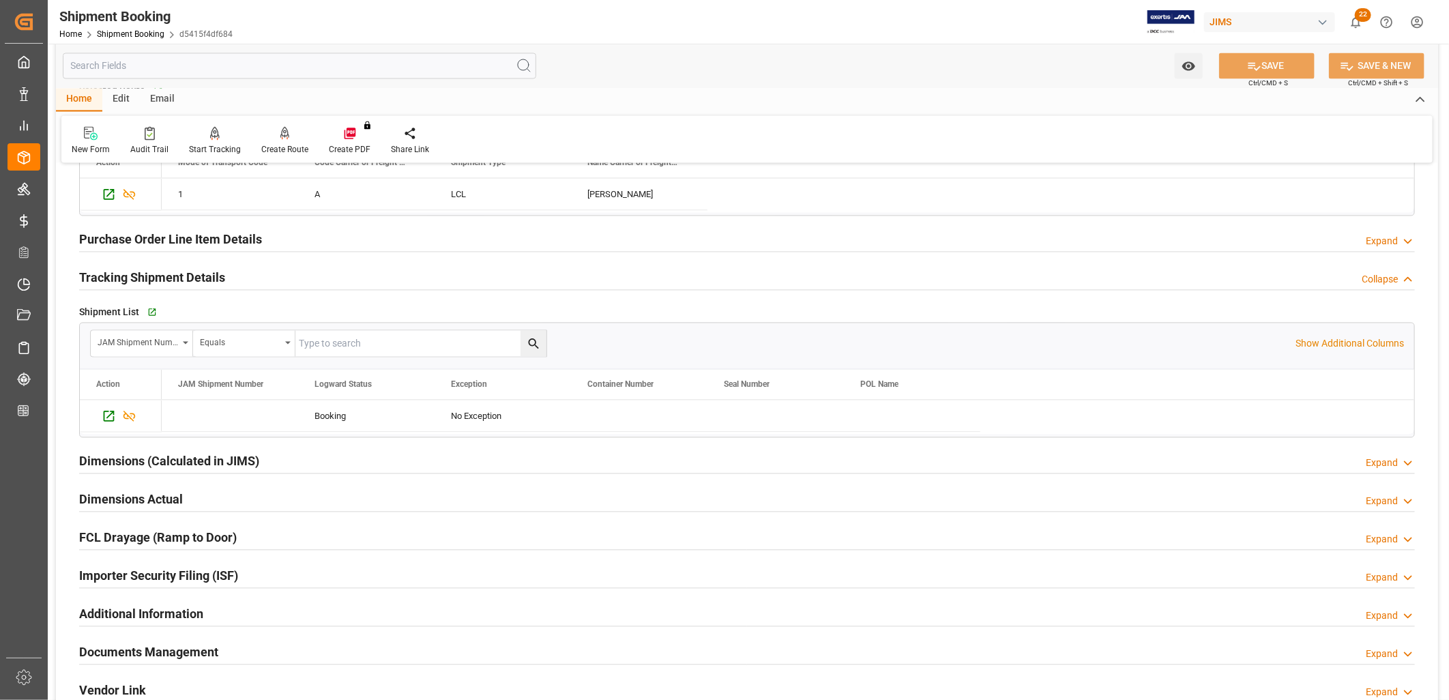
scroll to position [1668, 0]
click at [109, 412] on icon "Press SPACE to select this row." at bounding box center [109, 414] width 14 height 14
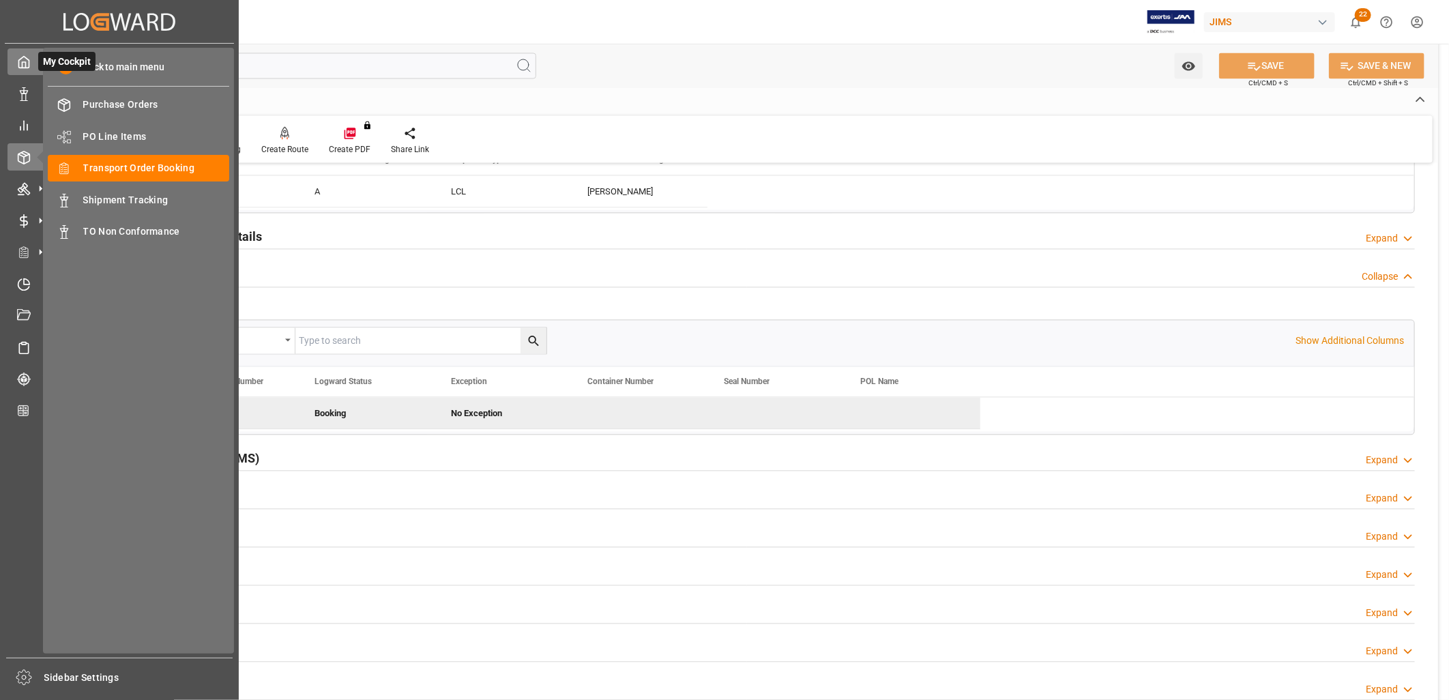
click at [28, 63] on icon at bounding box center [24, 62] width 14 height 14
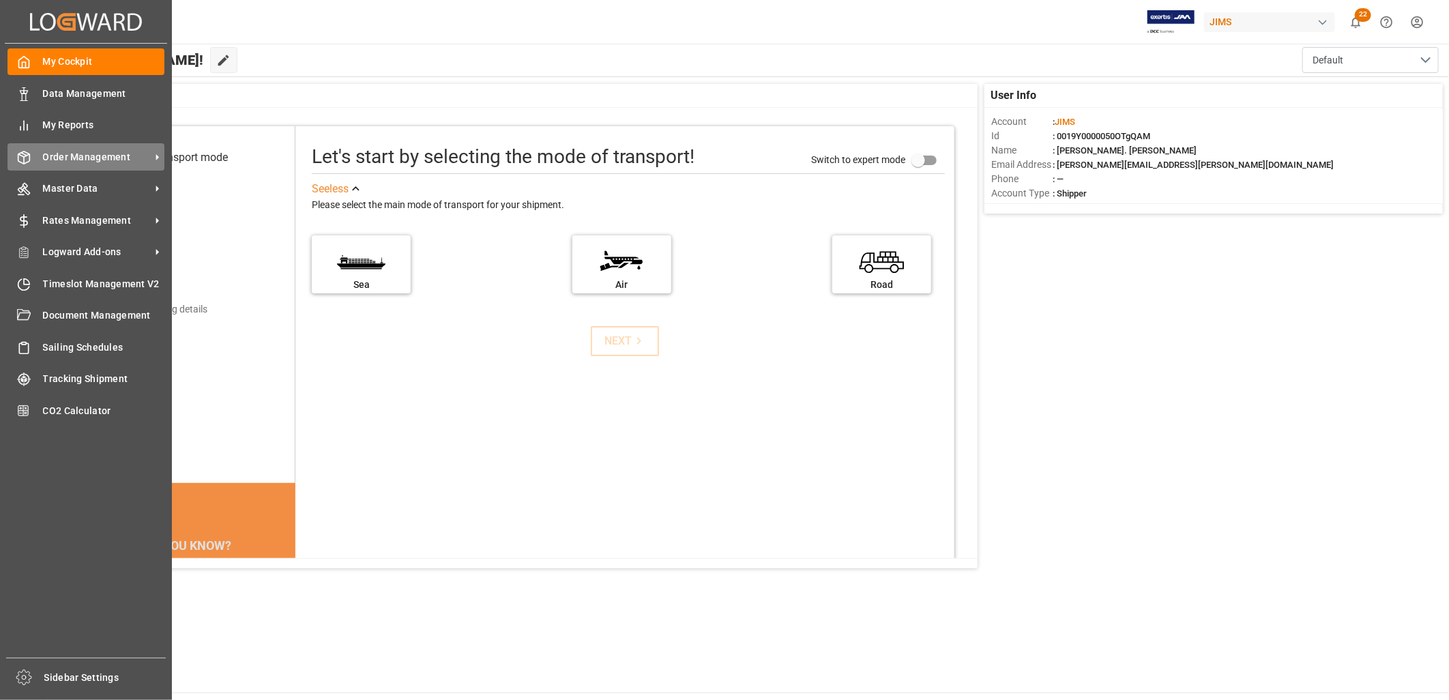
click at [65, 153] on span "Order Management" at bounding box center [97, 157] width 108 height 14
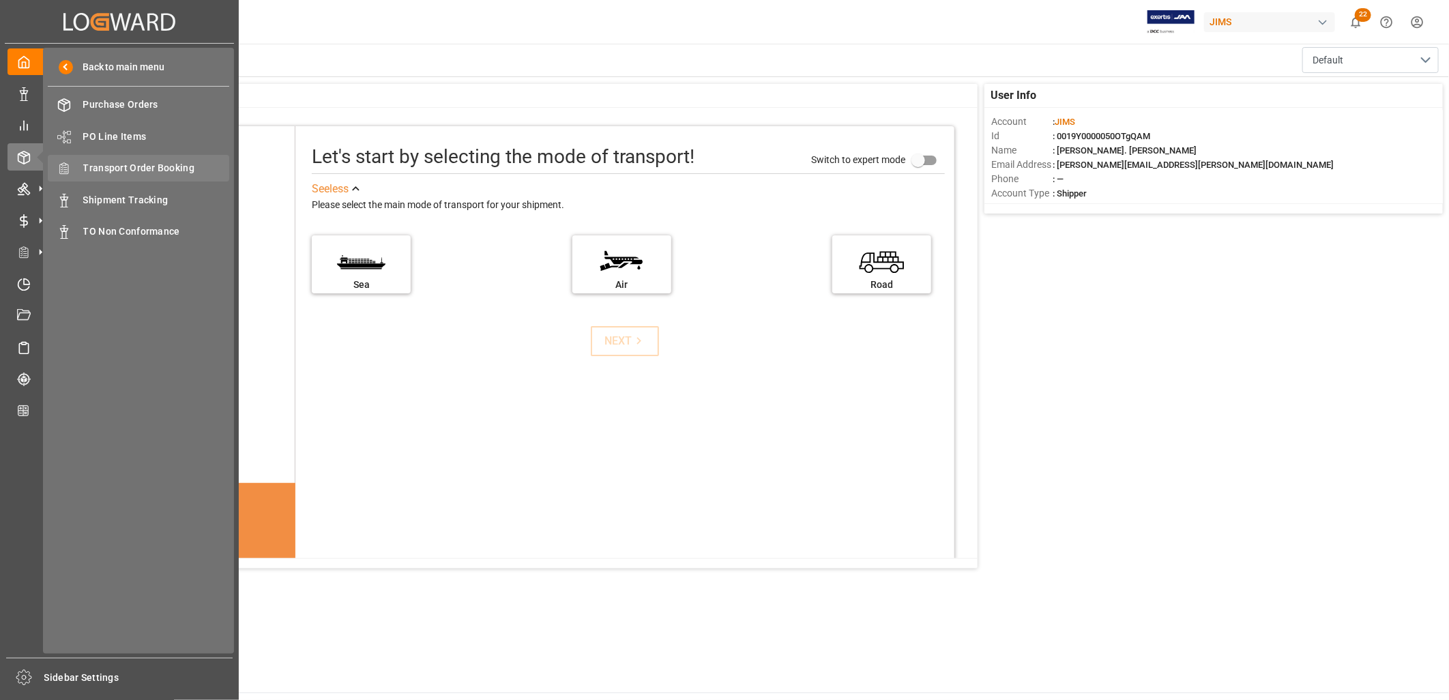
click at [179, 164] on span "Transport Order Booking" at bounding box center [156, 168] width 147 height 14
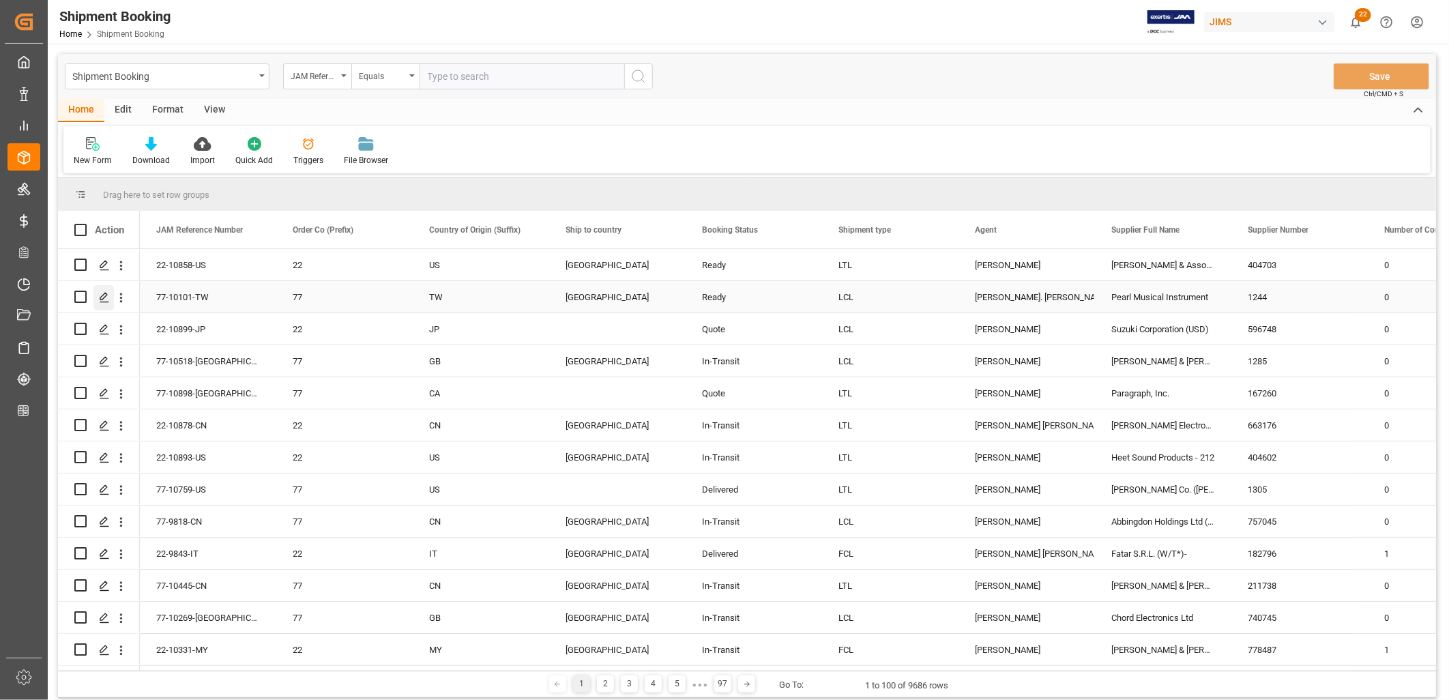
click at [103, 294] on polygon "Press SPACE to select this row." at bounding box center [103, 296] width 7 height 7
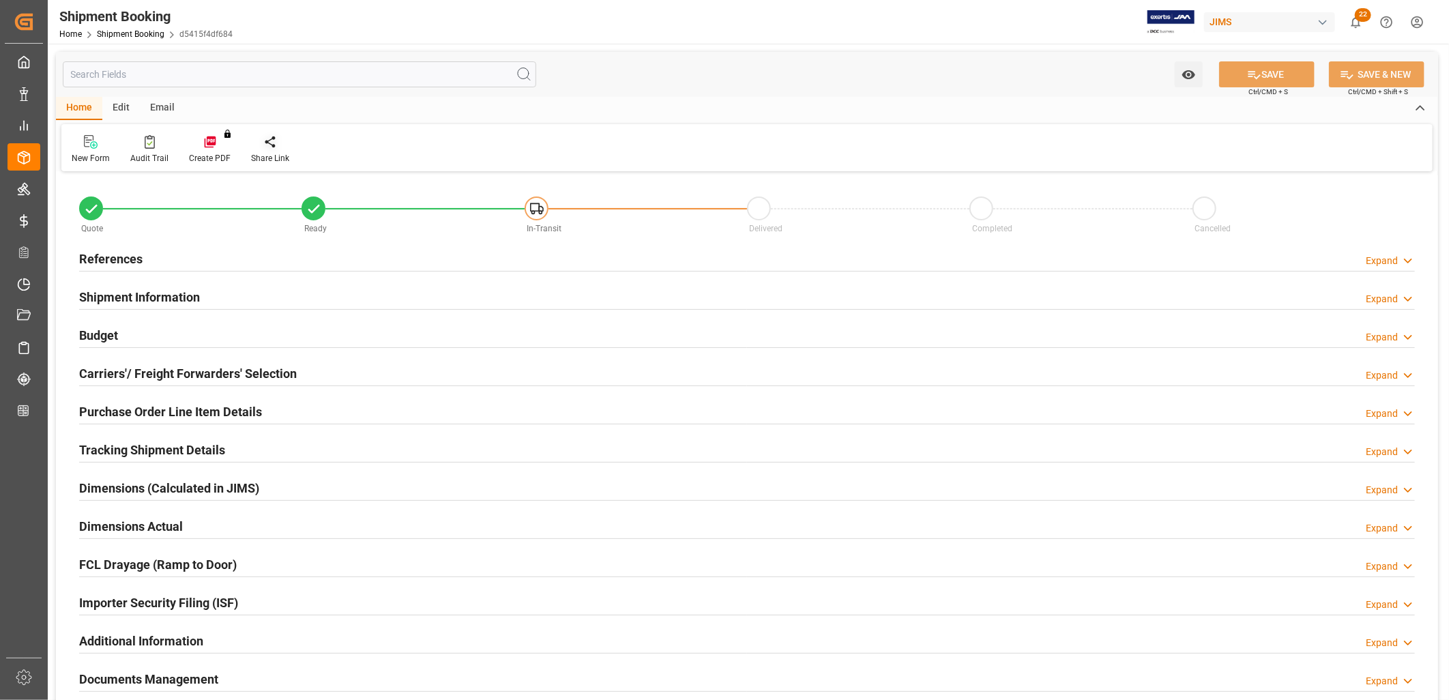
type input "51"
click at [160, 299] on h2 "Shipment Information" at bounding box center [139, 297] width 121 height 18
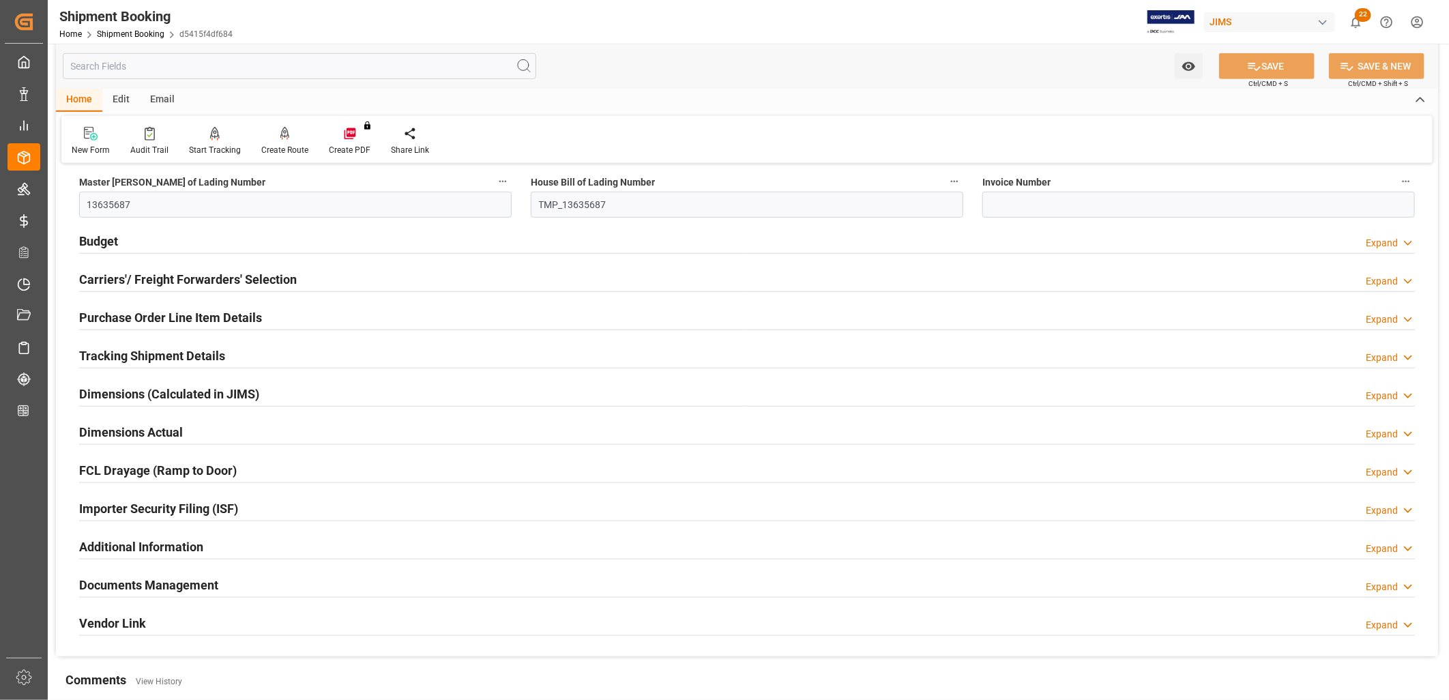
scroll to position [682, 0]
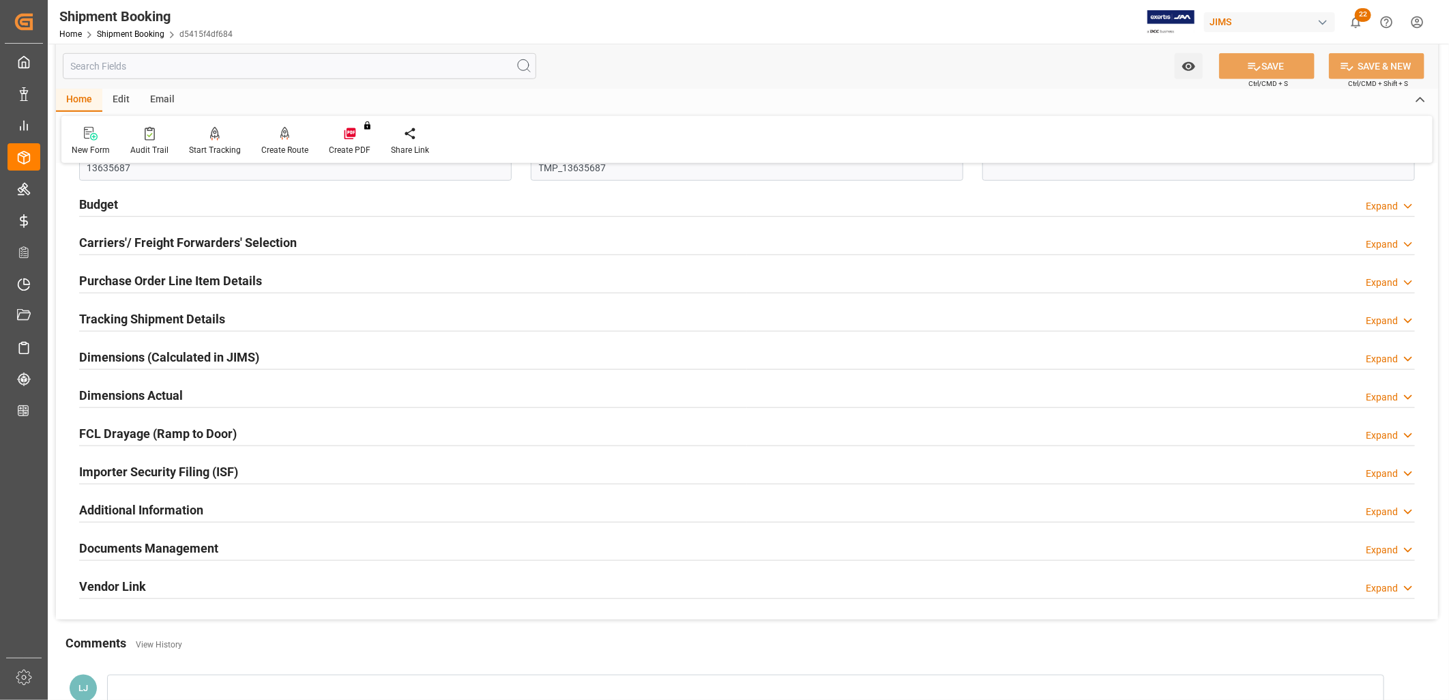
click at [182, 246] on h2 "Carriers'/ Freight Forwarders' Selection" at bounding box center [188, 242] width 218 height 18
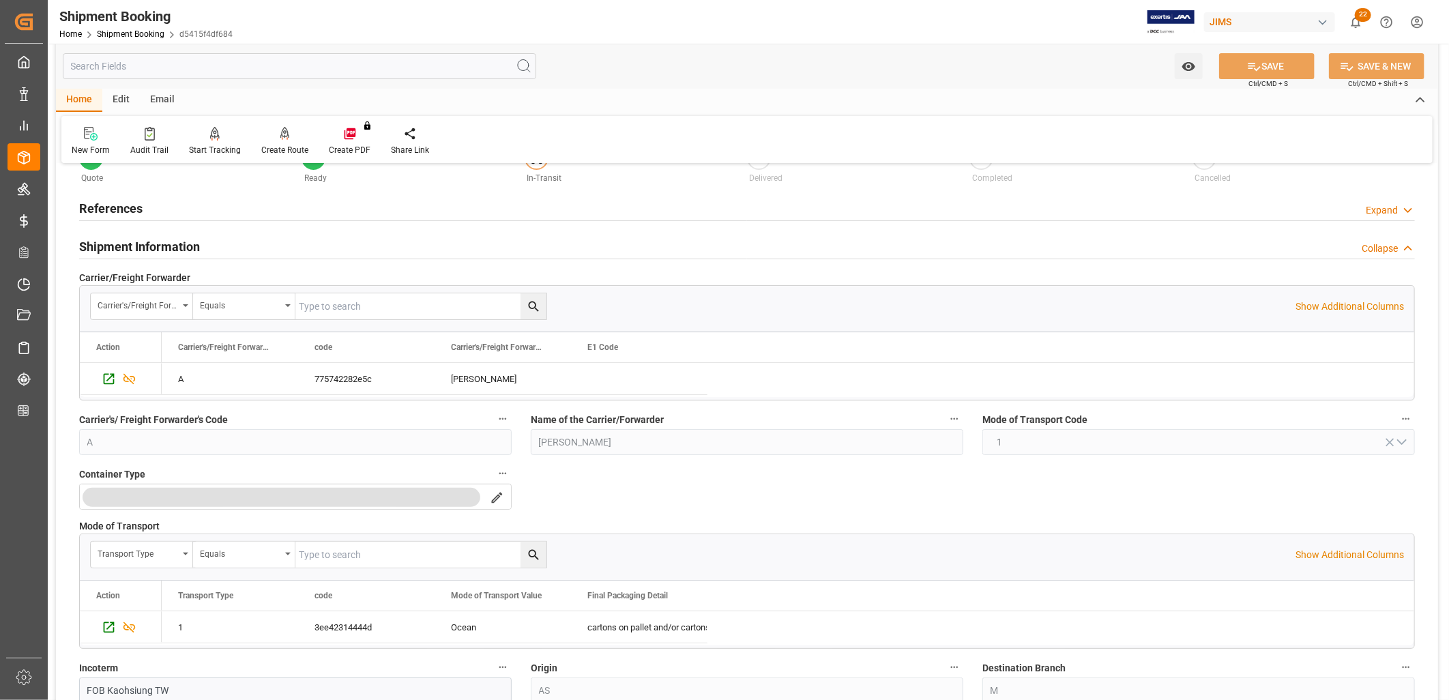
scroll to position [0, 0]
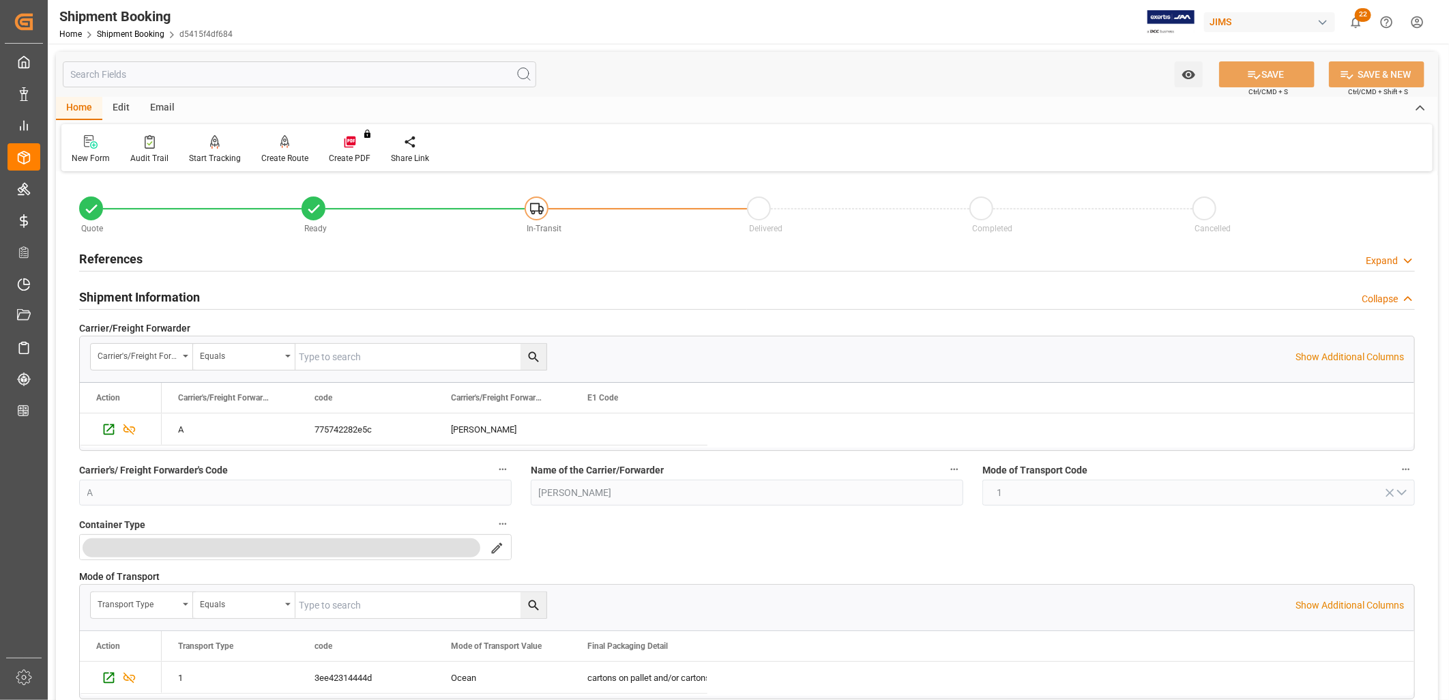
click at [119, 257] on h2 "References" at bounding box center [110, 259] width 63 height 18
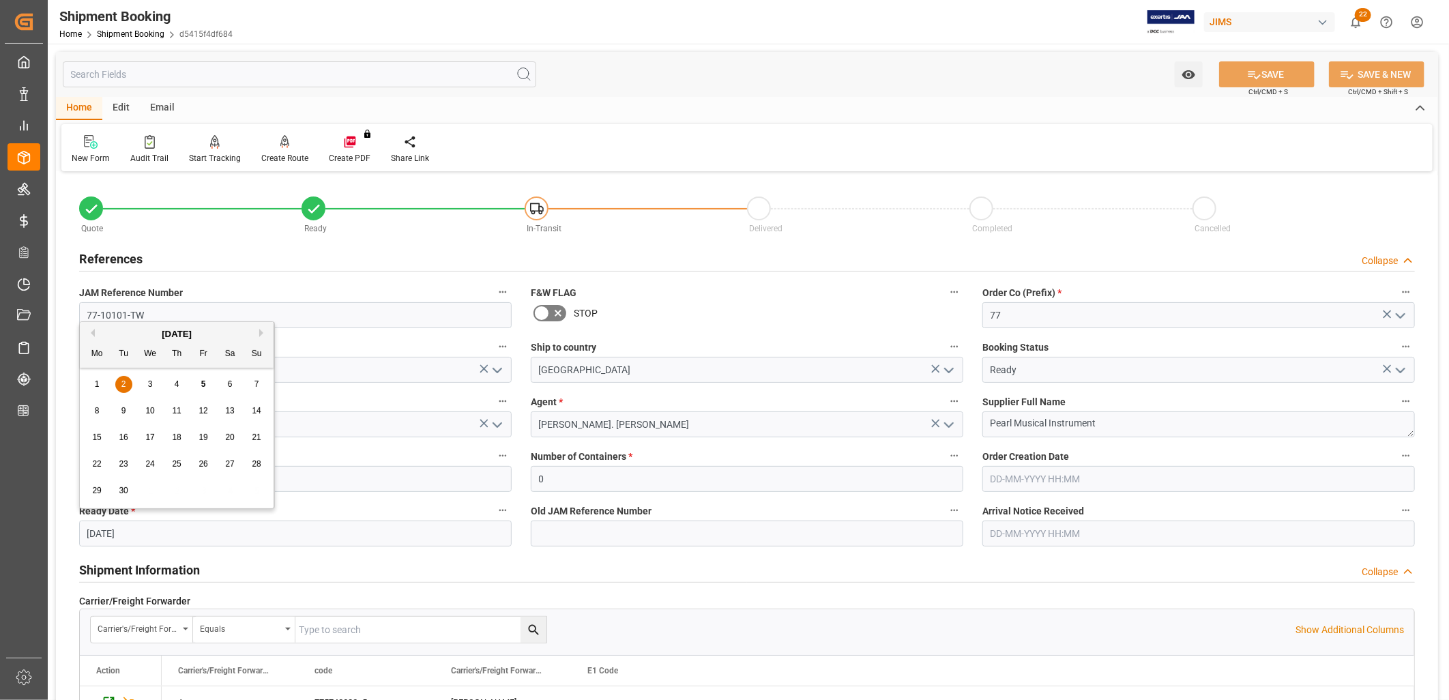
click at [139, 535] on input "02-09-2025" at bounding box center [295, 534] width 433 height 26
drag, startPoint x: 139, startPoint y: 535, endPoint x: 77, endPoint y: 529, distance: 61.7
click at [77, 529] on div "Ready Date * 02-09-2025" at bounding box center [296, 524] width 452 height 55
type input "04-09-2025"
click at [1265, 70] on button "SAVE" at bounding box center [1267, 74] width 96 height 26
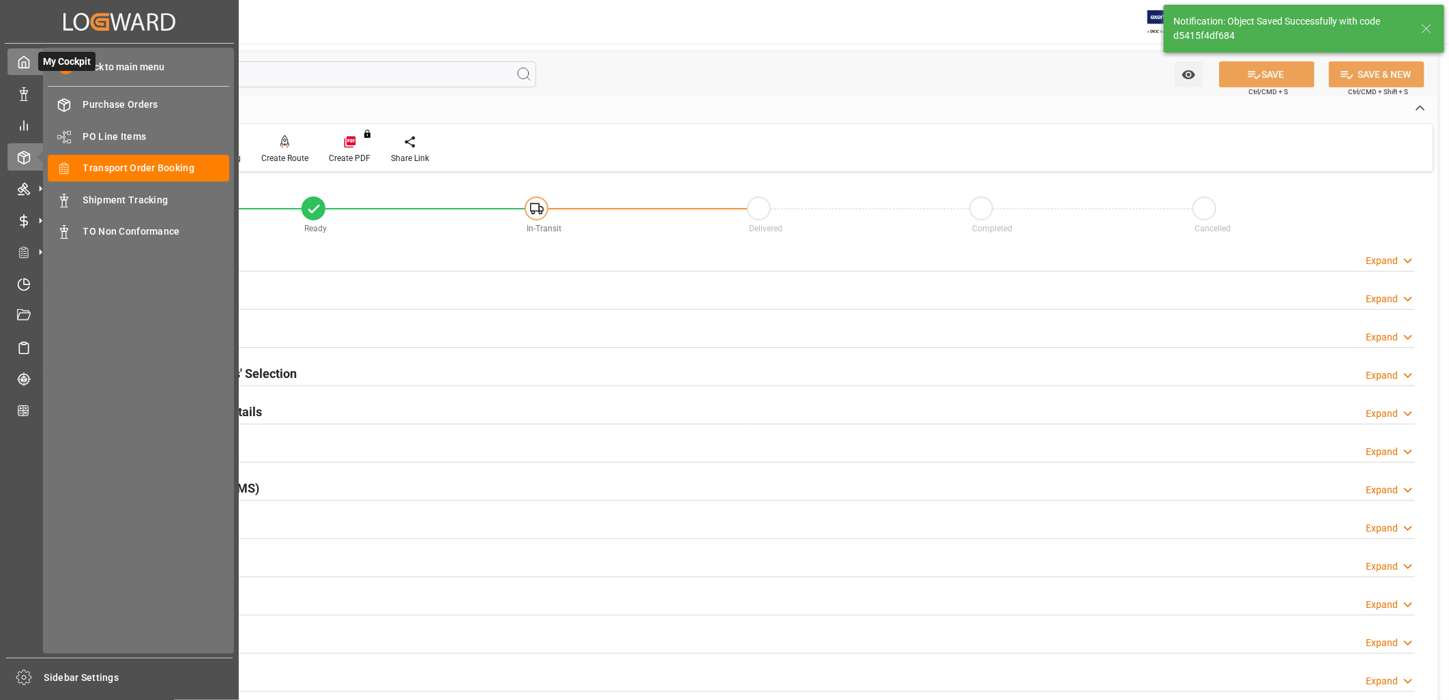
click at [25, 63] on polyline at bounding box center [24, 64] width 3 height 5
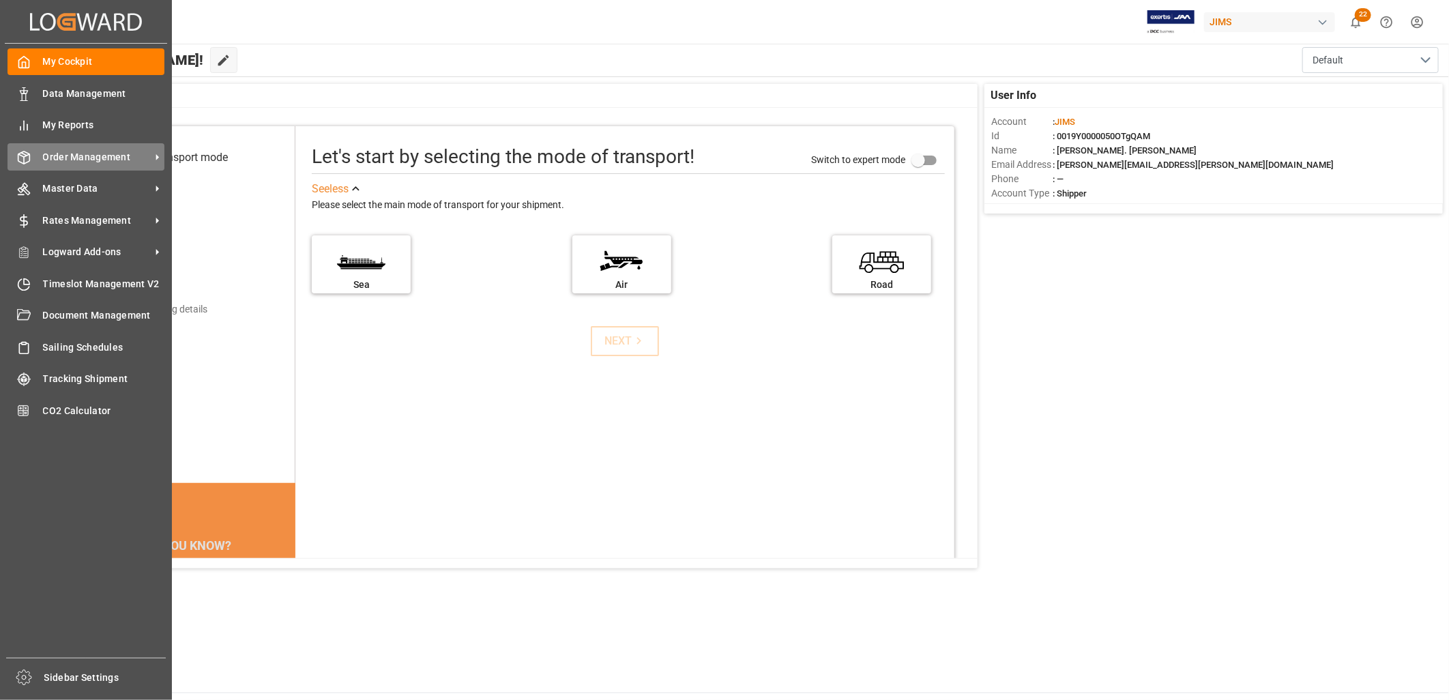
click at [64, 157] on span "Order Management" at bounding box center [97, 157] width 108 height 14
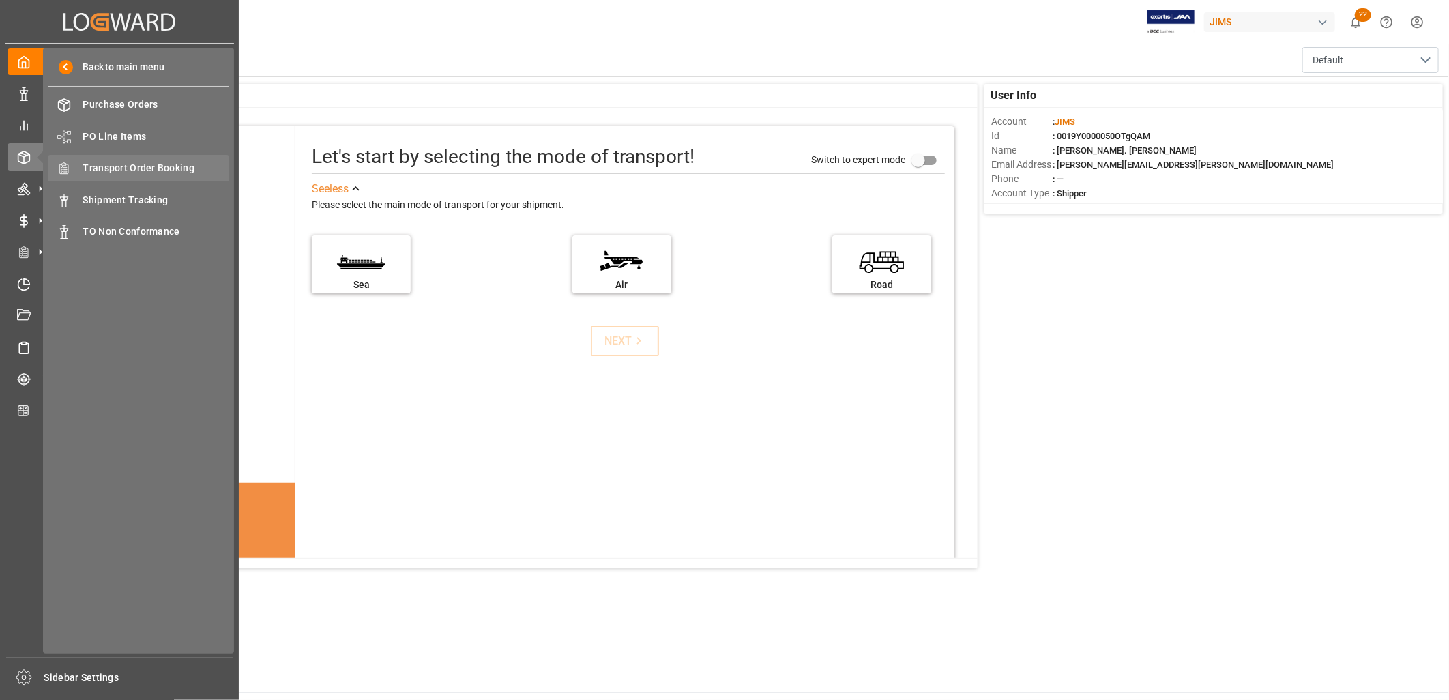
click at [130, 165] on span "Transport Order Booking" at bounding box center [156, 168] width 147 height 14
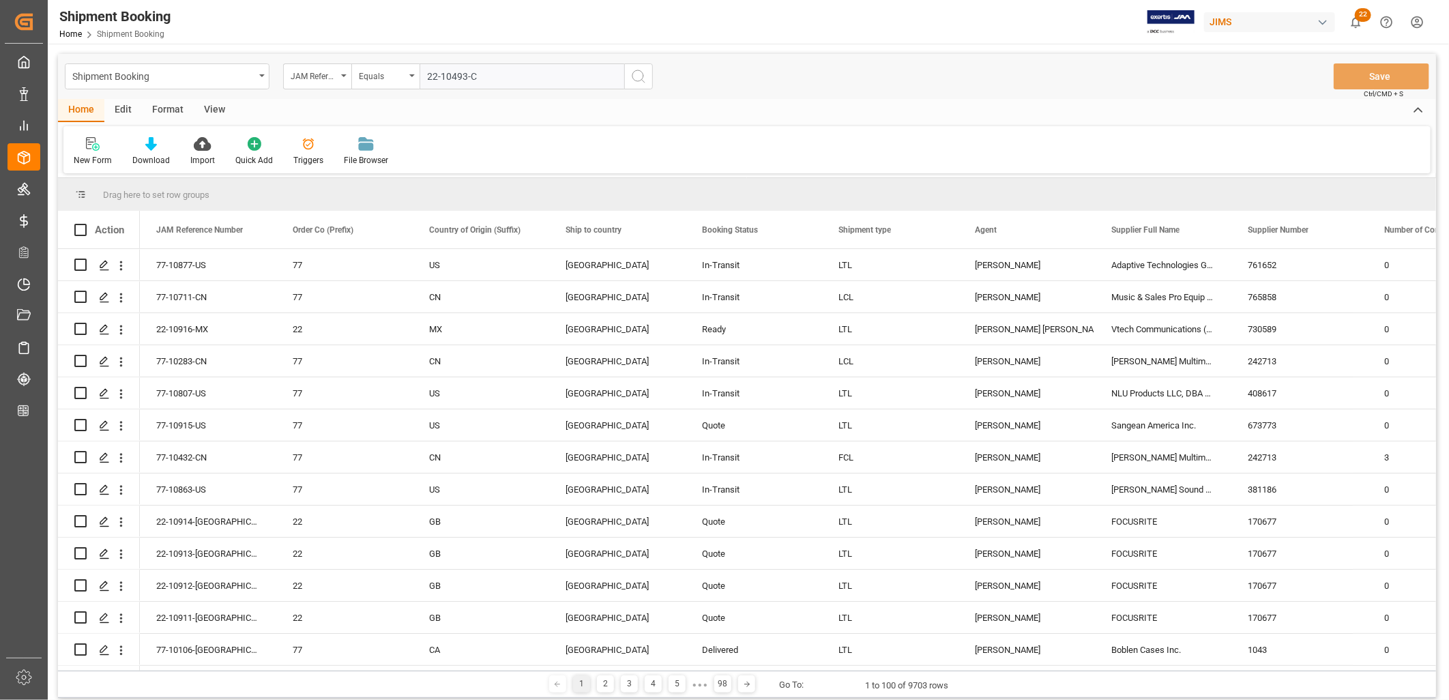
type input "22-10493-CN"
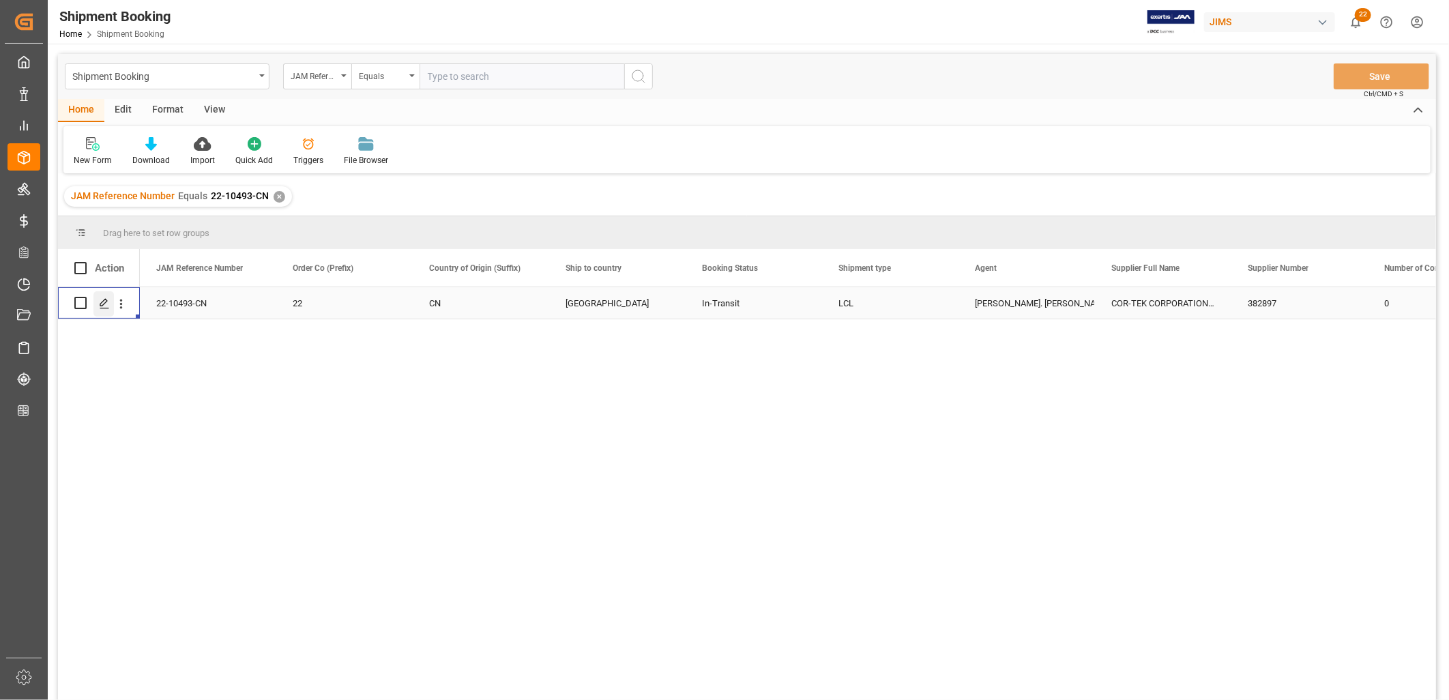
click at [104, 302] on icon "Press SPACE to select this row." at bounding box center [104, 303] width 11 height 11
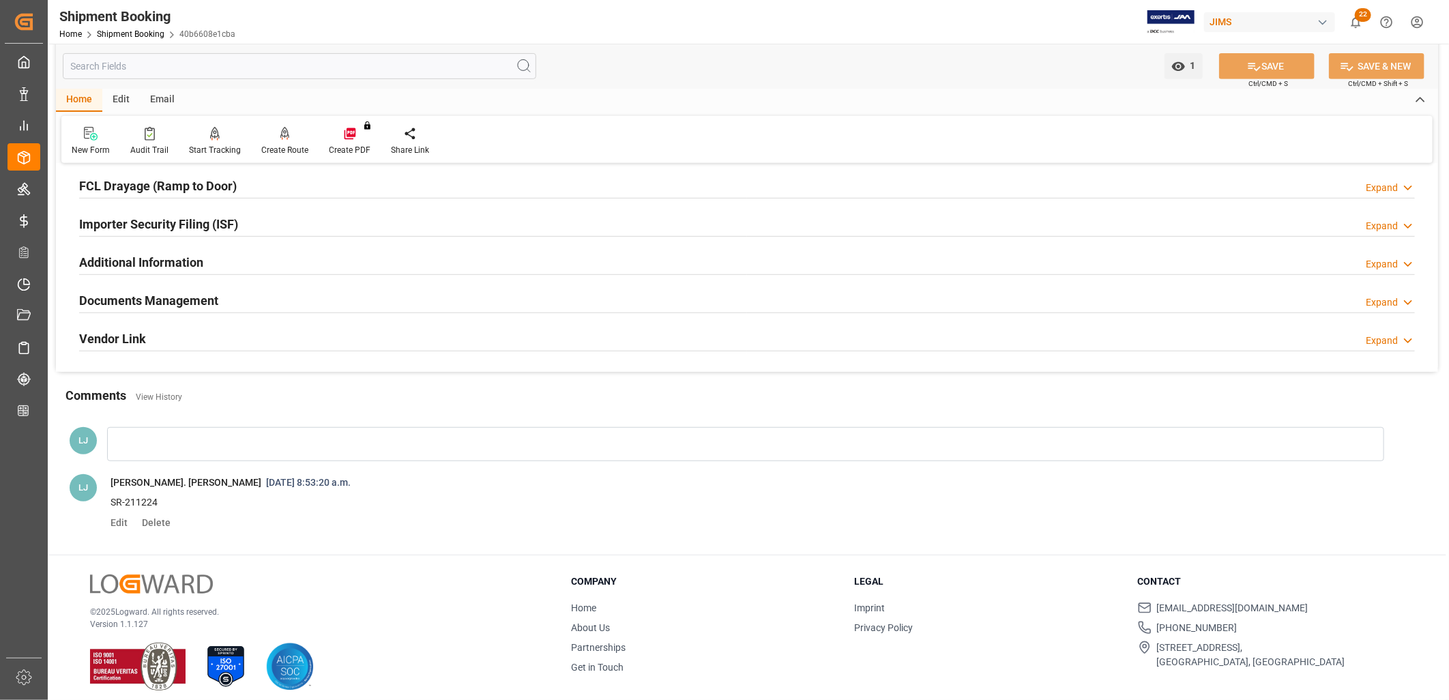
scroll to position [388, 0]
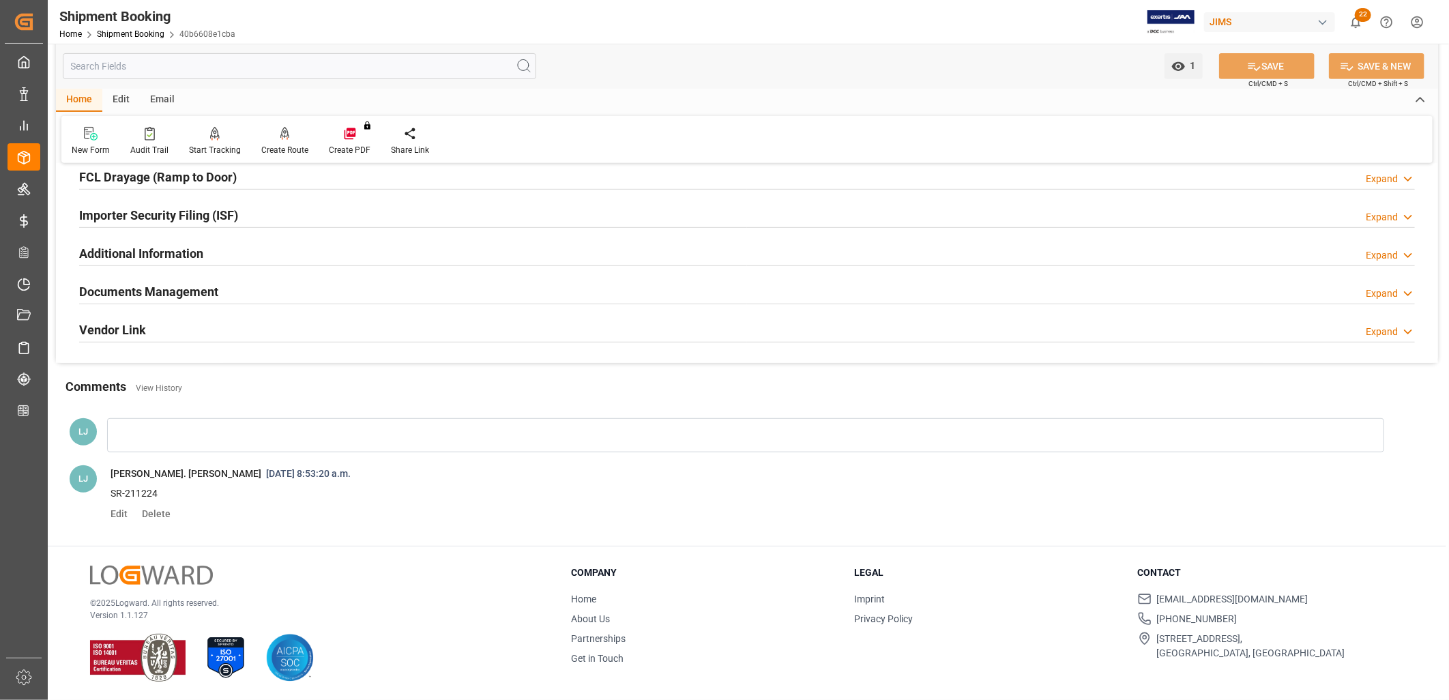
click at [154, 285] on h2 "Documents Management" at bounding box center [148, 292] width 139 height 18
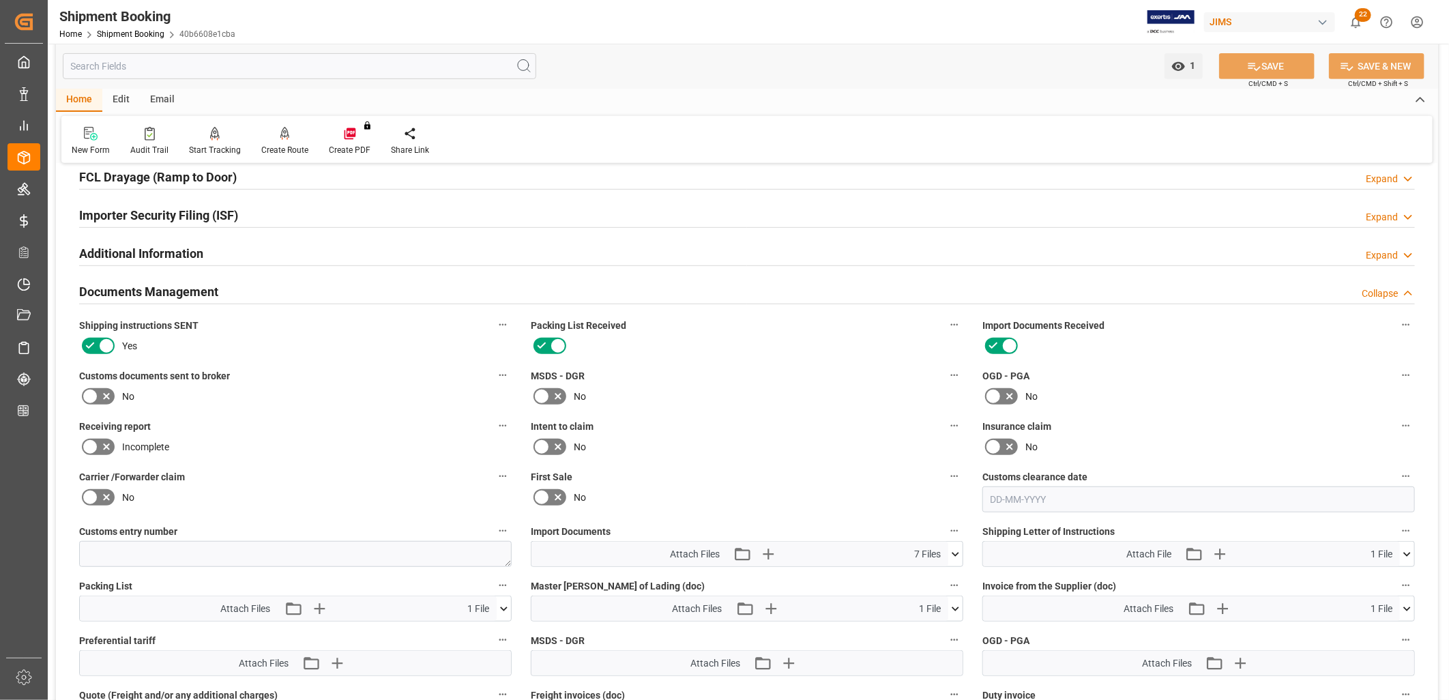
click at [93, 392] on icon at bounding box center [90, 396] width 16 height 16
click at [0, 0] on input "checkbox" at bounding box center [0, 0] width 0 height 0
click at [1273, 63] on button "SAVE" at bounding box center [1267, 66] width 96 height 26
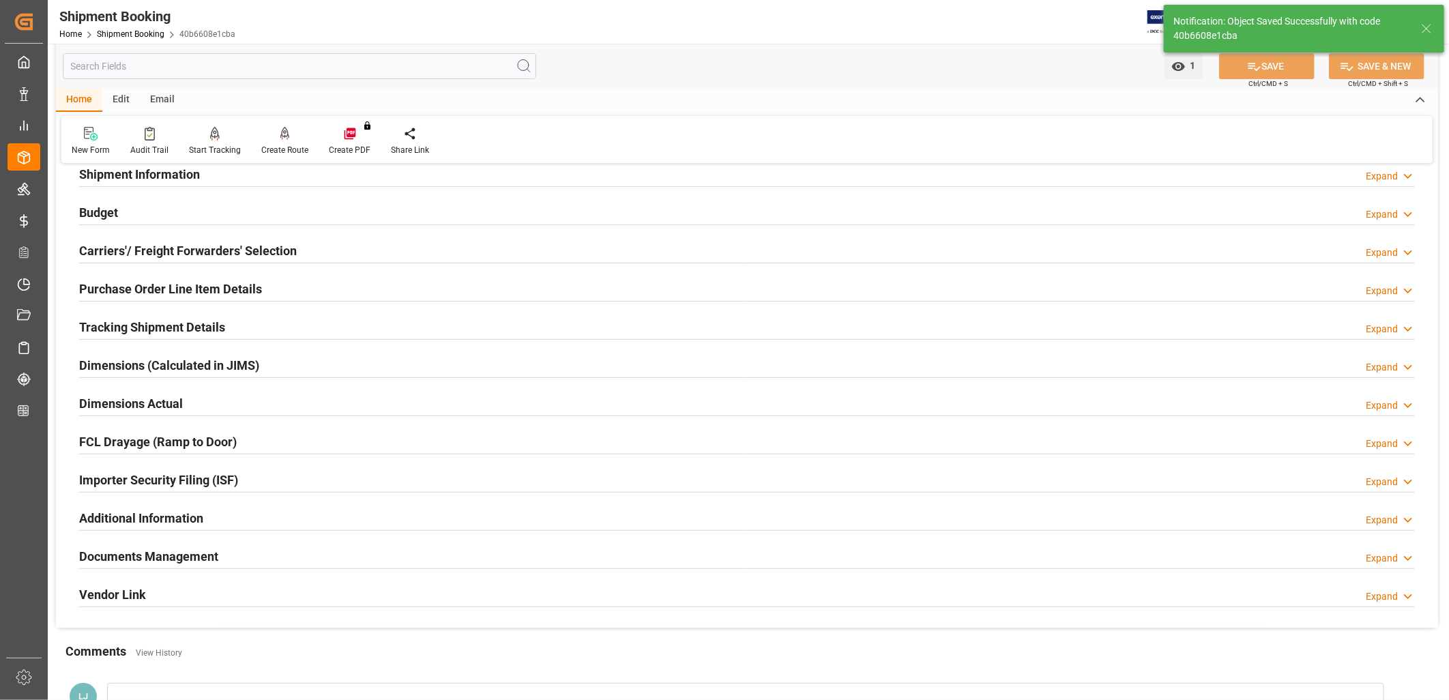
scroll to position [85, 0]
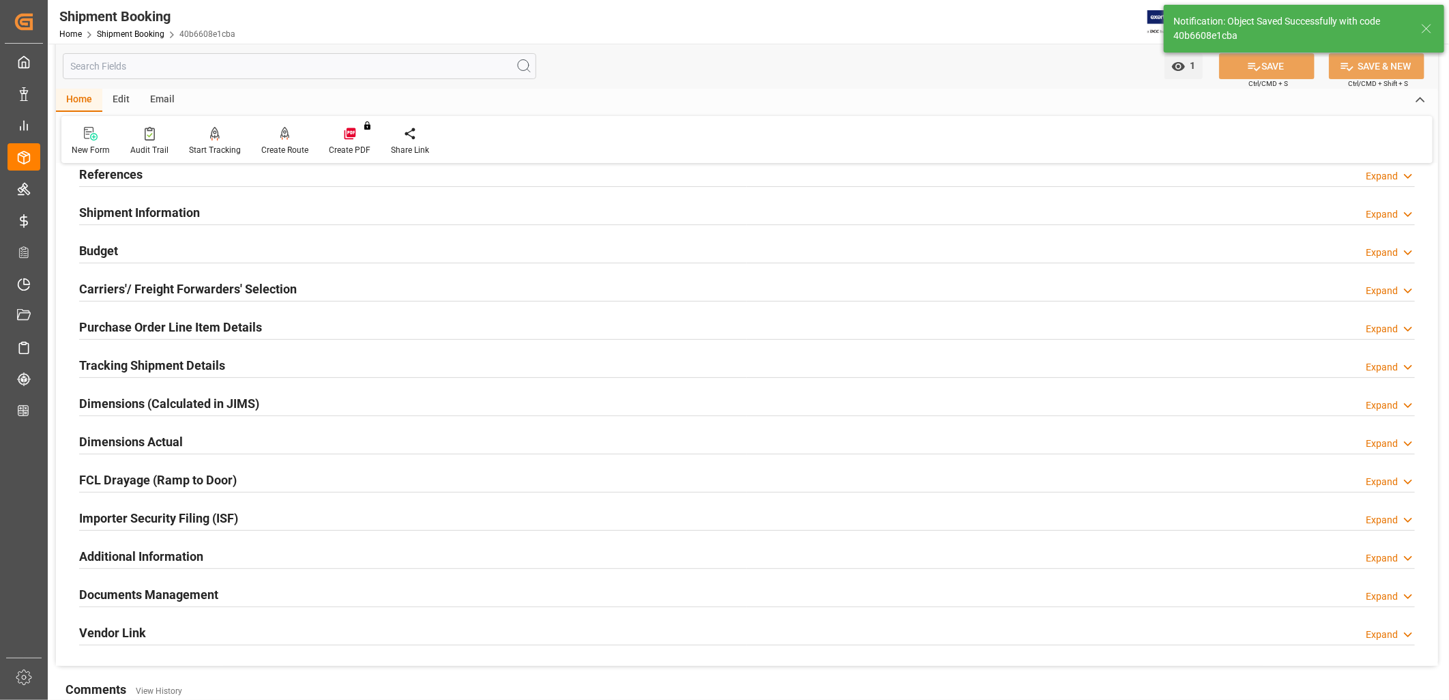
click at [192, 321] on h2 "Purchase Order Line Item Details" at bounding box center [170, 327] width 183 height 18
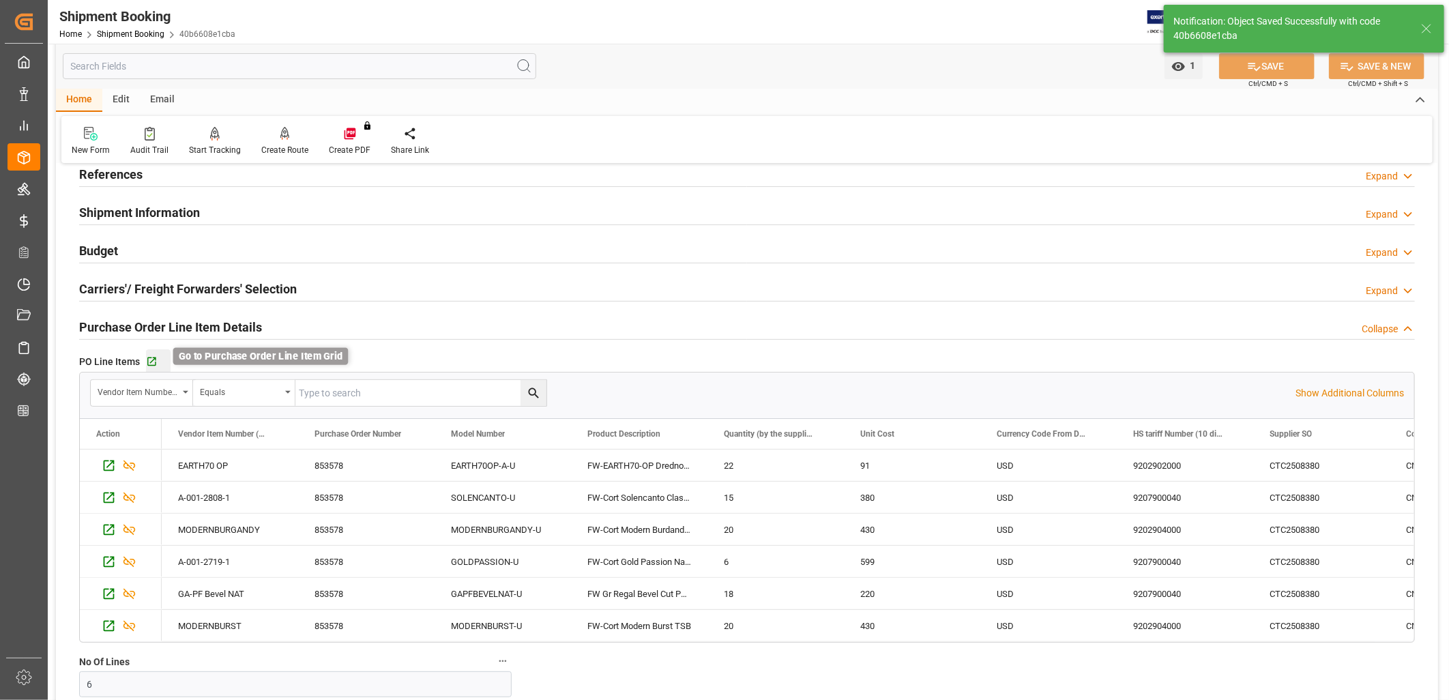
click at [147, 360] on icon "button" at bounding box center [152, 362] width 12 height 12
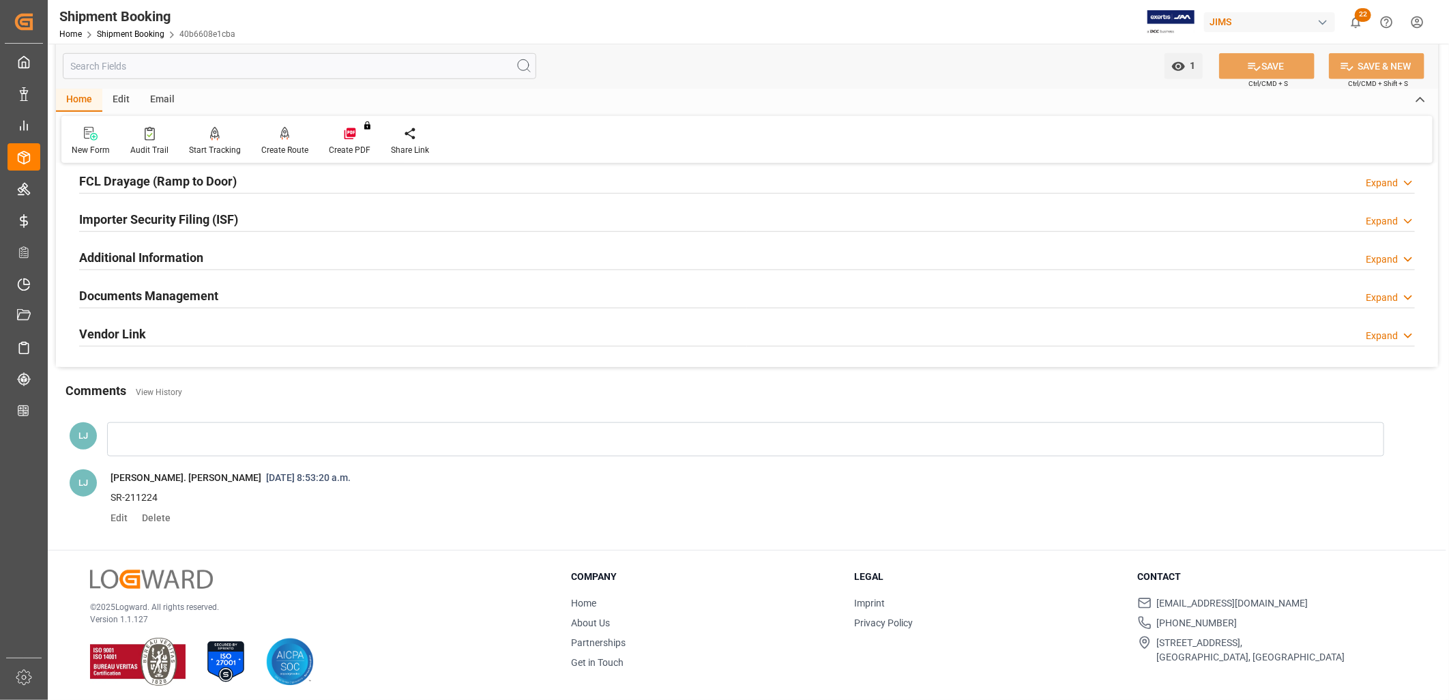
scroll to position [745, 0]
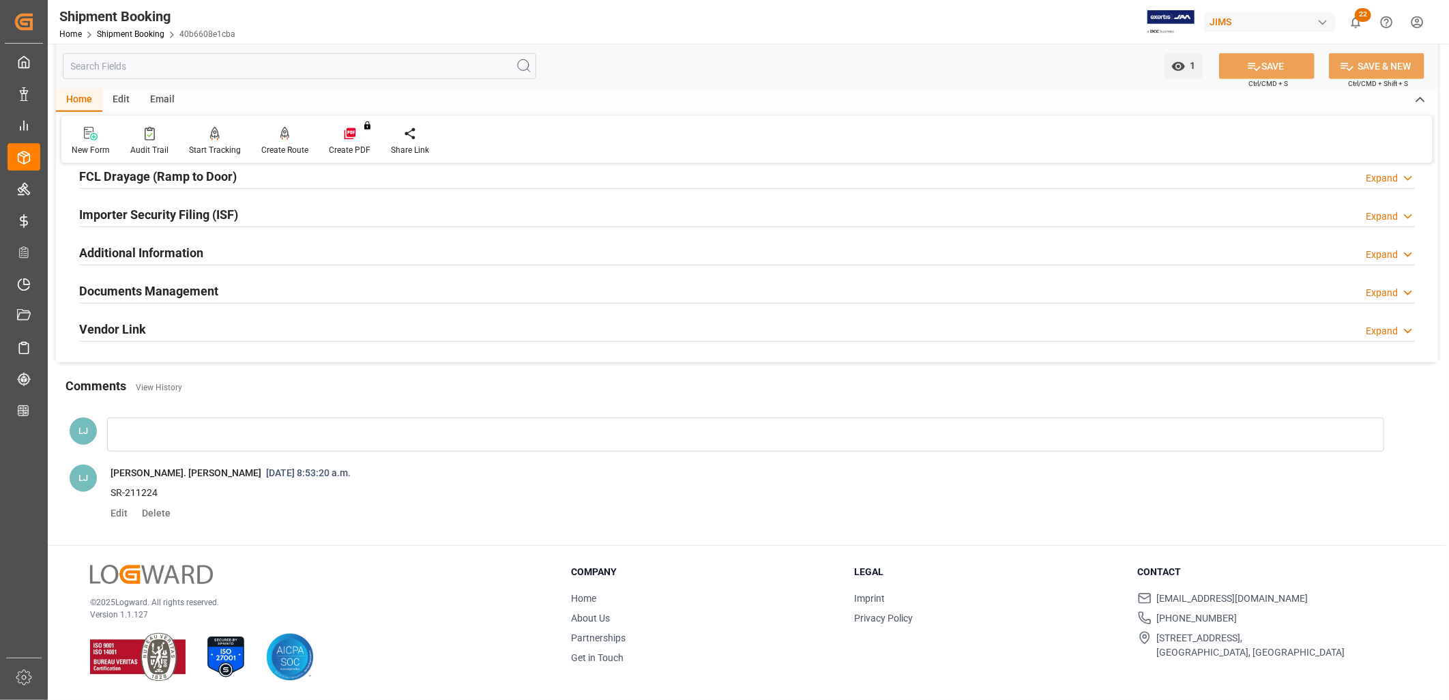
click at [108, 418] on div at bounding box center [745, 435] width 1277 height 34
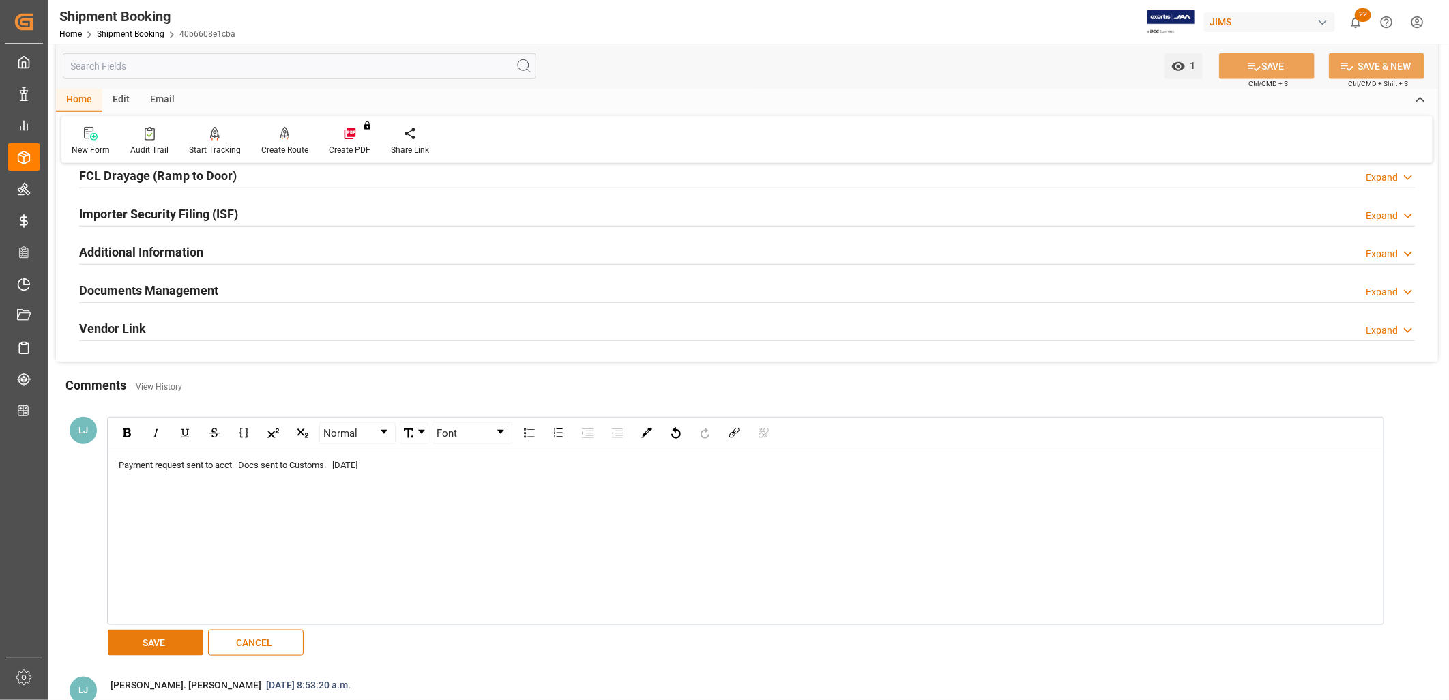
click at [150, 640] on button "SAVE" at bounding box center [156, 643] width 96 height 26
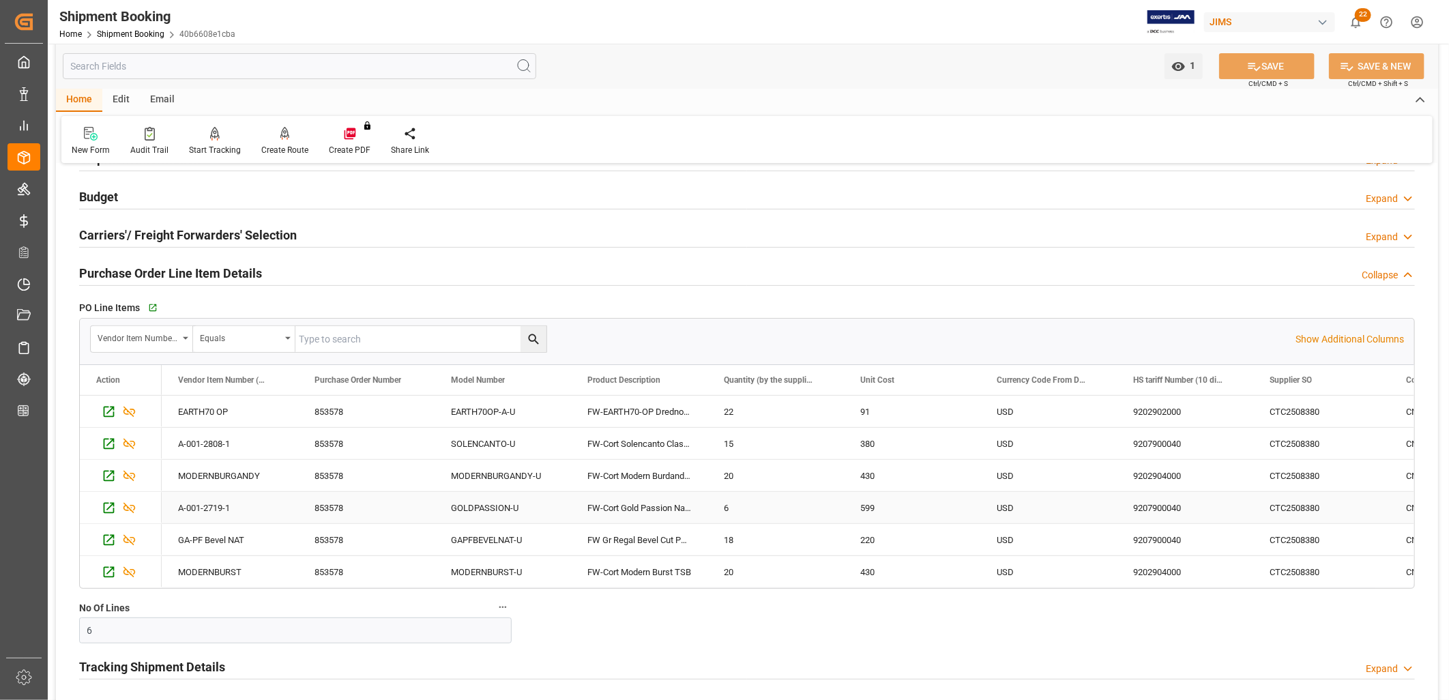
scroll to position [138, 0]
click at [149, 307] on icon "button" at bounding box center [152, 309] width 12 height 12
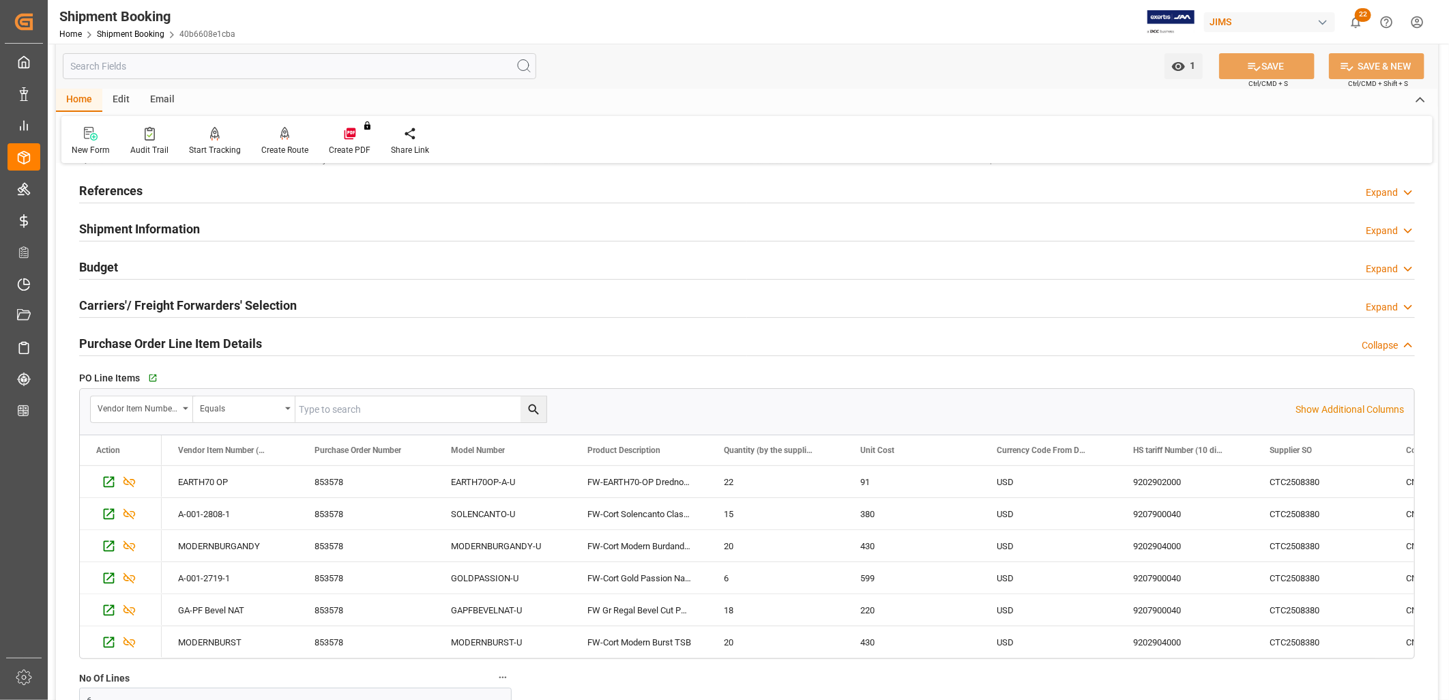
scroll to position [0, 0]
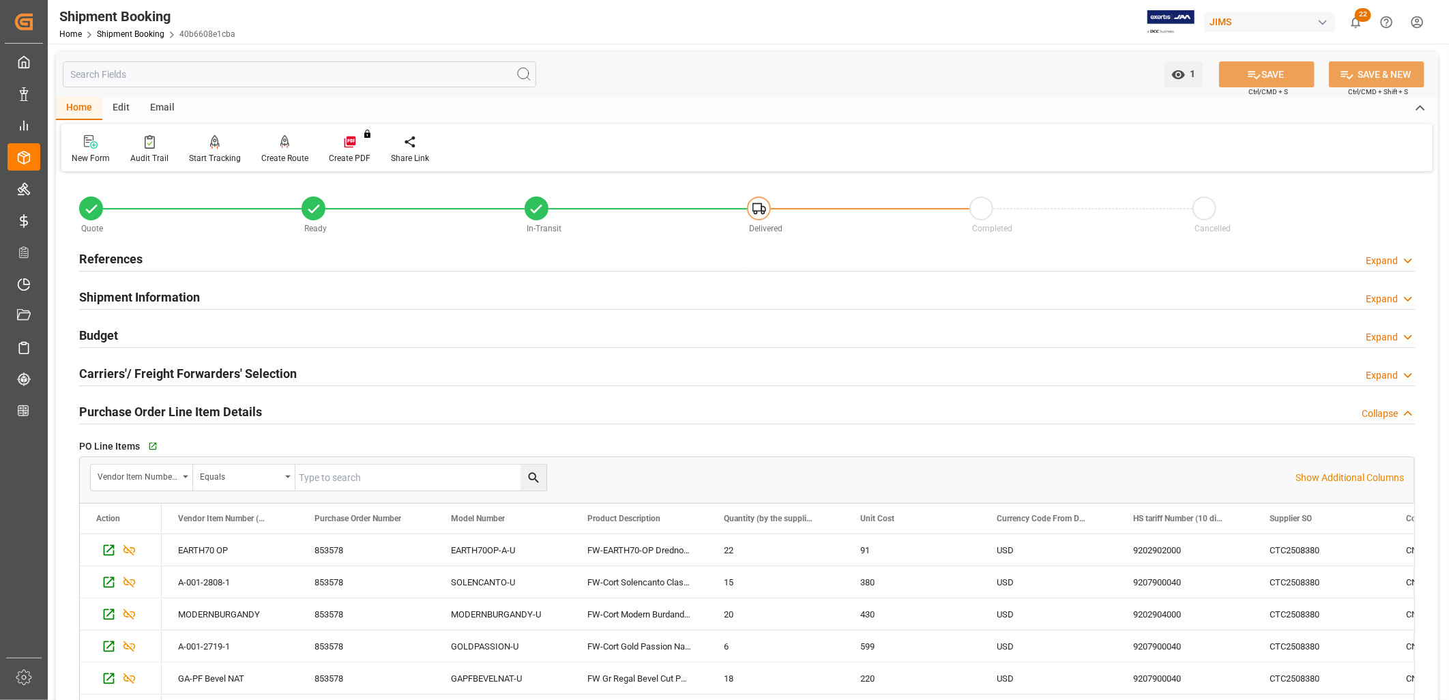
click at [111, 332] on h2 "Budget" at bounding box center [98, 335] width 39 height 18
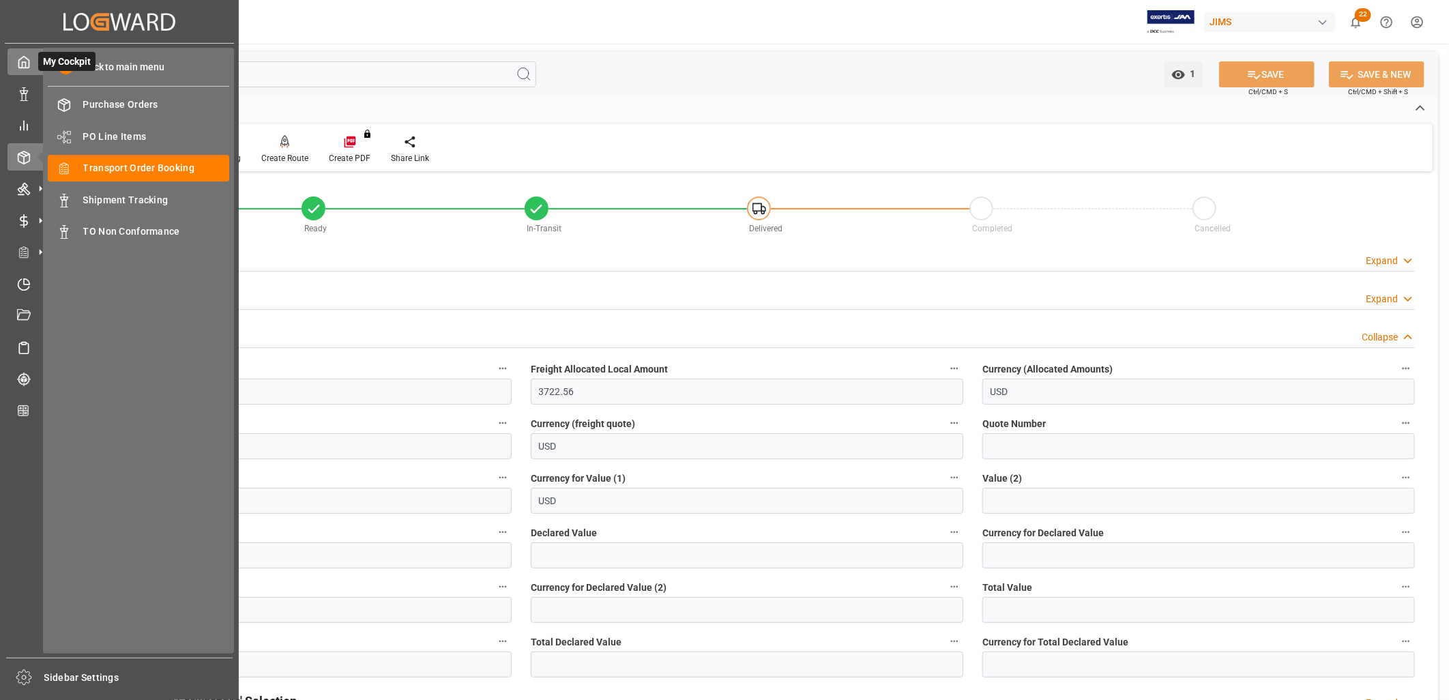
click at [25, 68] on icon at bounding box center [24, 63] width 10 height 12
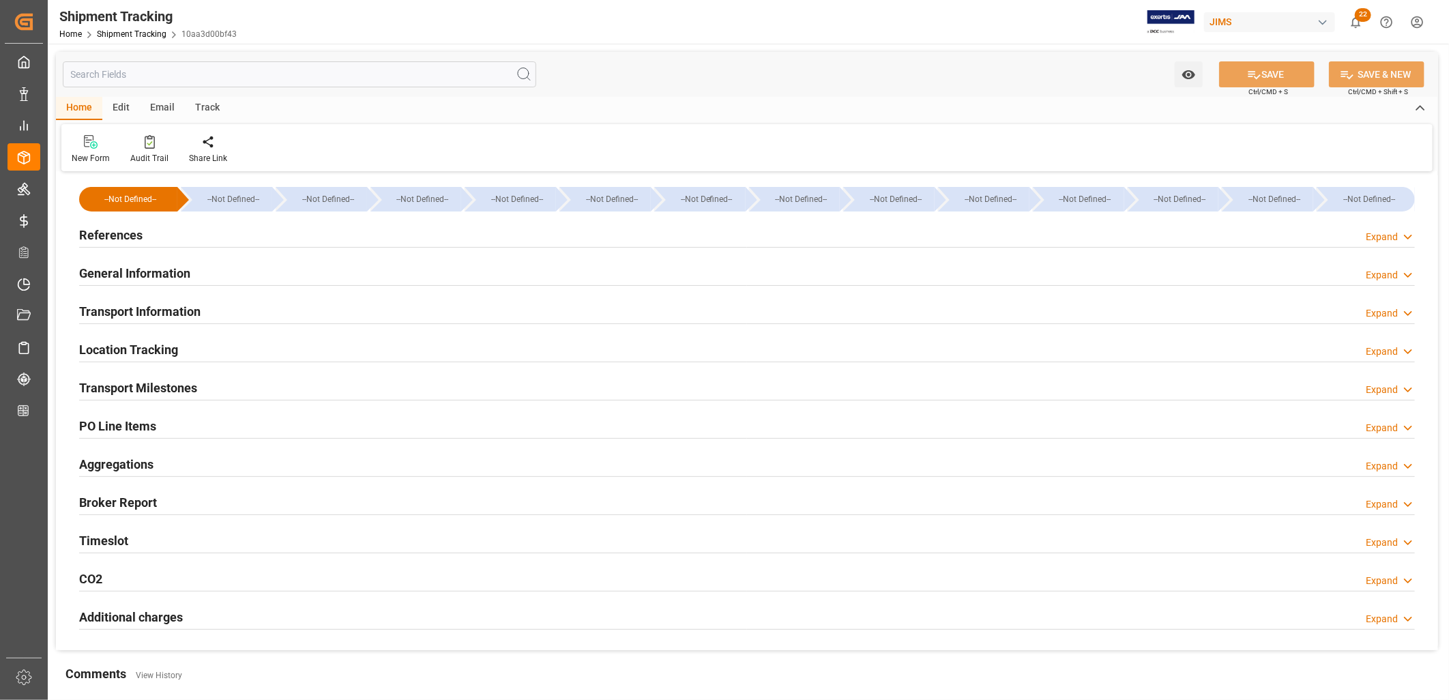
type input "[DATE]"
click at [130, 233] on h2 "References" at bounding box center [110, 235] width 63 height 18
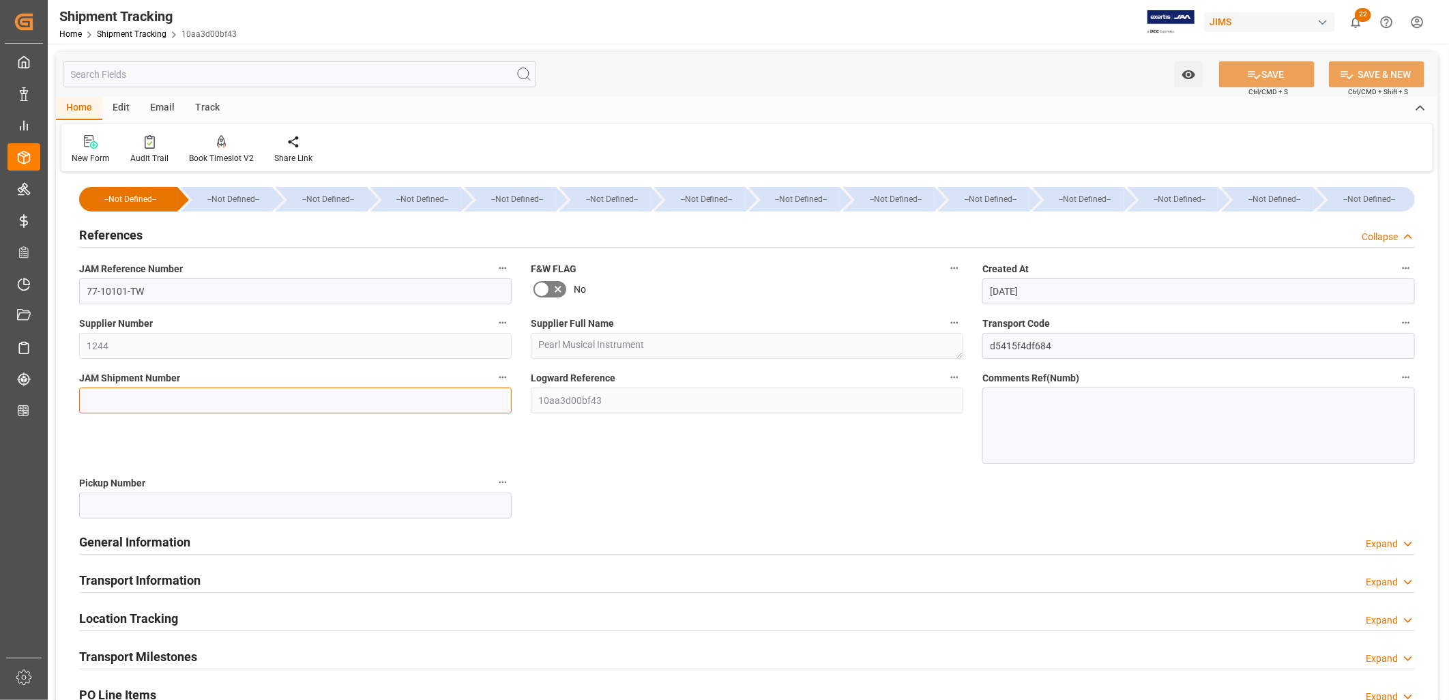
click at [89, 400] on input at bounding box center [295, 401] width 433 height 26
type input "72890"
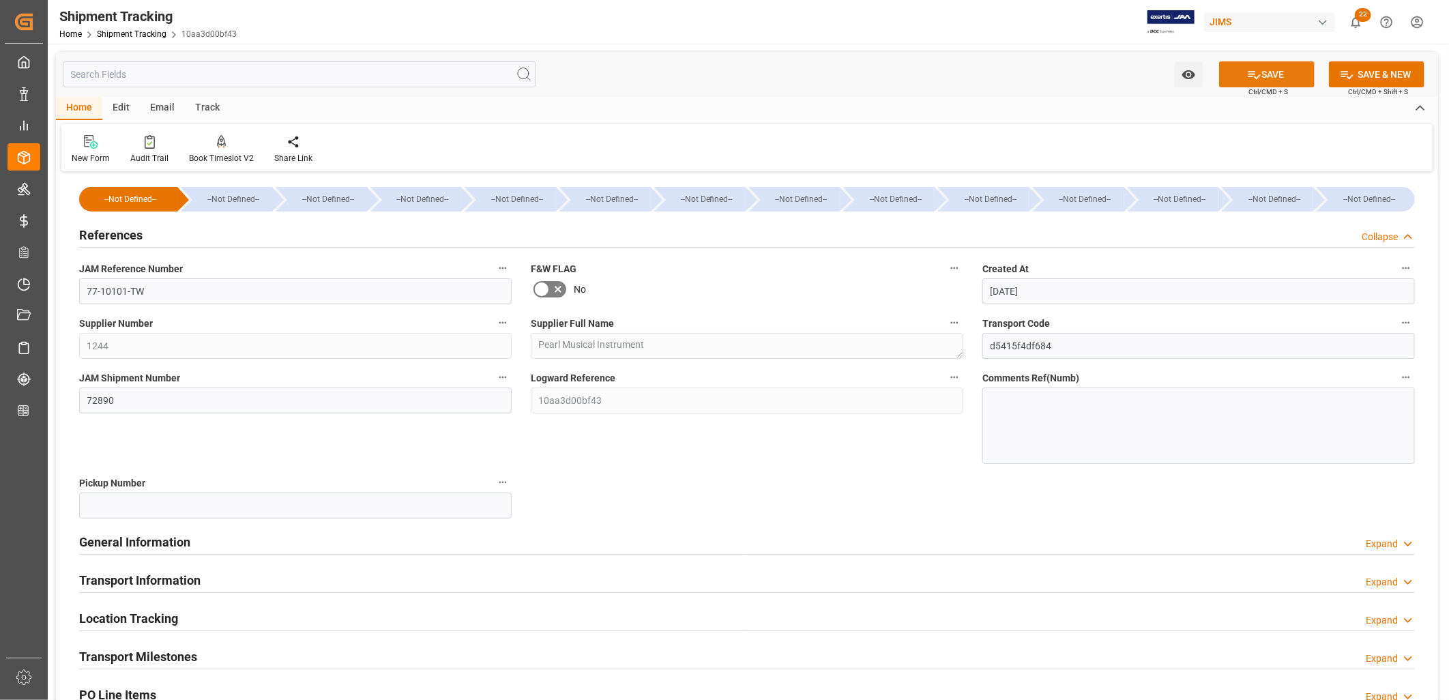
click at [1267, 71] on button "SAVE" at bounding box center [1267, 74] width 96 height 26
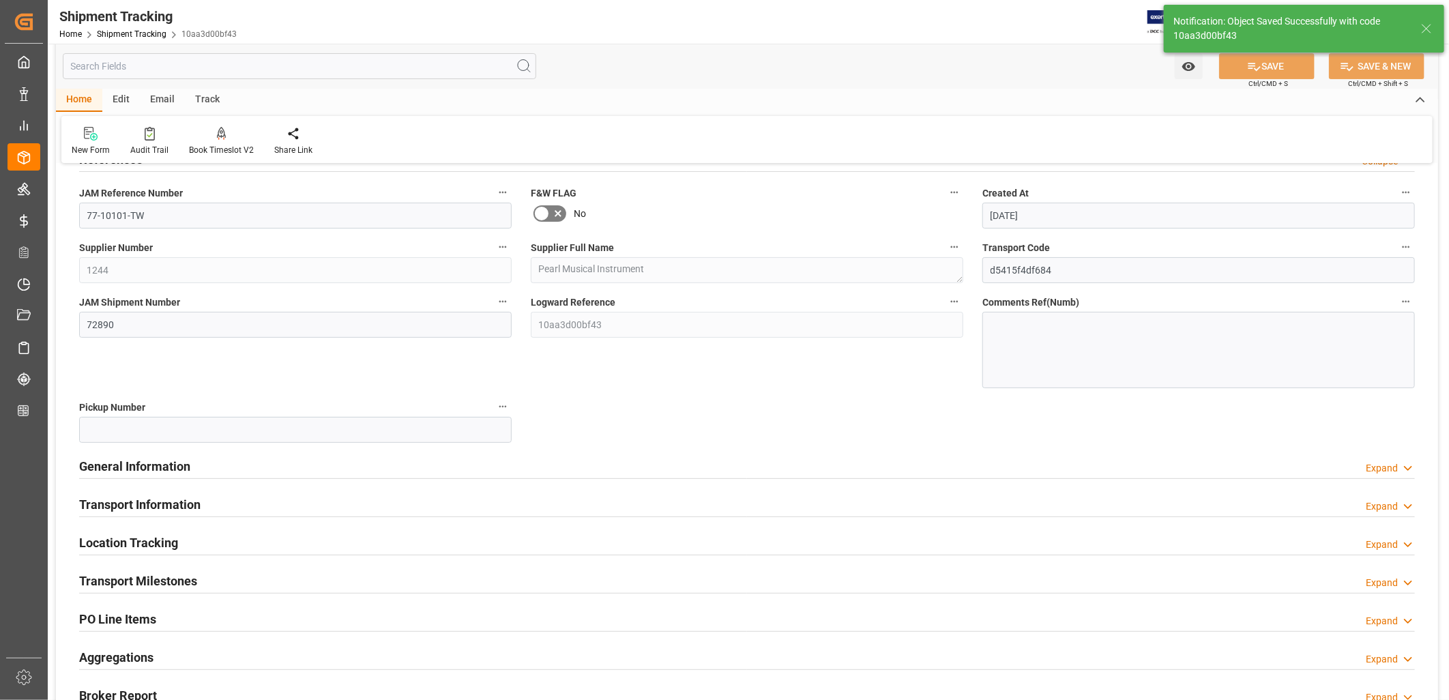
click at [162, 461] on div "--Not Defined-- --Not Defined-- --Not Defined-- --Not Defined-- --Not Defined--…" at bounding box center [747, 472] width 1383 height 744
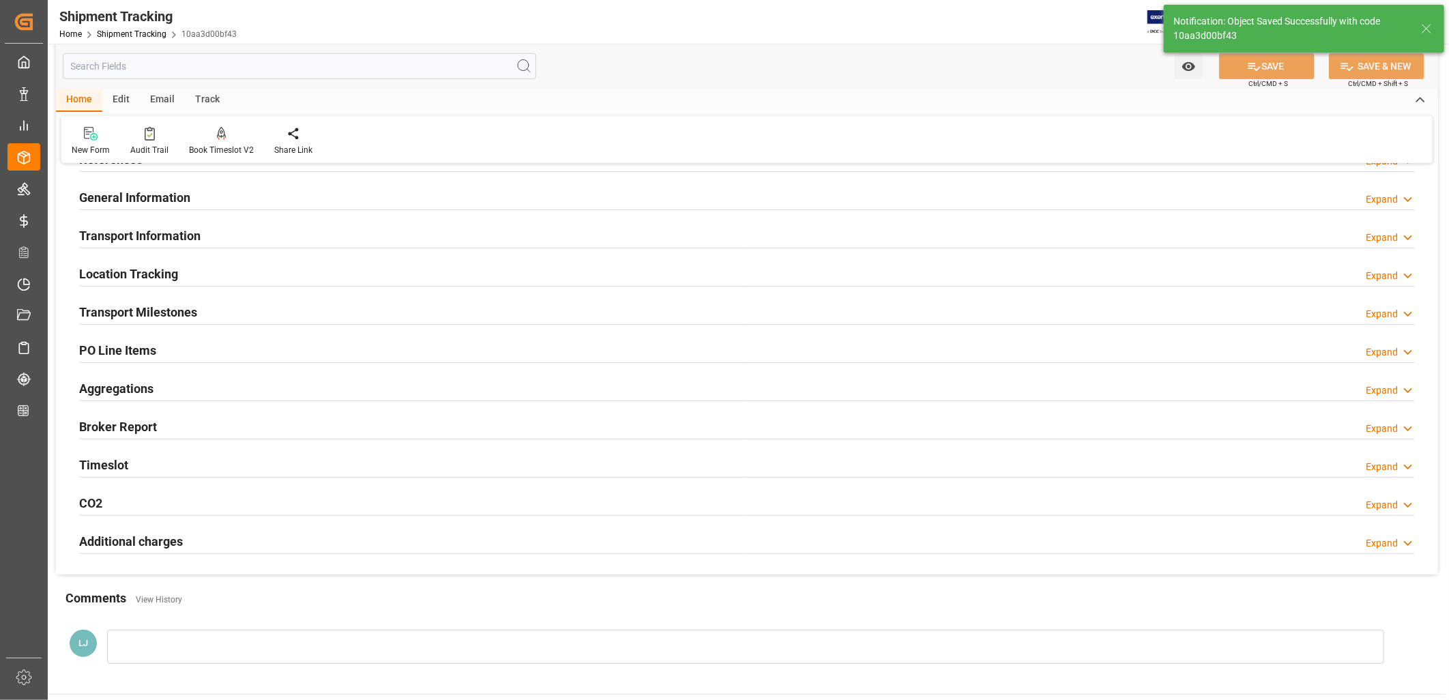
click at [151, 196] on h2 "General Information" at bounding box center [134, 197] width 111 height 18
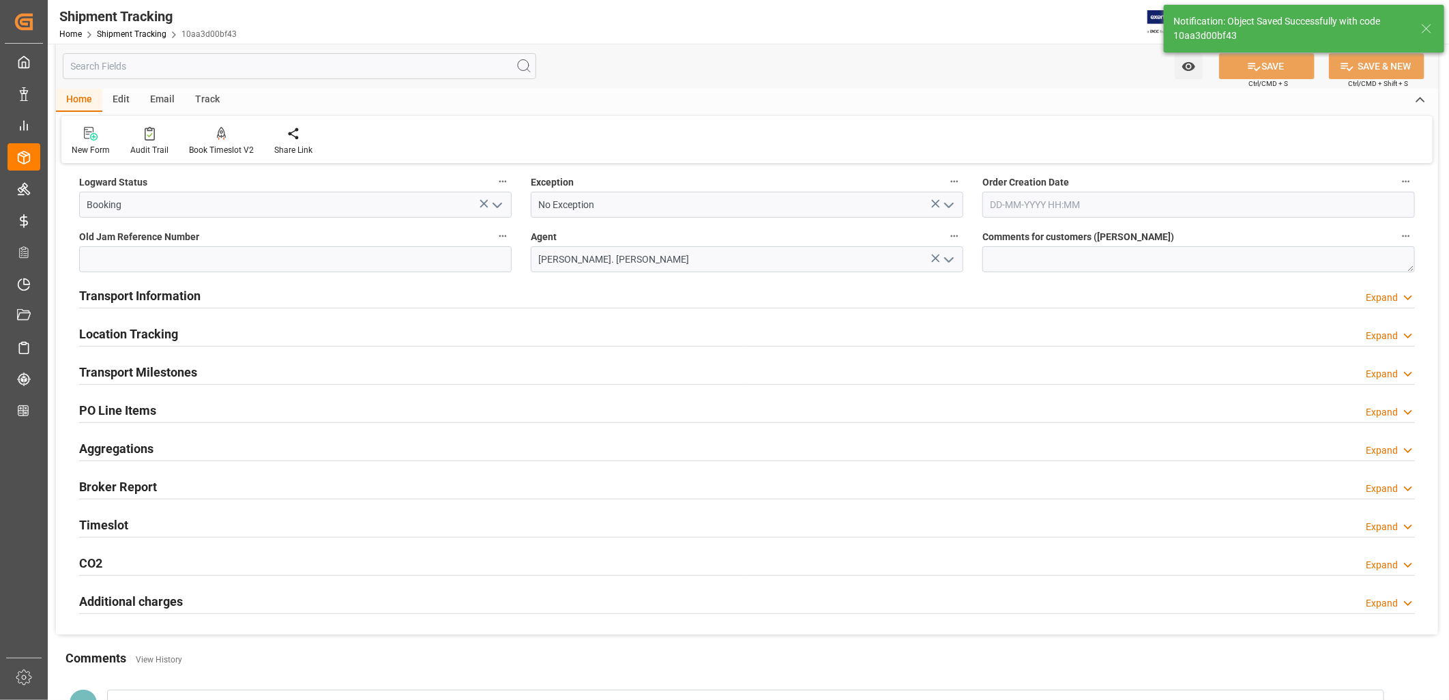
scroll to position [151, 0]
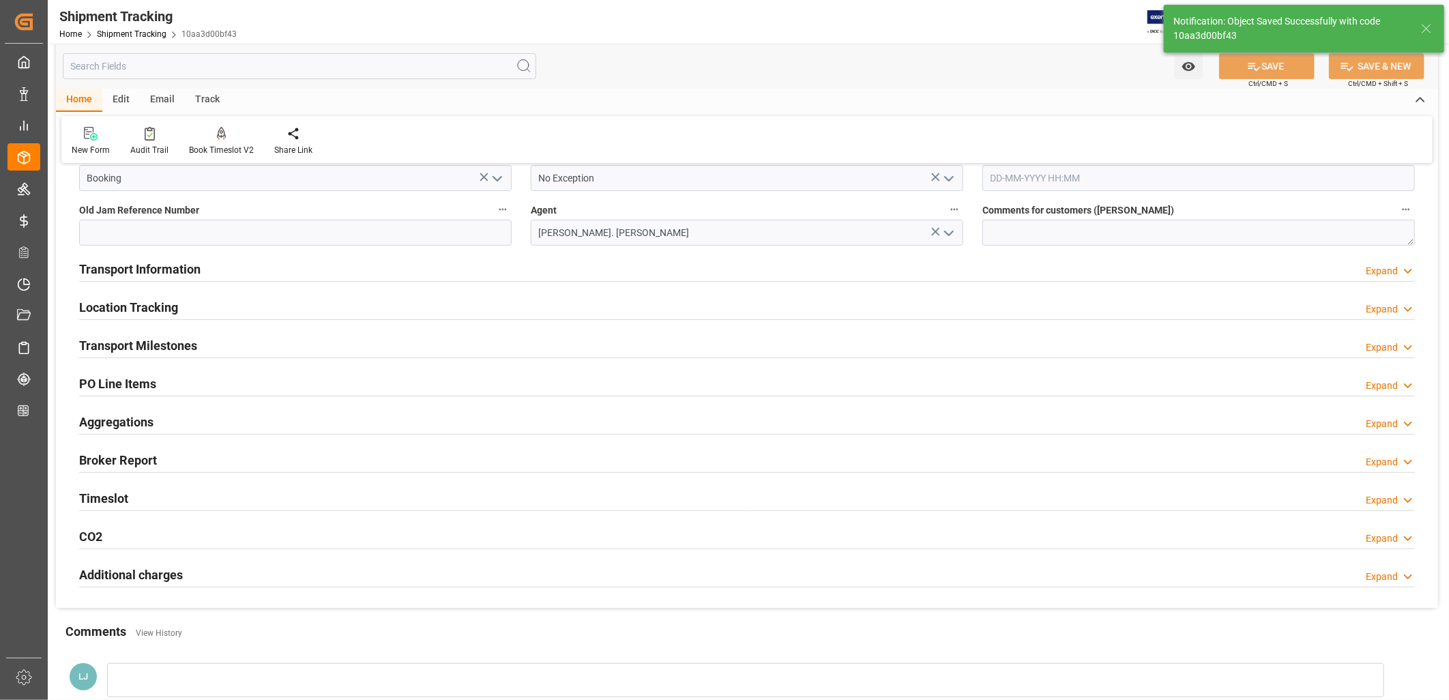
click at [153, 268] on h2 "Transport Information" at bounding box center [139, 269] width 121 height 18
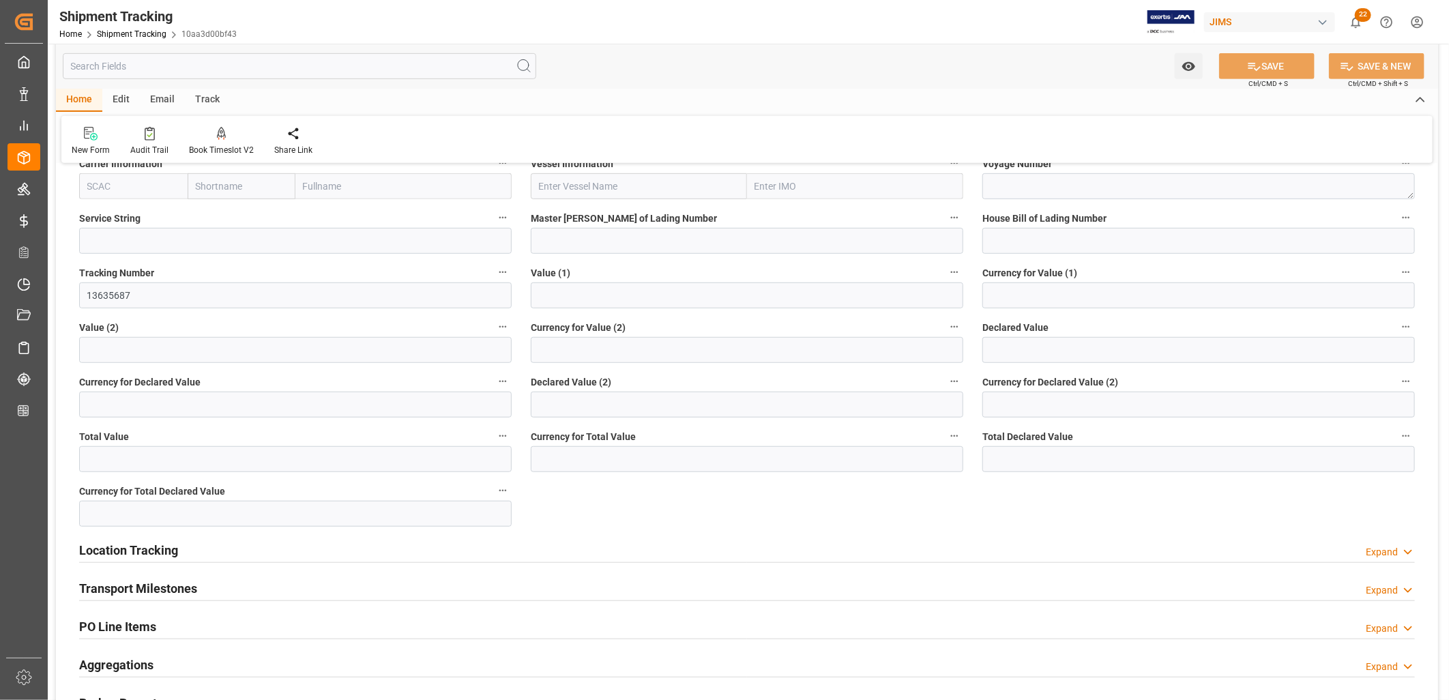
scroll to position [530, 0]
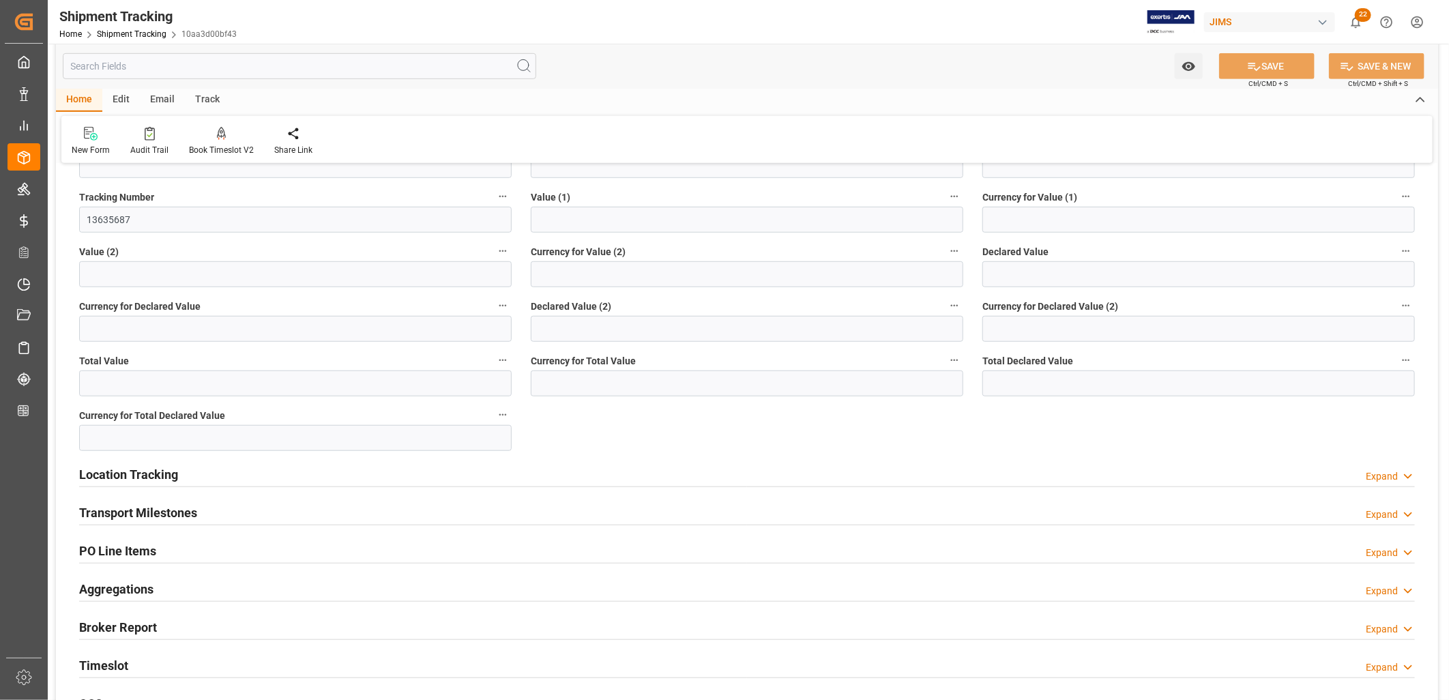
click at [153, 510] on h2 "Transport Milestones" at bounding box center [138, 513] width 118 height 18
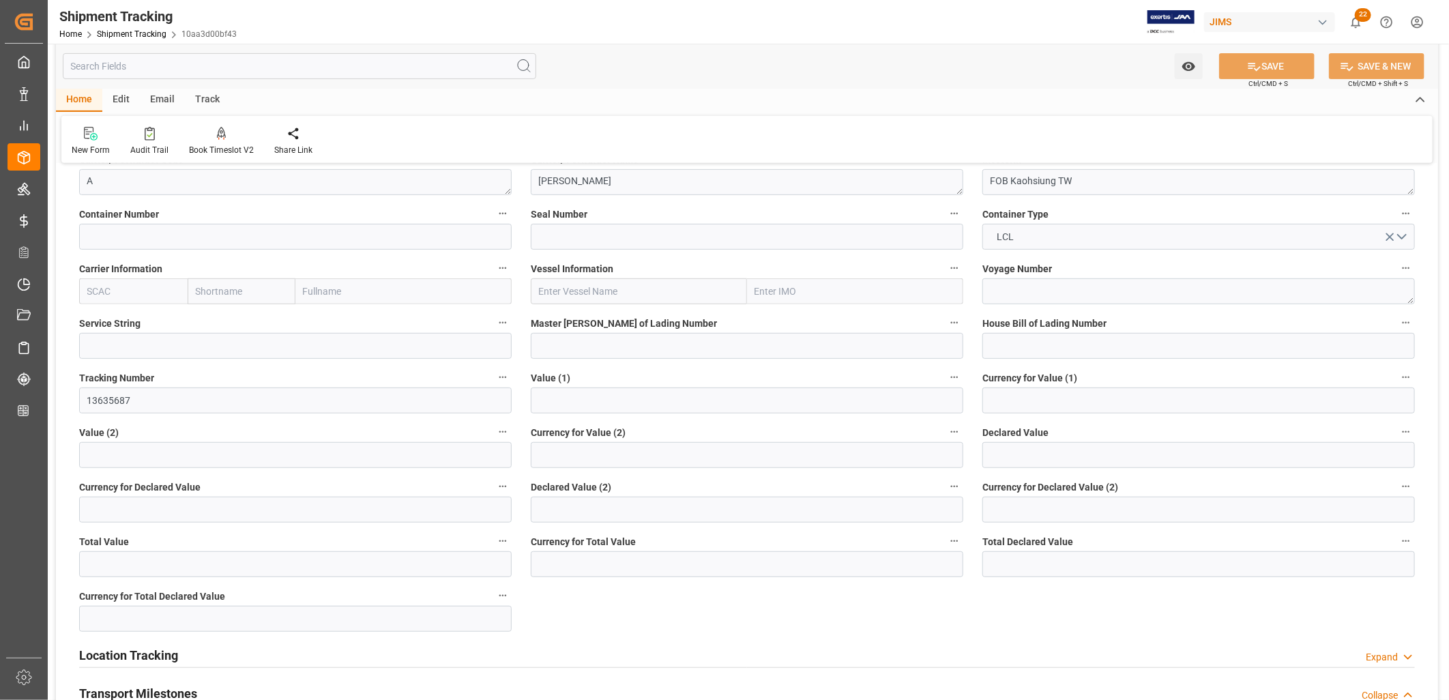
scroll to position [151, 0]
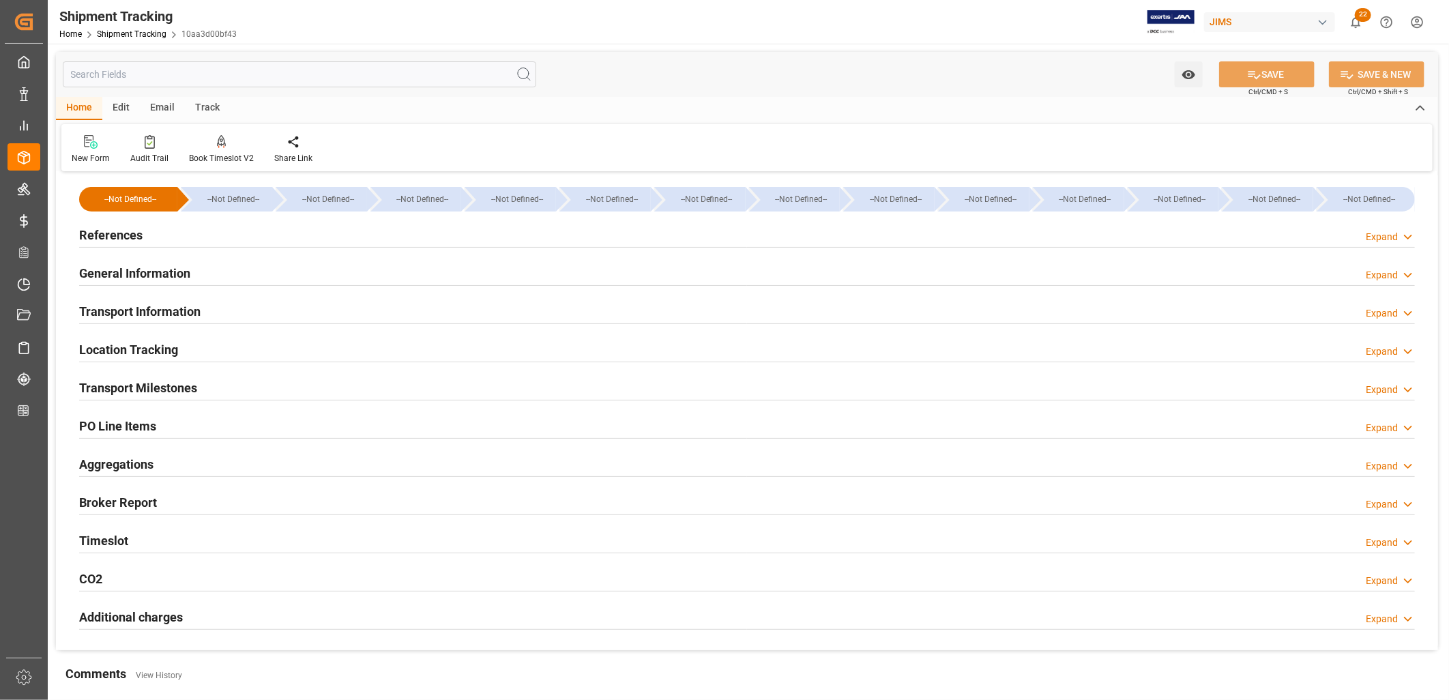
type input "[DATE]"
click at [127, 231] on h2 "References" at bounding box center [110, 235] width 63 height 18
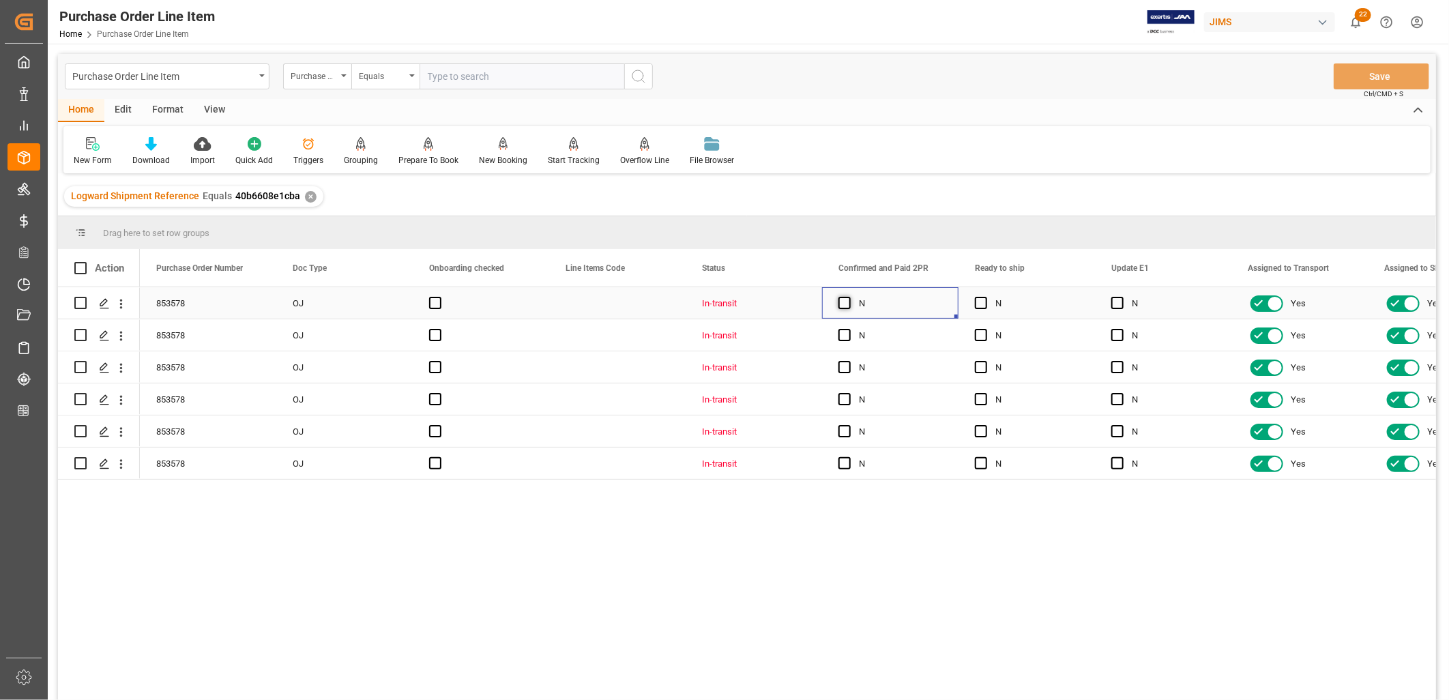
click at [846, 299] on span "Press SPACE to select this row." at bounding box center [845, 303] width 12 height 12
click at [849, 297] on input "Press SPACE to select this row." at bounding box center [849, 297] width 0 height 0
drag, startPoint x: 955, startPoint y: 316, endPoint x: 908, endPoint y: 461, distance: 152.8
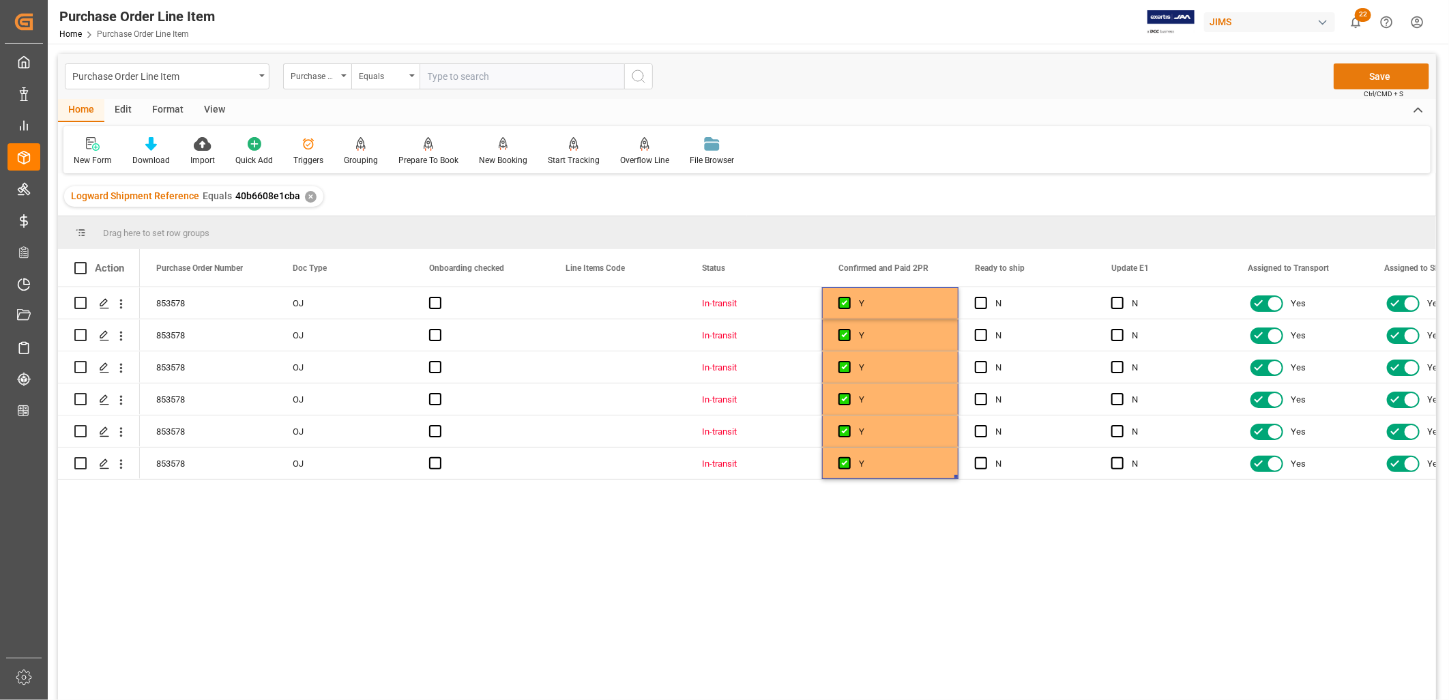
click at [1369, 72] on button "Save" at bounding box center [1382, 76] width 96 height 26
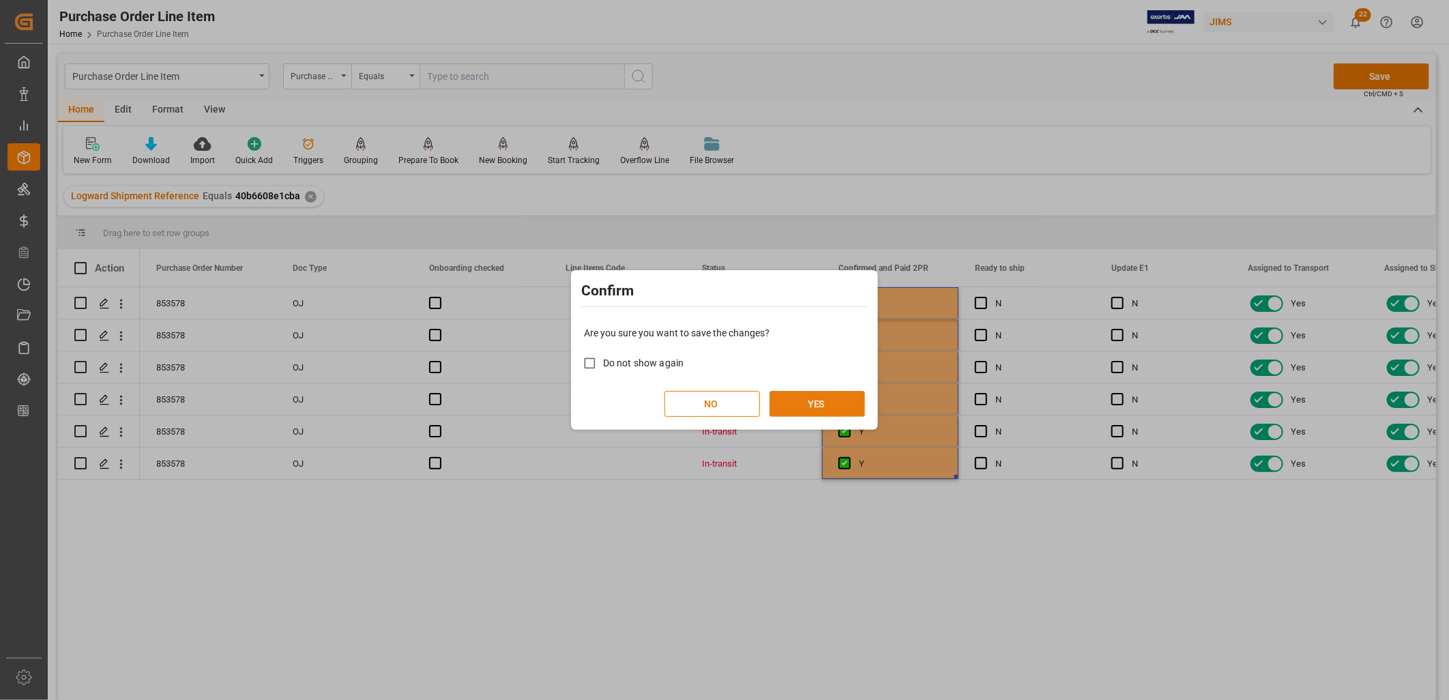
click at [793, 399] on button "YES" at bounding box center [818, 404] width 96 height 26
